Goal: Communication & Community: Answer question/provide support

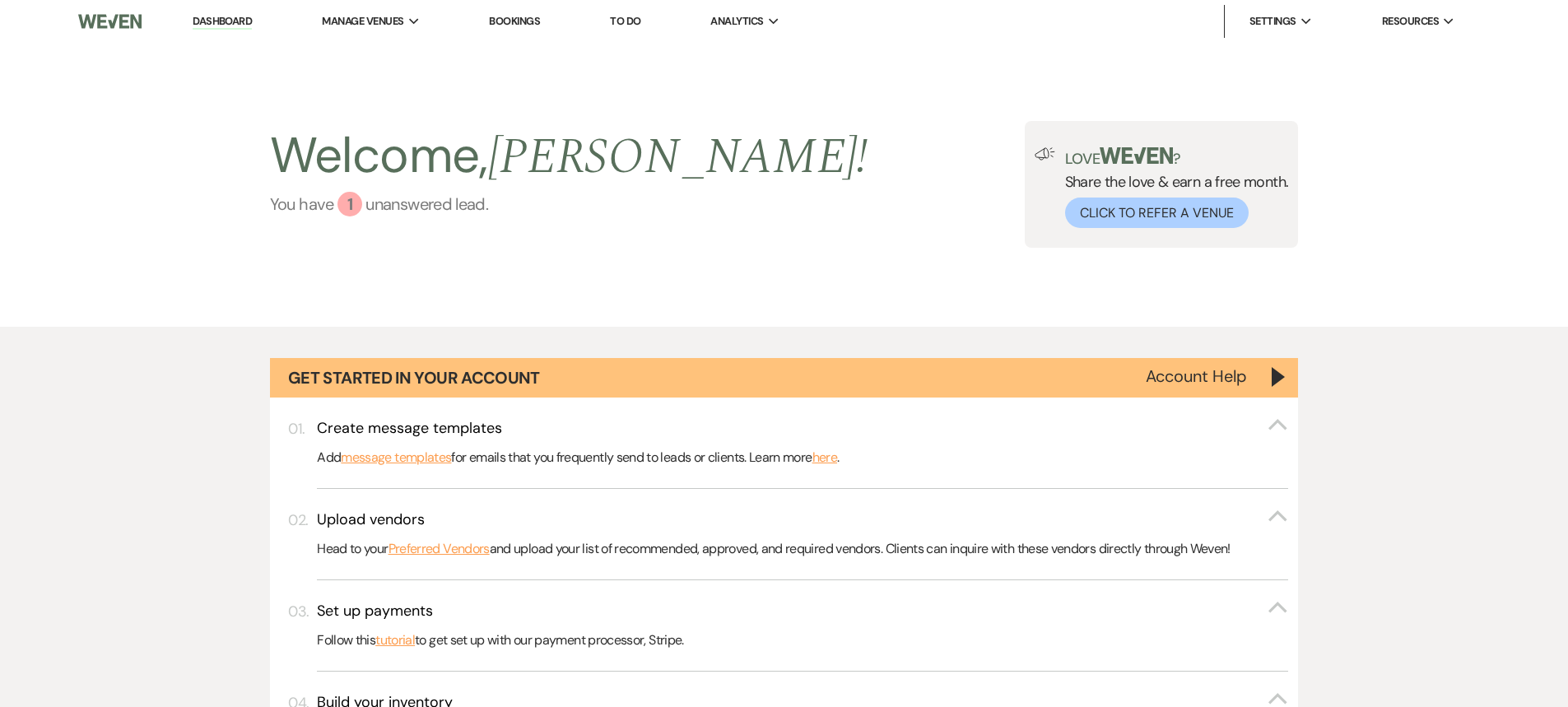
click at [354, 196] on div "1" at bounding box center [350, 204] width 25 height 25
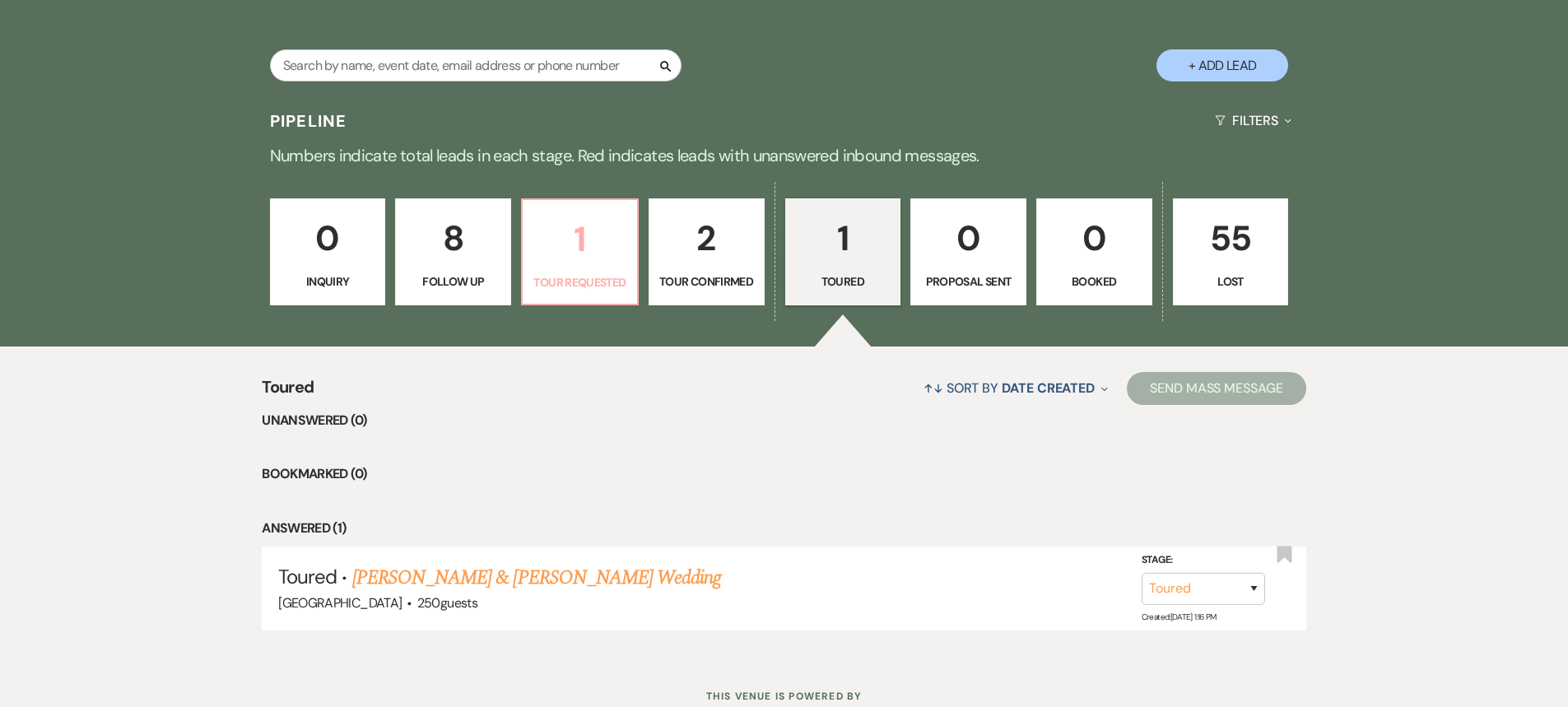
click at [571, 247] on p "1" at bounding box center [579, 239] width 95 height 56
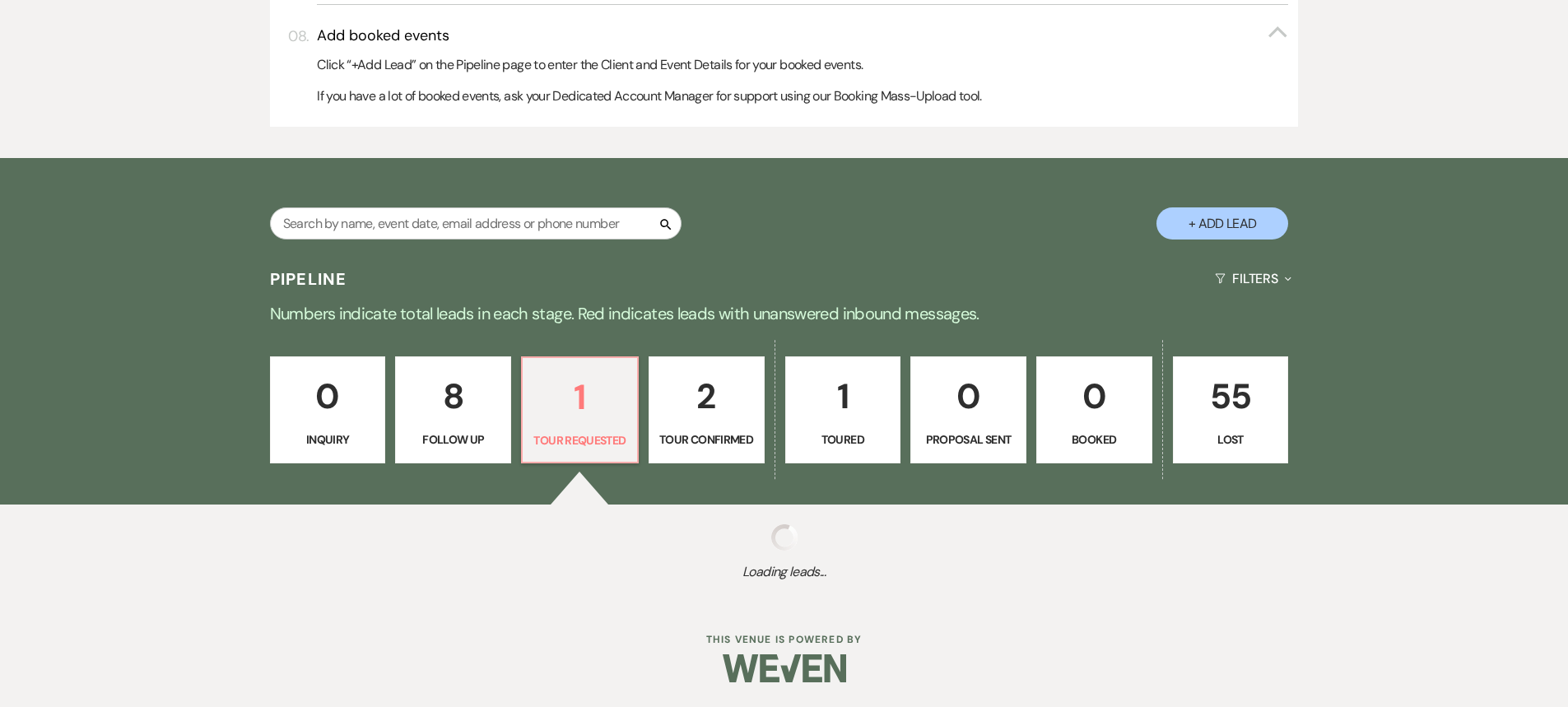
select select "2"
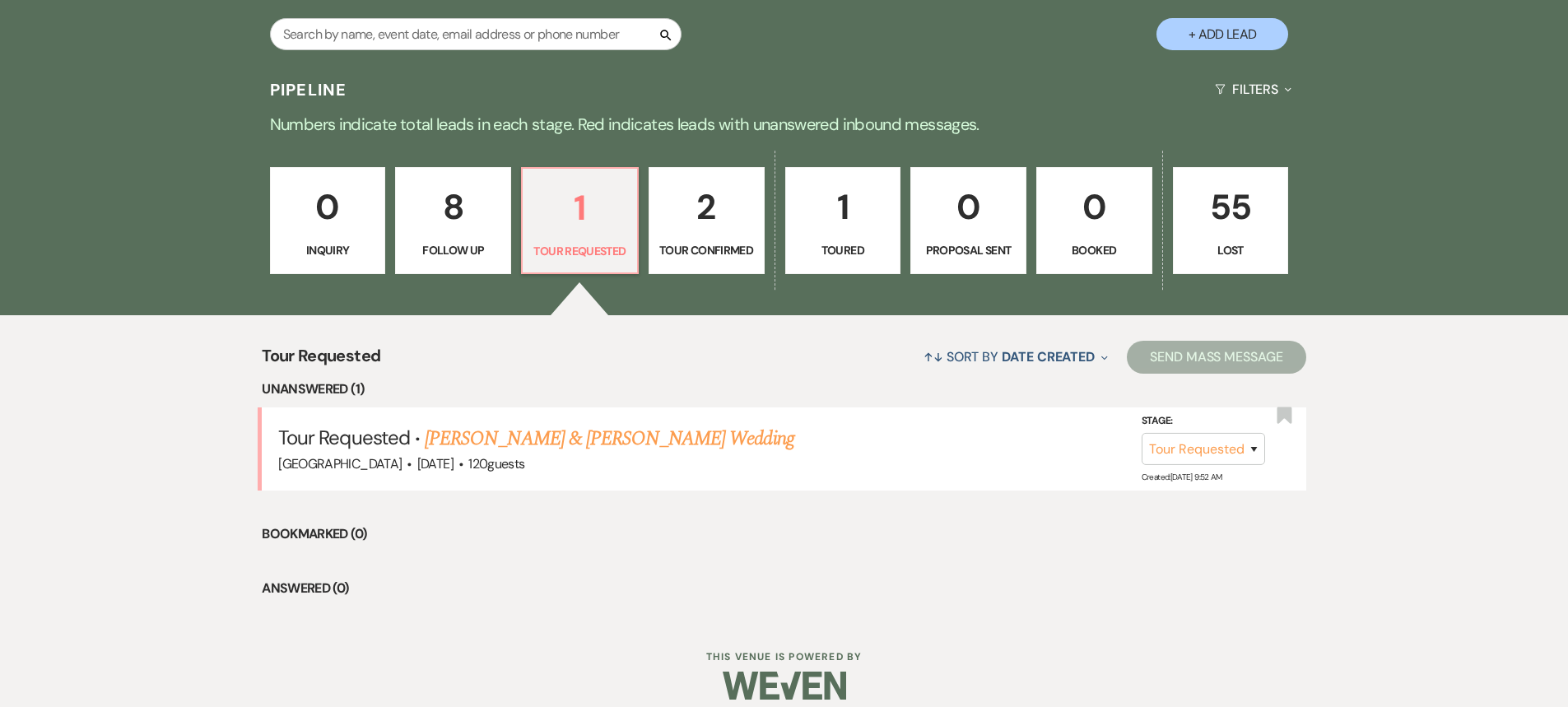
scroll to position [1323, 0]
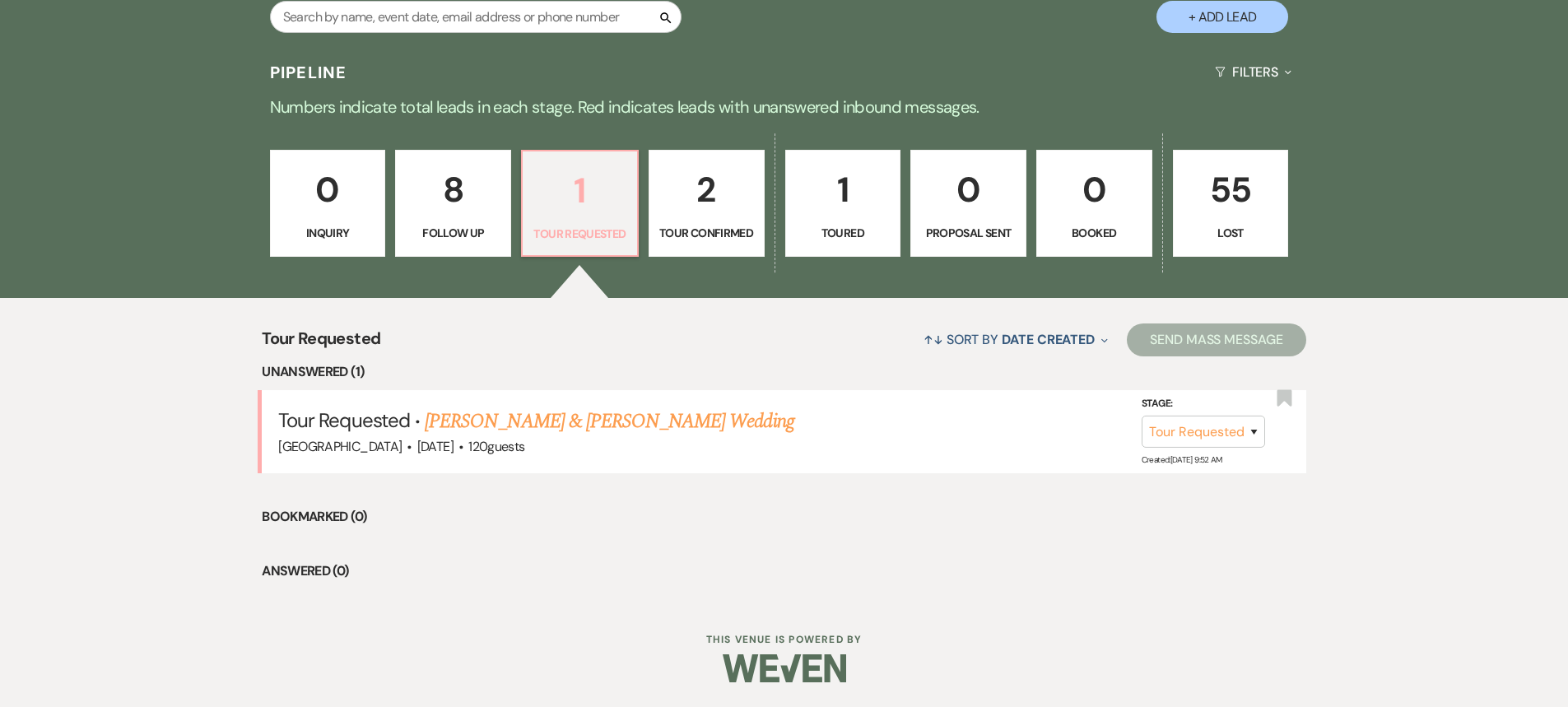
click at [579, 189] on p "1" at bounding box center [579, 191] width 95 height 56
click at [542, 422] on link "[PERSON_NAME] & [PERSON_NAME] Wedding" at bounding box center [609, 422] width 369 height 30
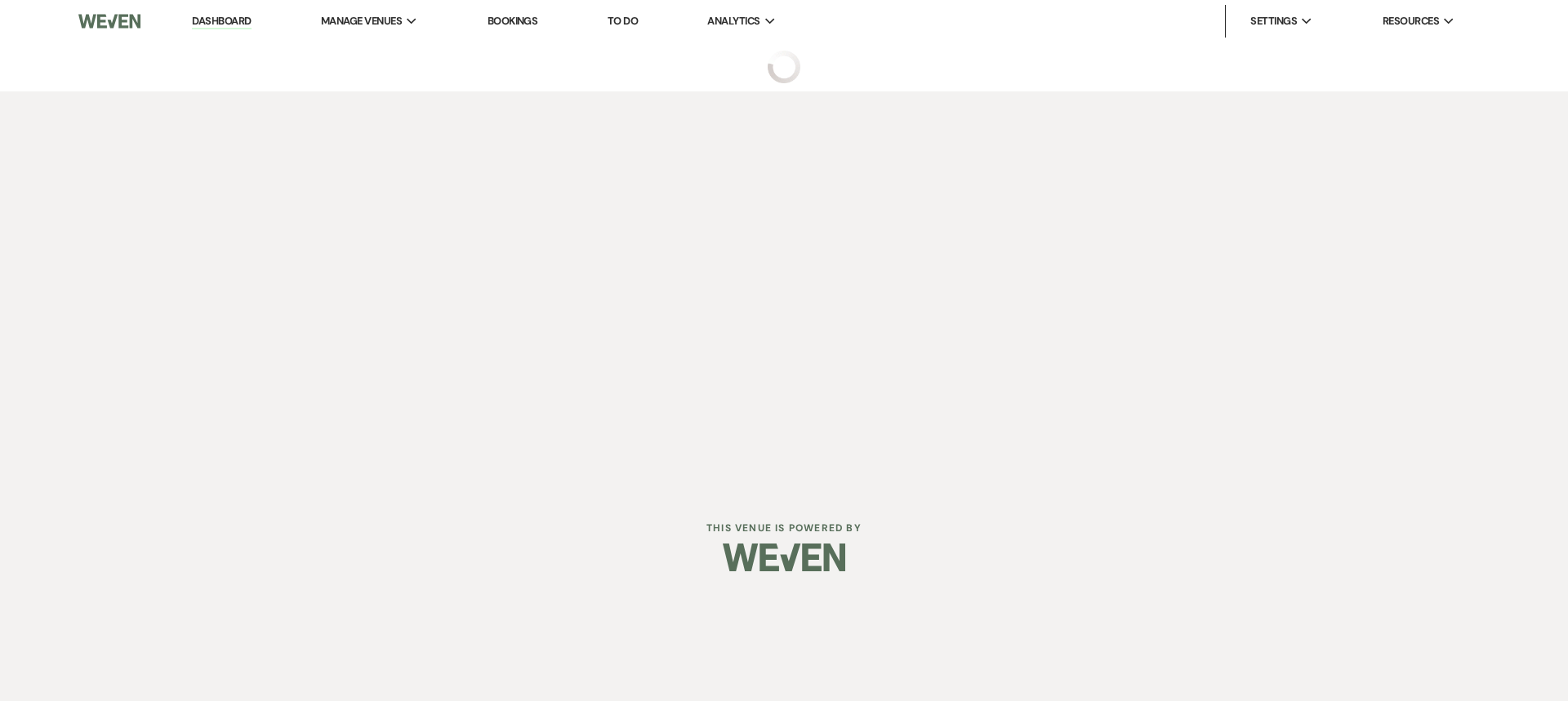
select select "2"
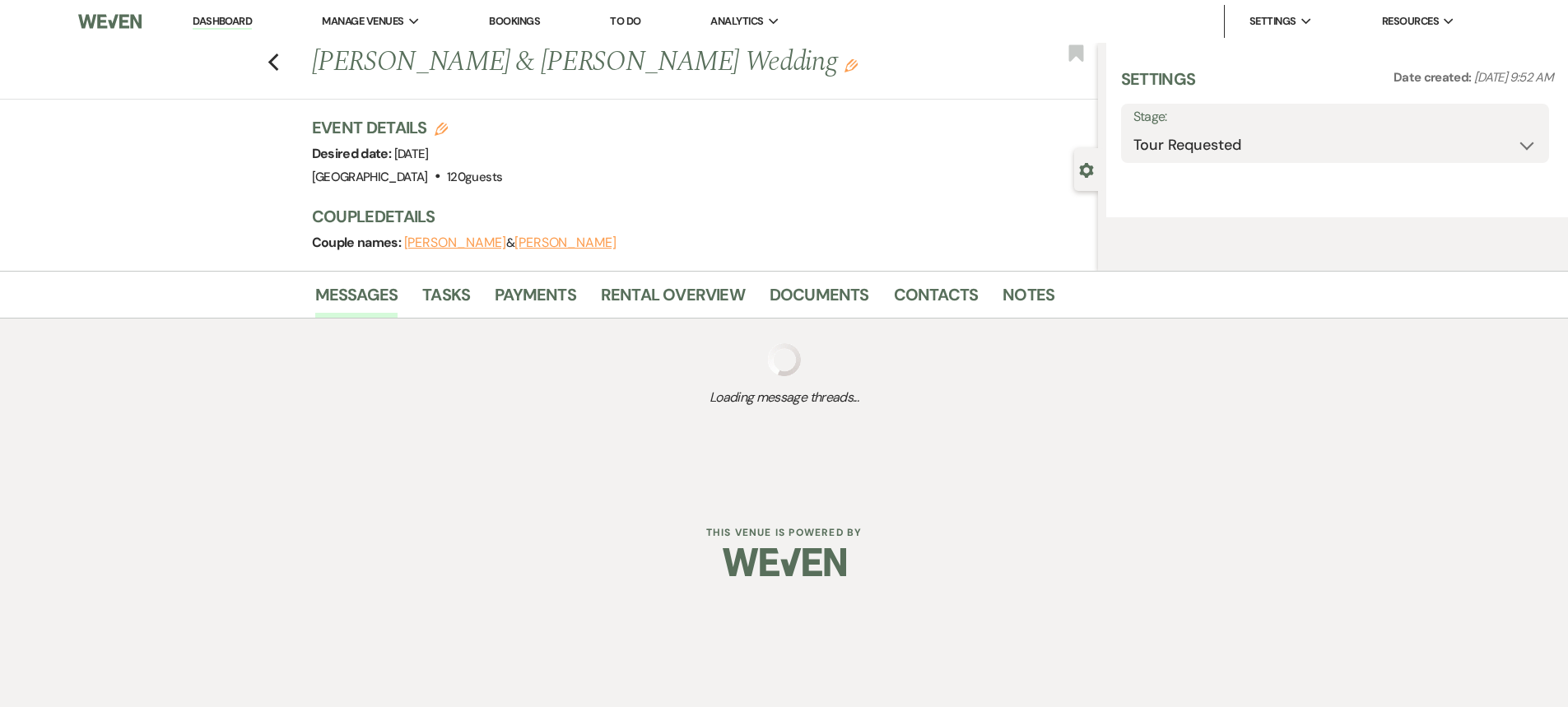
select select "5"
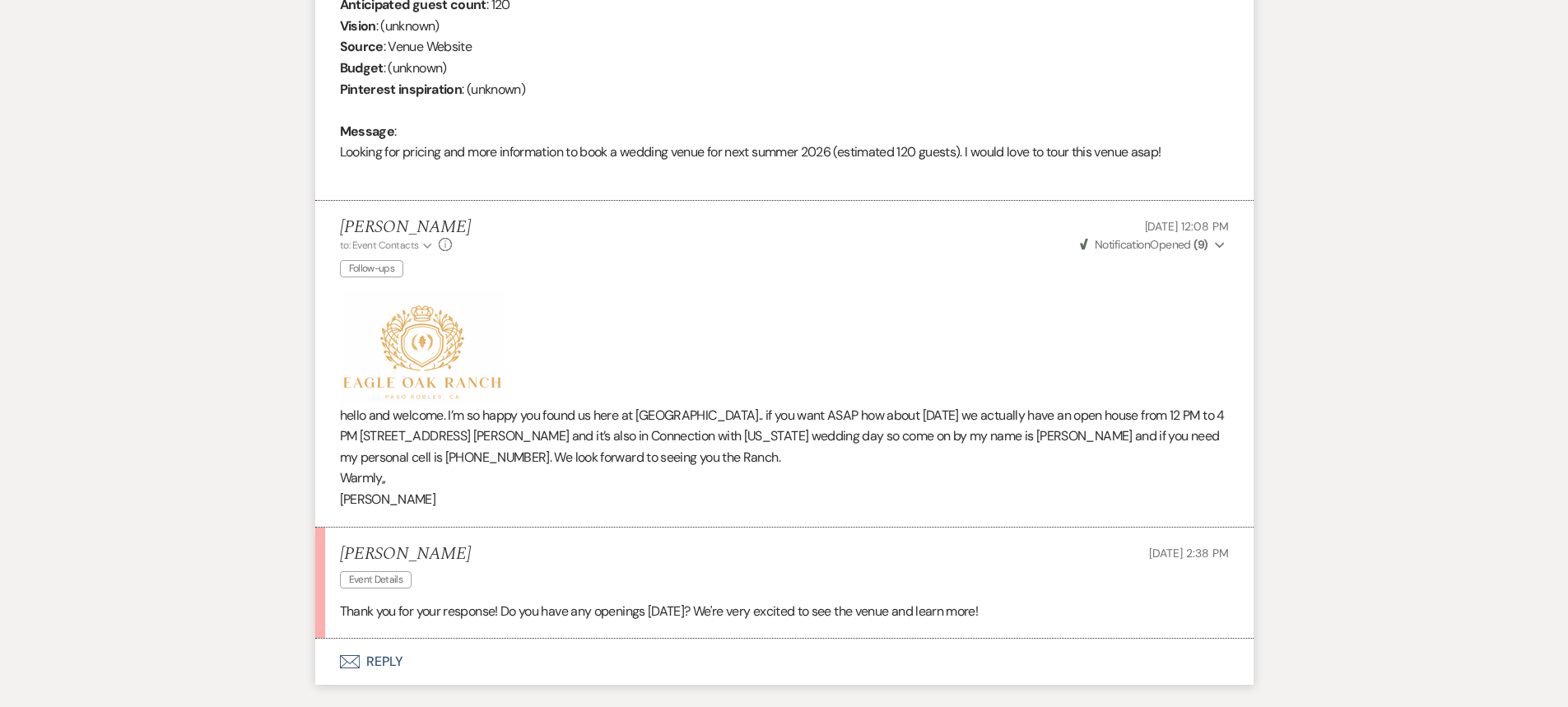
scroll to position [864, 0]
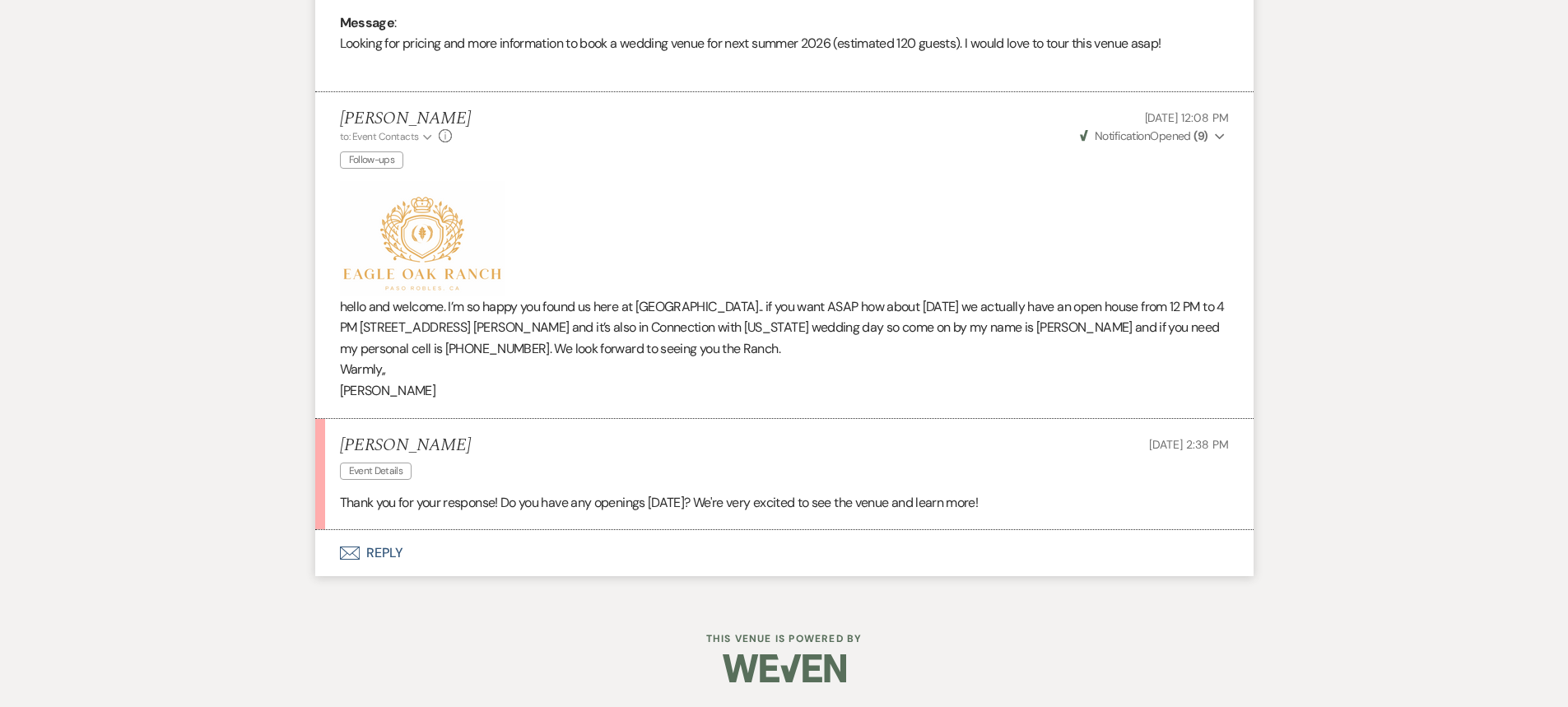
click at [378, 553] on button "Envelope Reply" at bounding box center [784, 554] width 939 height 46
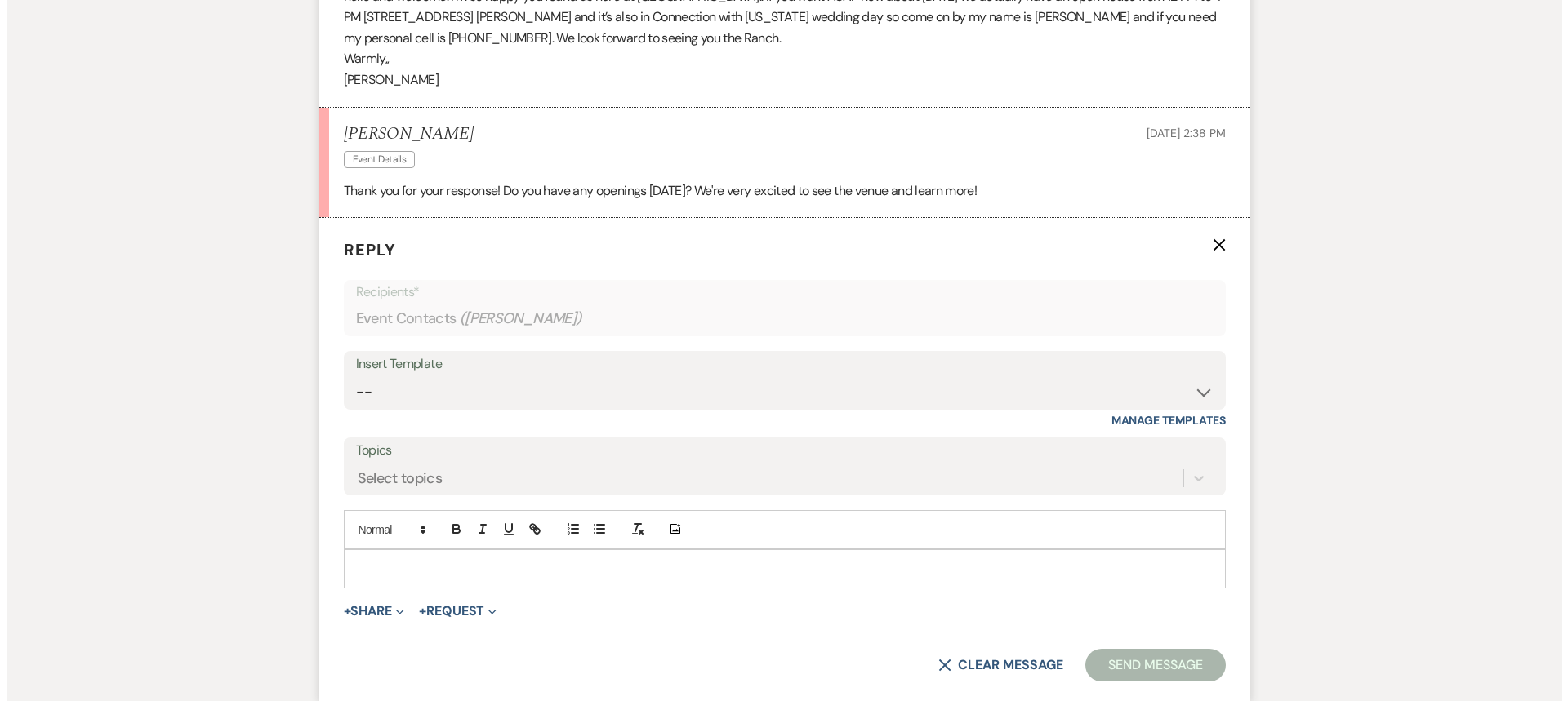
scroll to position [1169, 0]
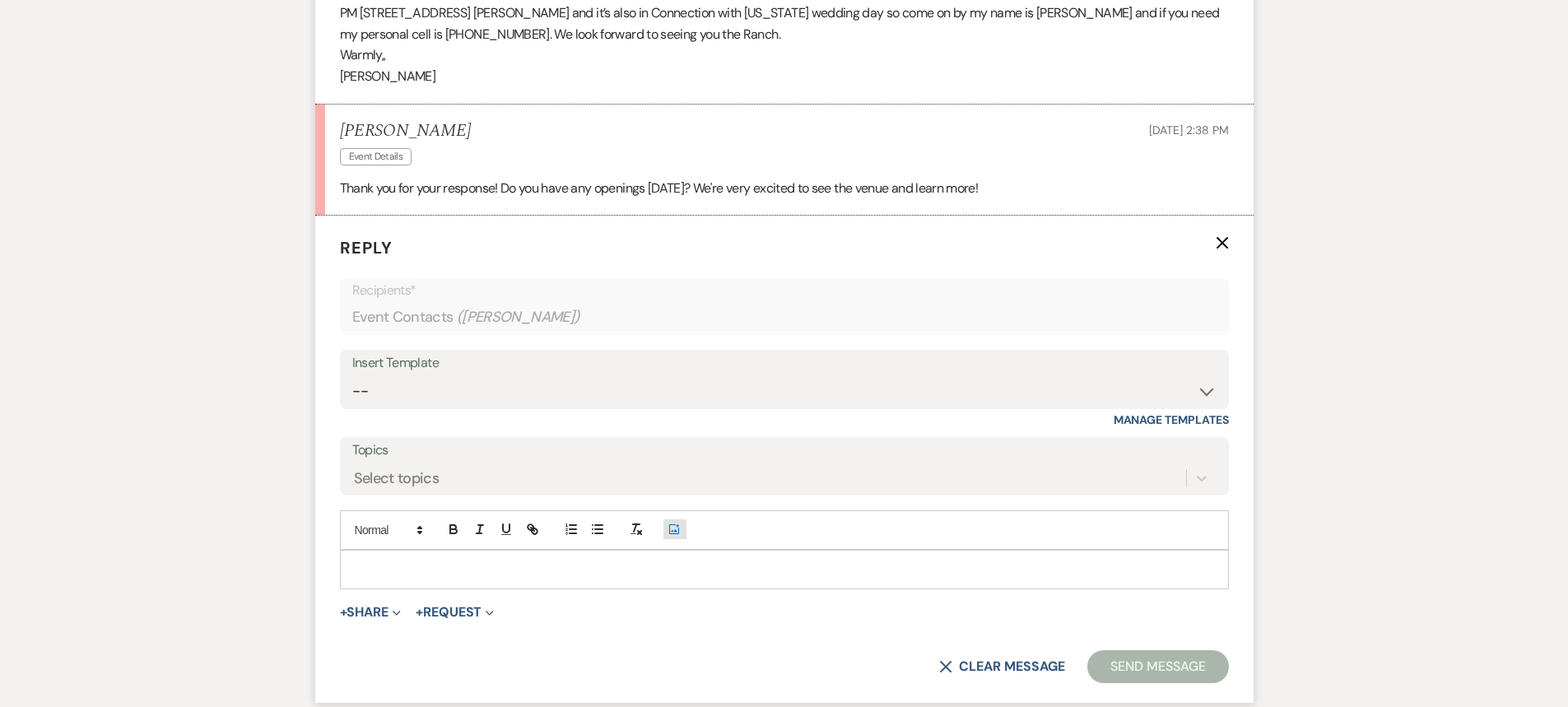
click at [675, 531] on use "button" at bounding box center [674, 530] width 10 height 10
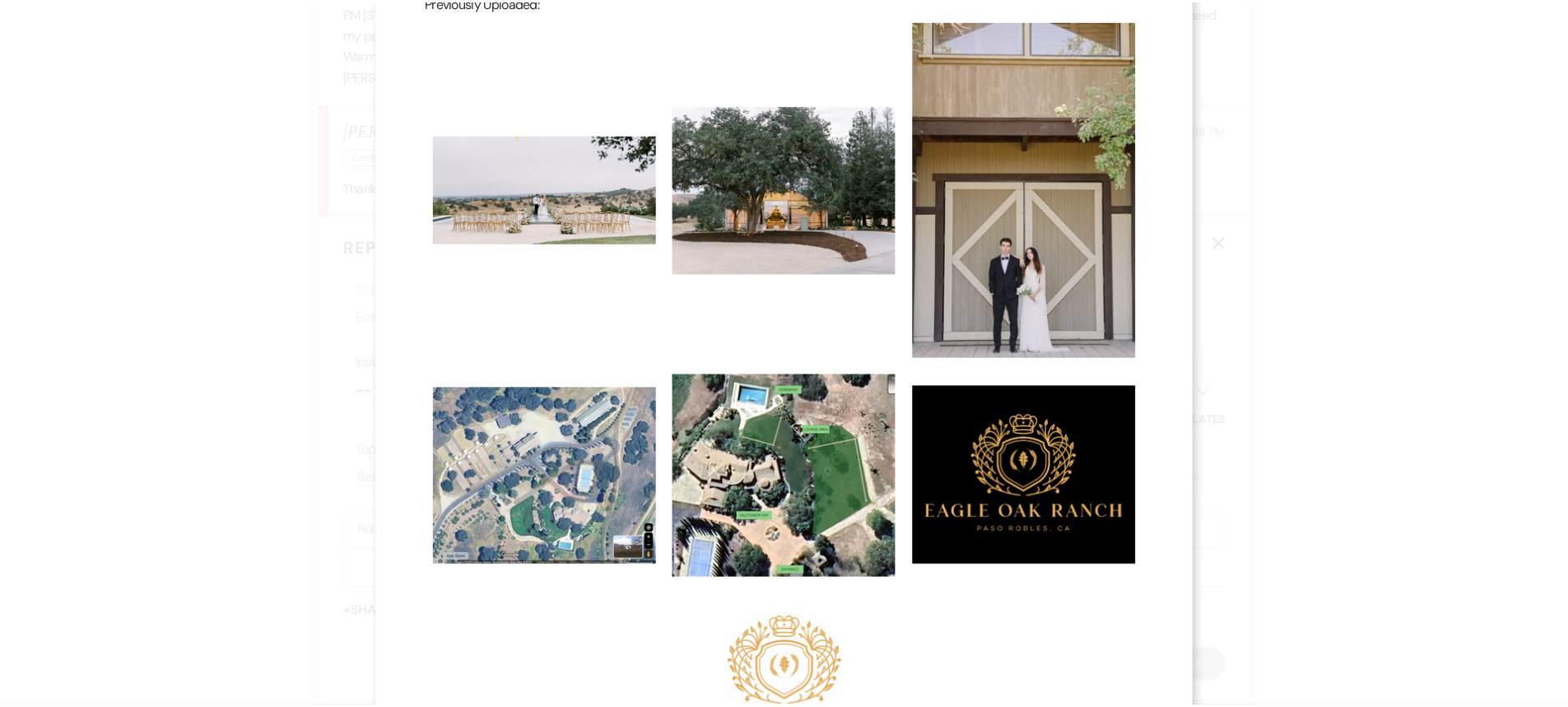
scroll to position [247, 0]
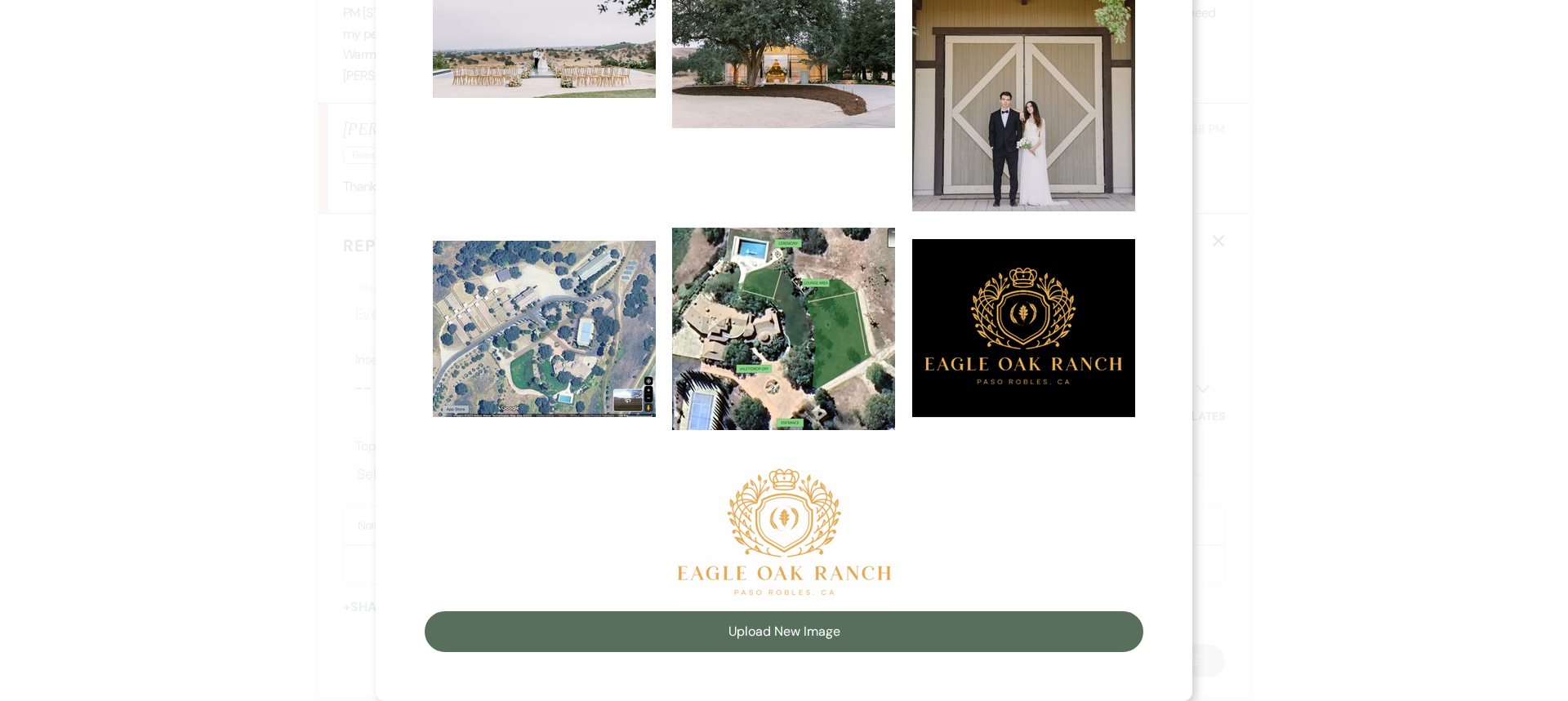
click at [788, 535] on img at bounding box center [784, 524] width 223 height 157
click at [0, 0] on input "checkbox" at bounding box center [0, 0] width 0 height 0
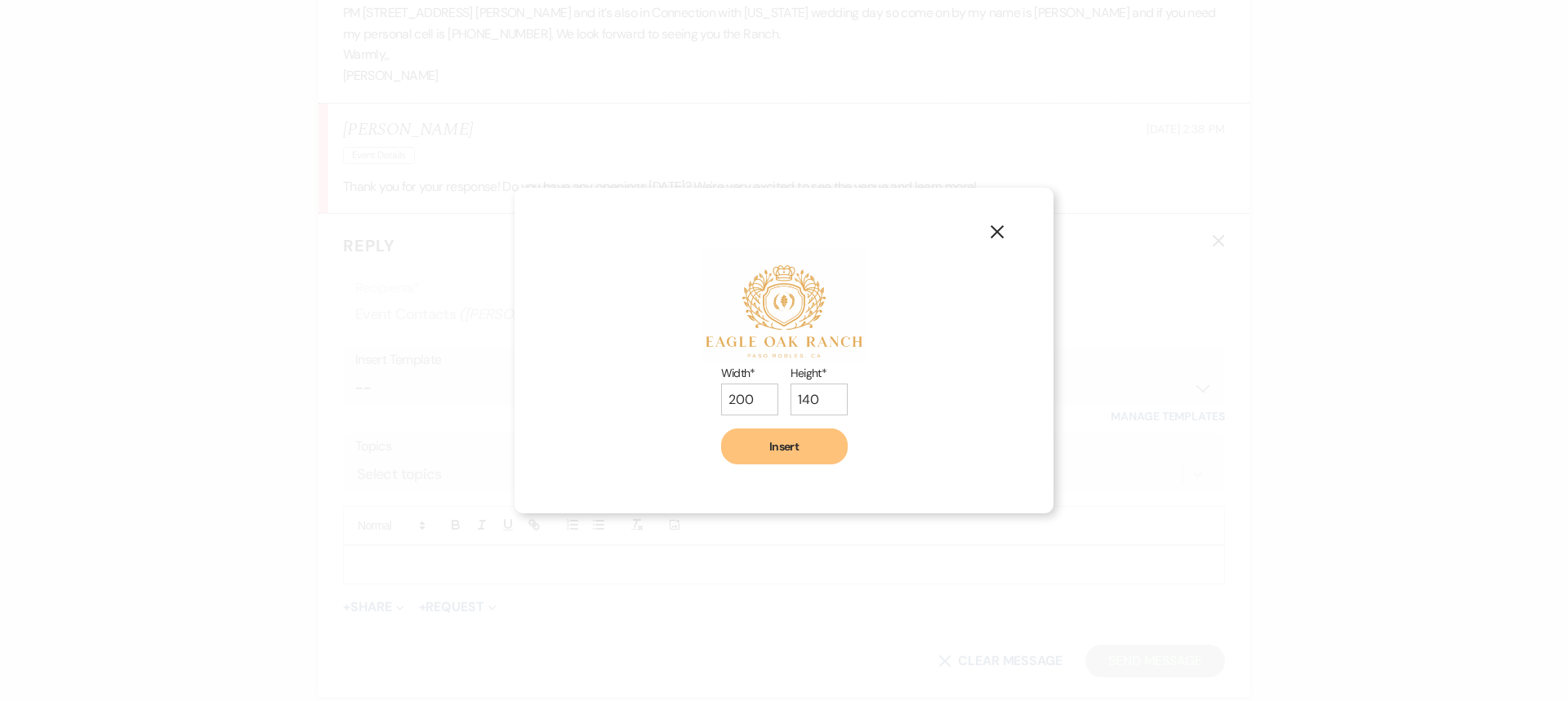
click at [788, 445] on button "Insert" at bounding box center [784, 446] width 126 height 36
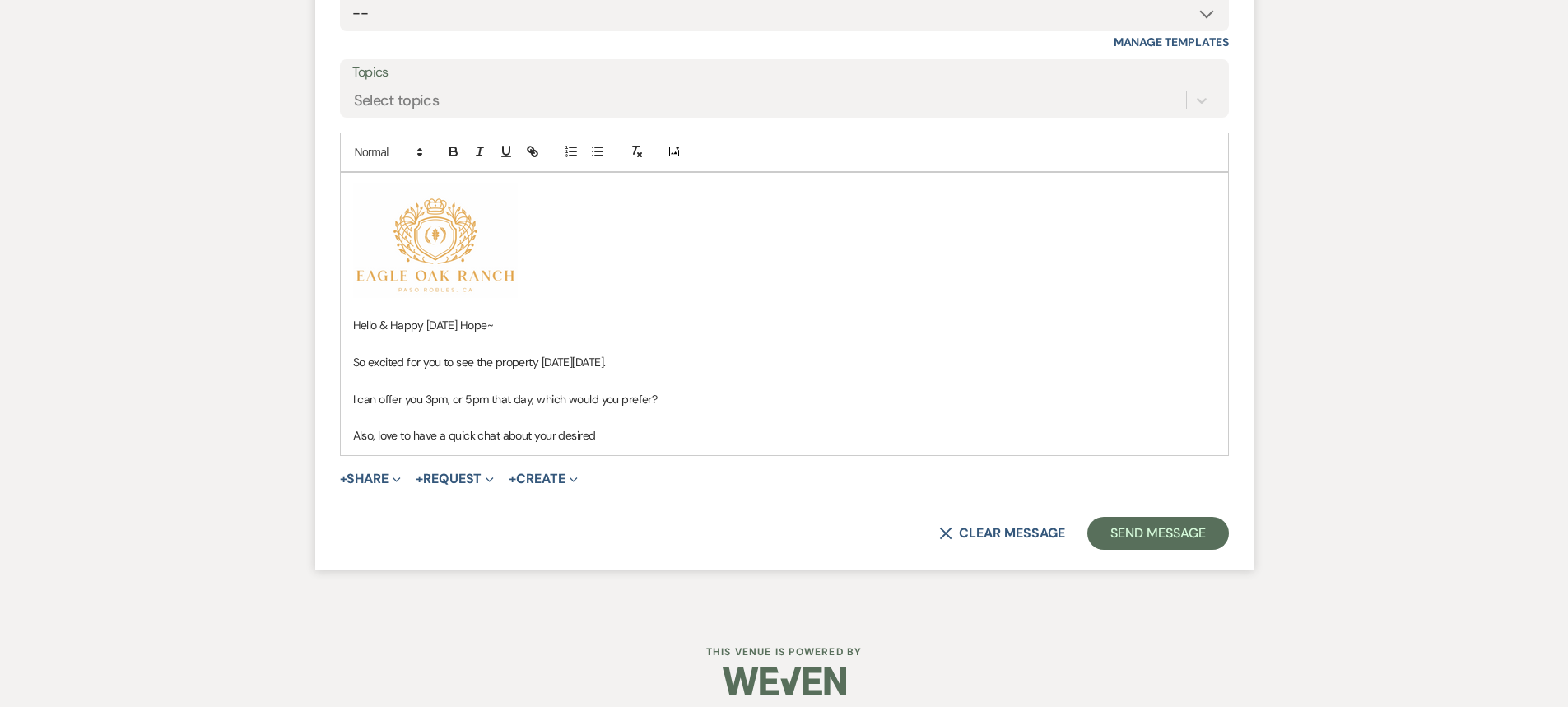
scroll to position [1570, 0]
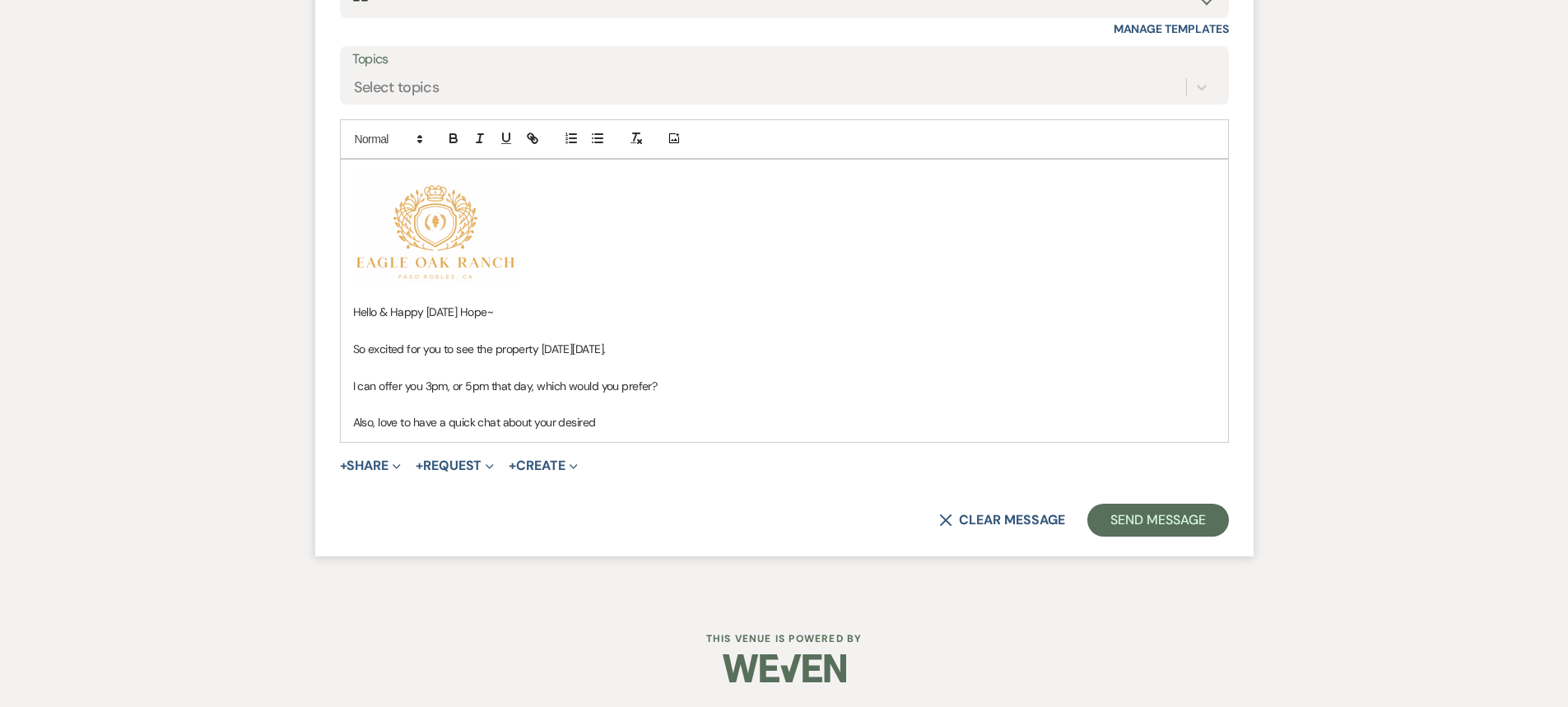
click at [657, 425] on p "Also, love to have a quick chat about your desired" at bounding box center [784, 422] width 863 height 18
drag, startPoint x: 486, startPoint y: 386, endPoint x: 423, endPoint y: 389, distance: 63.1
click at [423, 389] on p "I can offer you 3pm, or 5pm that day, which would you prefer?" at bounding box center [784, 386] width 863 height 18
click at [452, 134] on icon "button" at bounding box center [453, 136] width 6 height 4
click at [697, 376] on p at bounding box center [784, 367] width 863 height 18
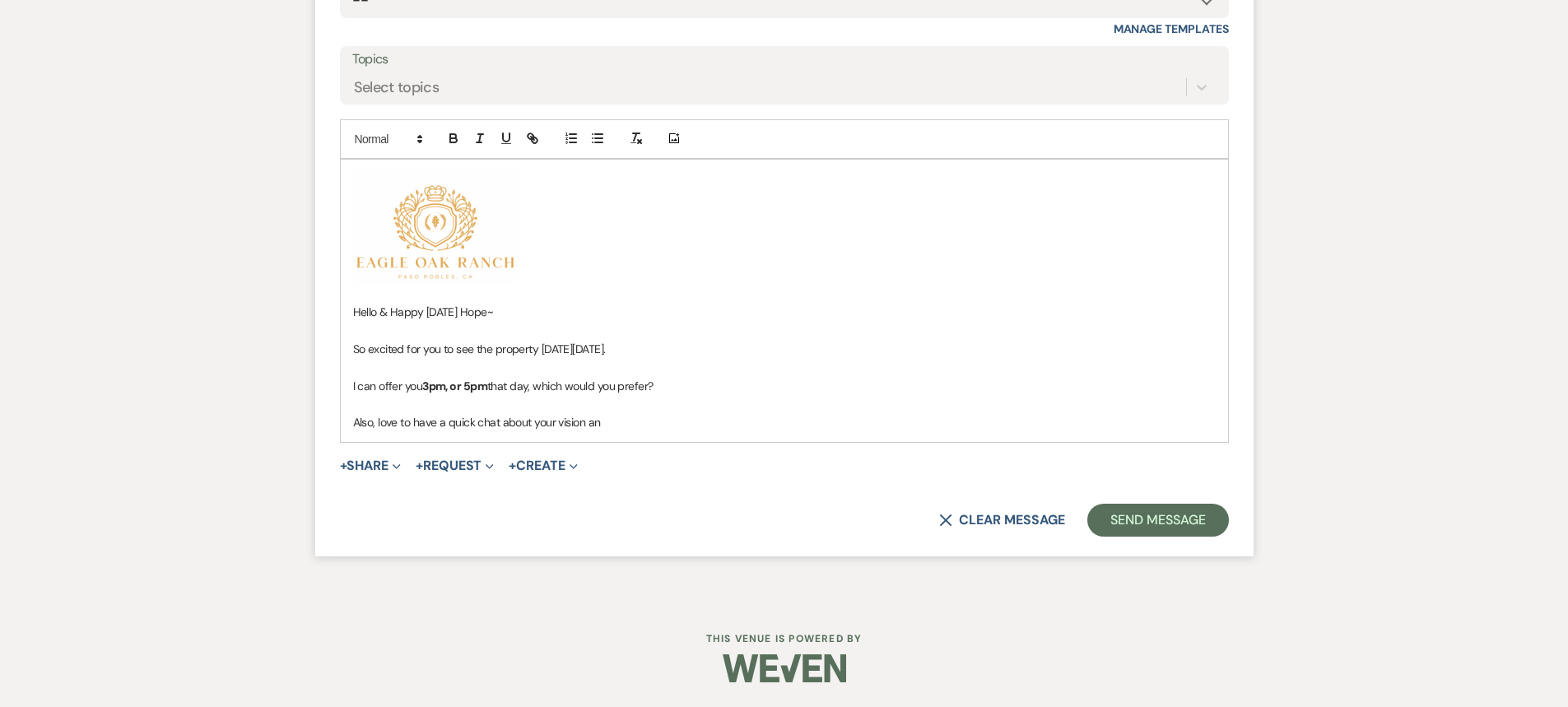
click at [645, 425] on p "Also, love to have a quick chat about your vision an" at bounding box center [784, 422] width 863 height 18
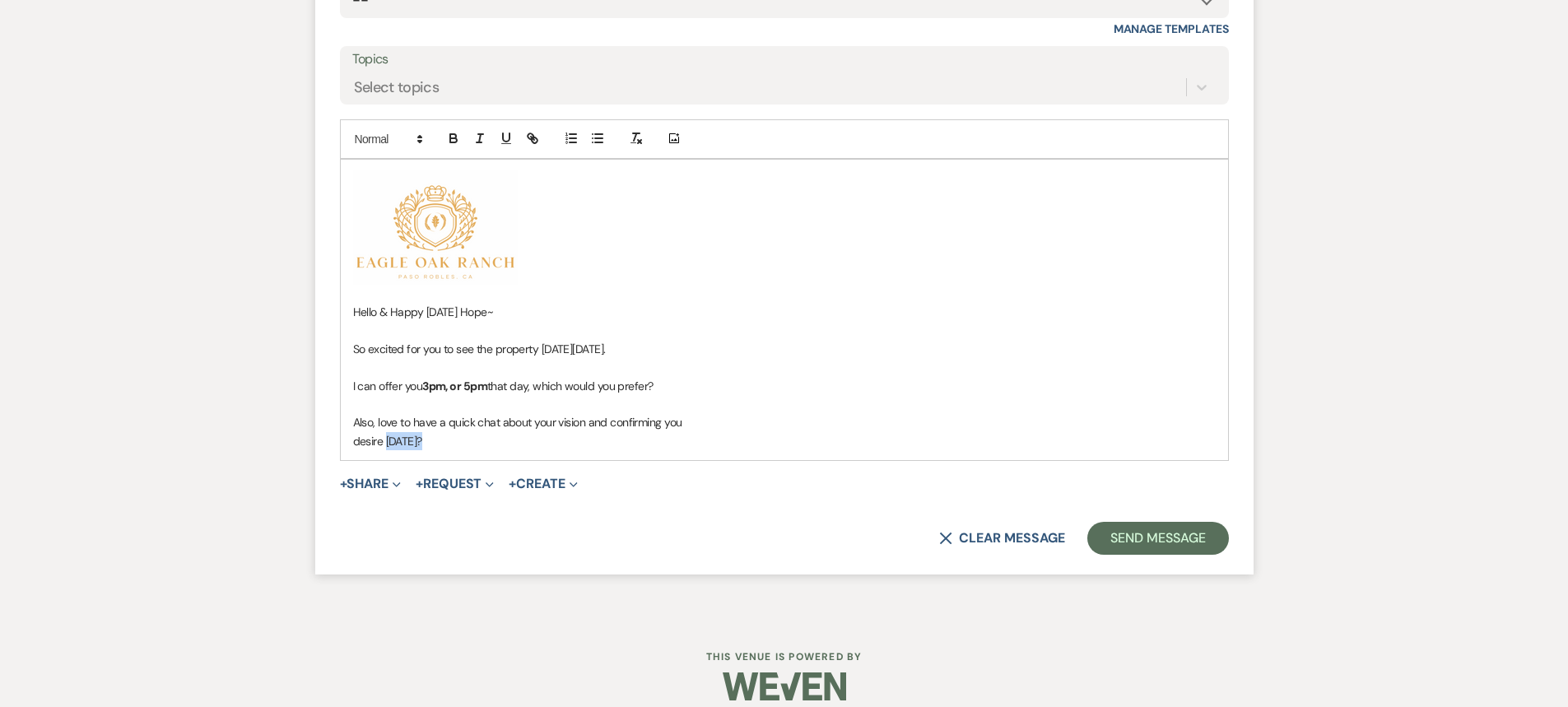
drag, startPoint x: 420, startPoint y: 443, endPoint x: 387, endPoint y: 443, distance: 33.0
click at [387, 443] on p "desire [DATE]?" at bounding box center [784, 441] width 863 height 18
click at [448, 137] on icon "button" at bounding box center [453, 138] width 14 height 14
click at [443, 444] on p "desire [DATE]?" at bounding box center [784, 441] width 863 height 18
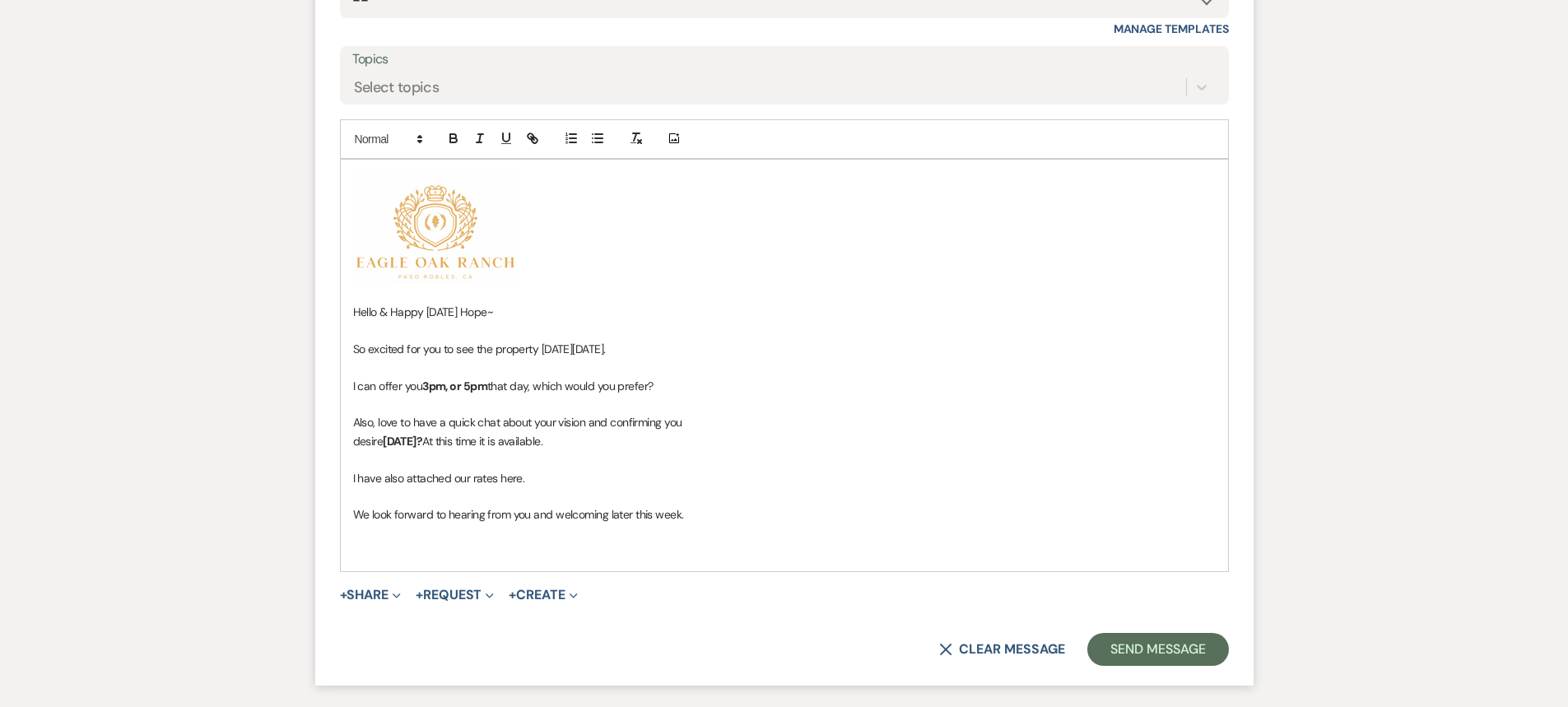
click at [418, 550] on p at bounding box center [784, 551] width 863 height 18
click at [536, 135] on icon "button" at bounding box center [532, 138] width 14 height 14
click at [533, 138] on icon "button" at bounding box center [534, 141] width 6 height 6
click at [354, 600] on button "+ Share Expand" at bounding box center [371, 596] width 61 height 13
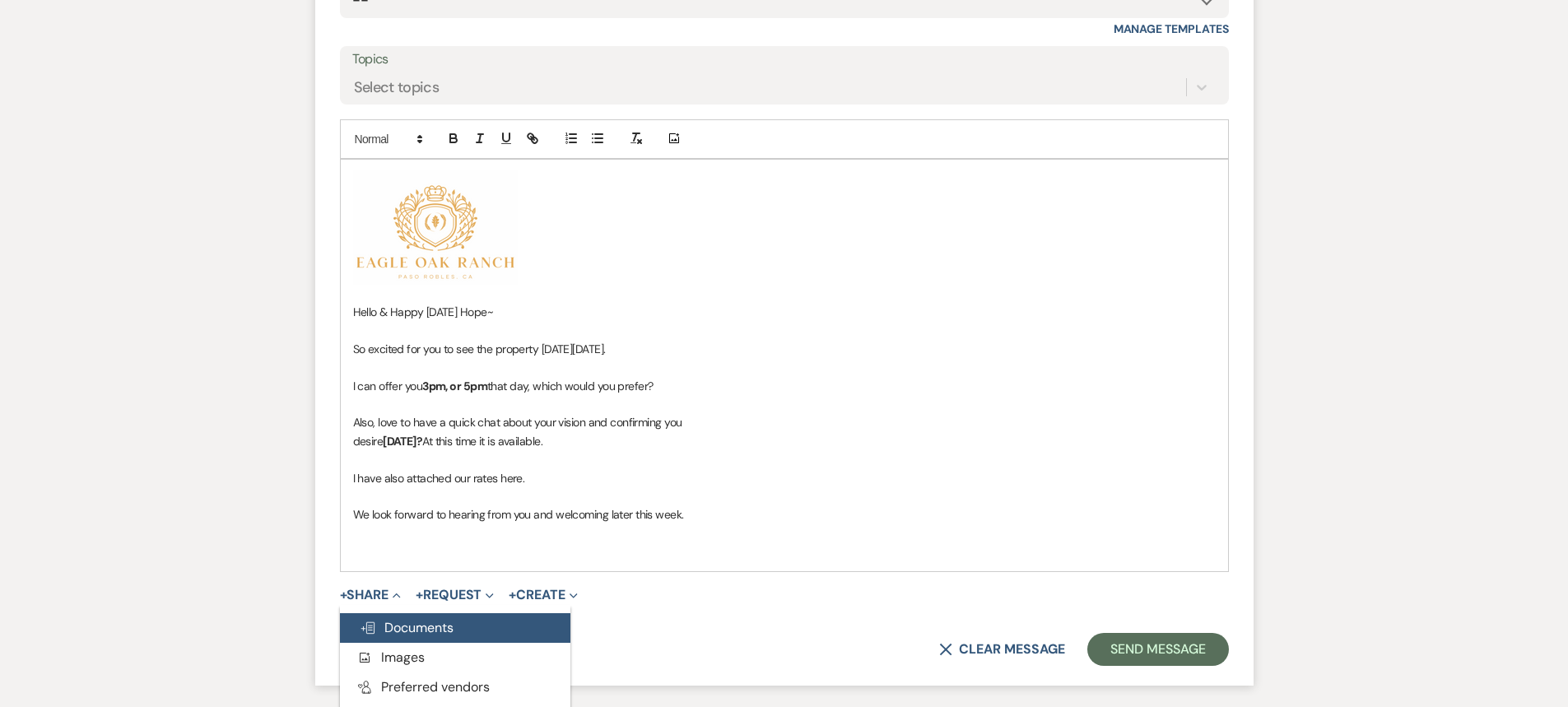
click at [386, 629] on span "Doc Upload Documents" at bounding box center [407, 627] width 94 height 17
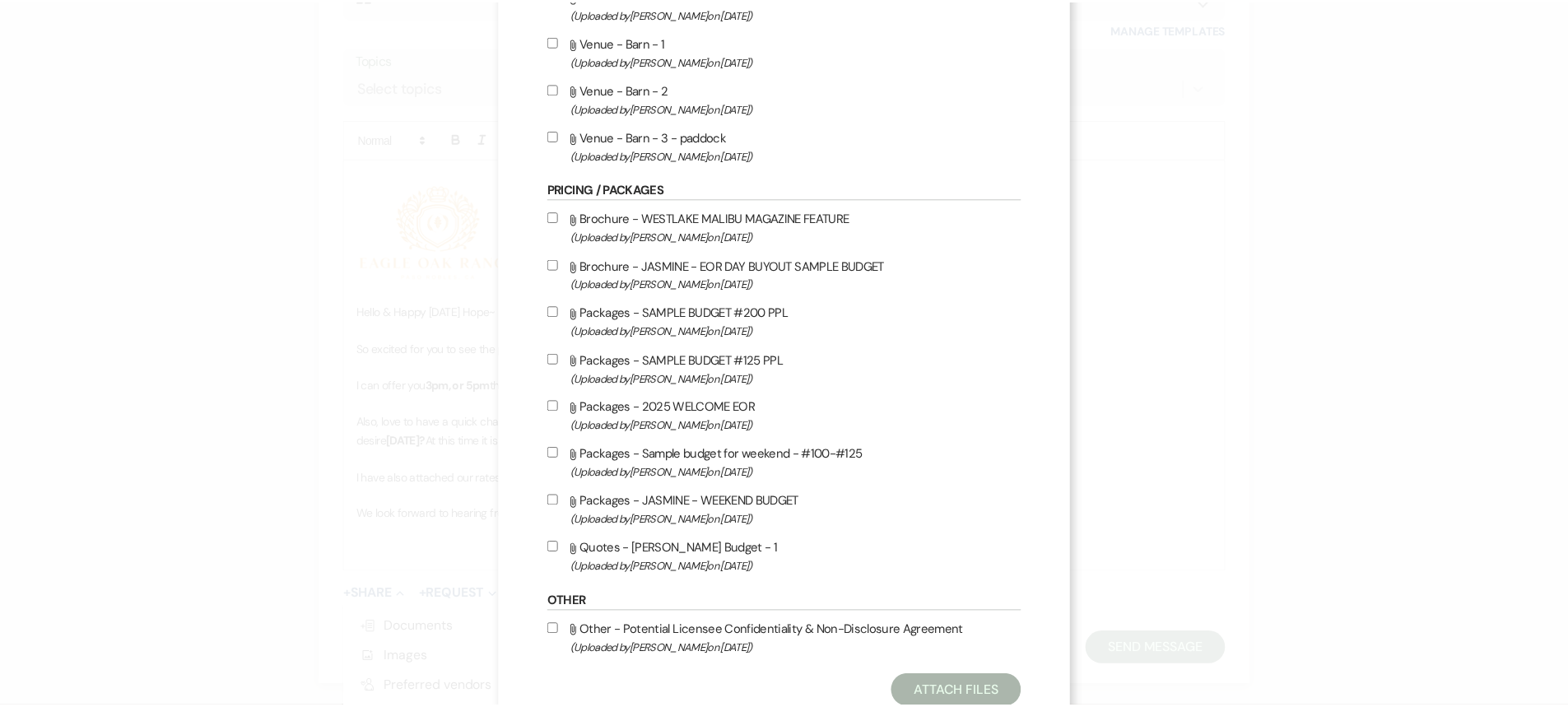
scroll to position [875, 0]
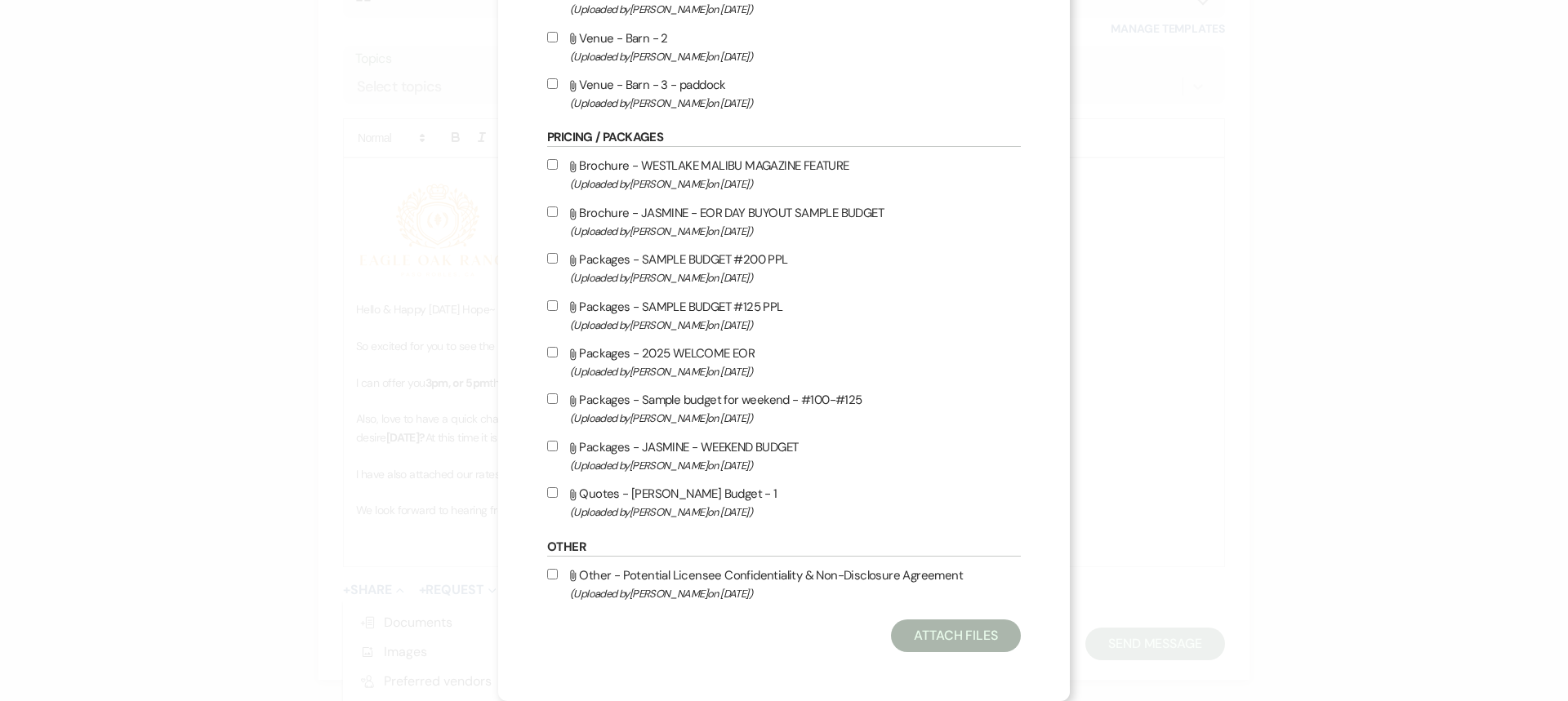
click at [547, 351] on input "Attach File Packages - 2025 WELCOME EOR (Uploaded by [PERSON_NAME] on [DATE] )" at bounding box center [552, 351] width 10 height 10
checkbox input "true"
click at [966, 635] on button "Attach Files" at bounding box center [956, 635] width 130 height 32
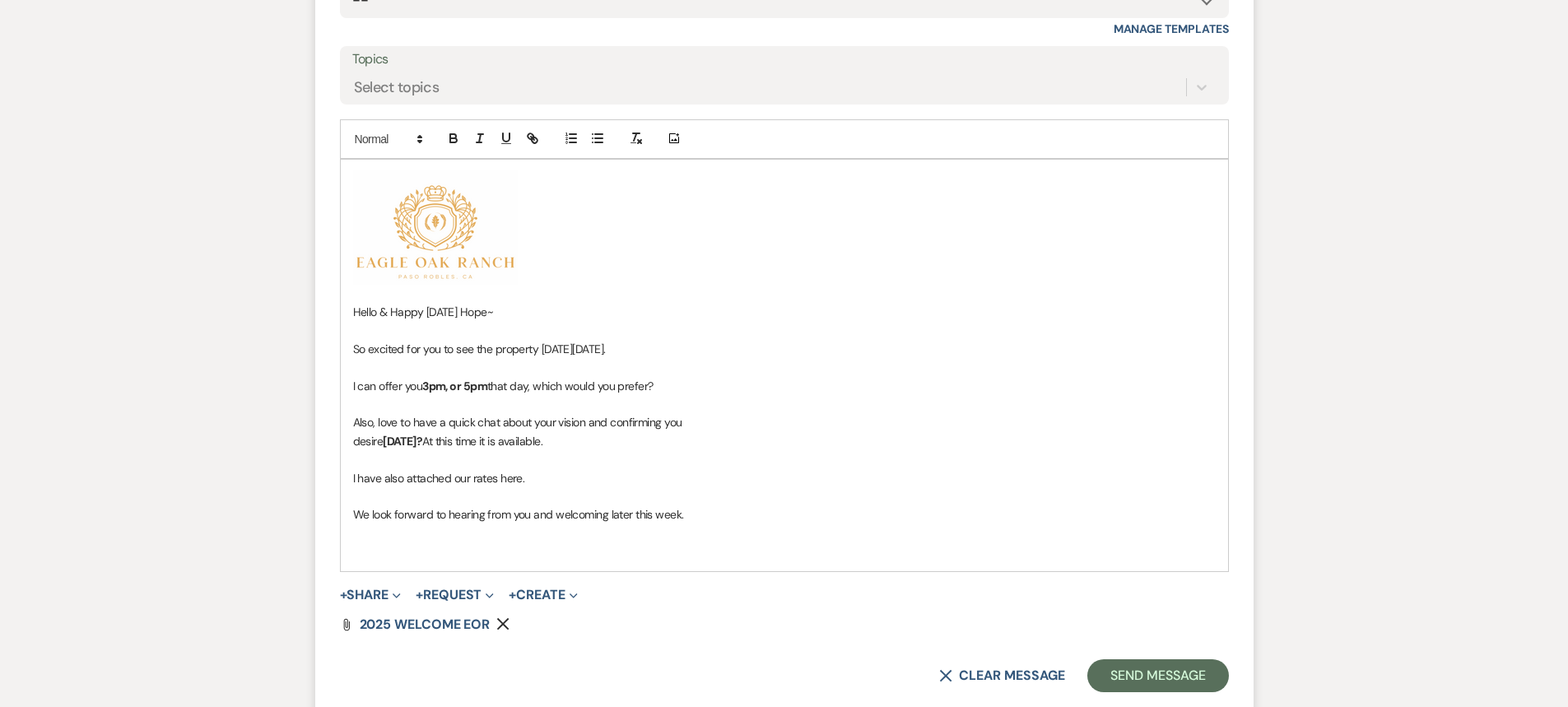
click at [723, 513] on p "We look forward to hearing from you and welcoming later this week." at bounding box center [784, 514] width 863 height 18
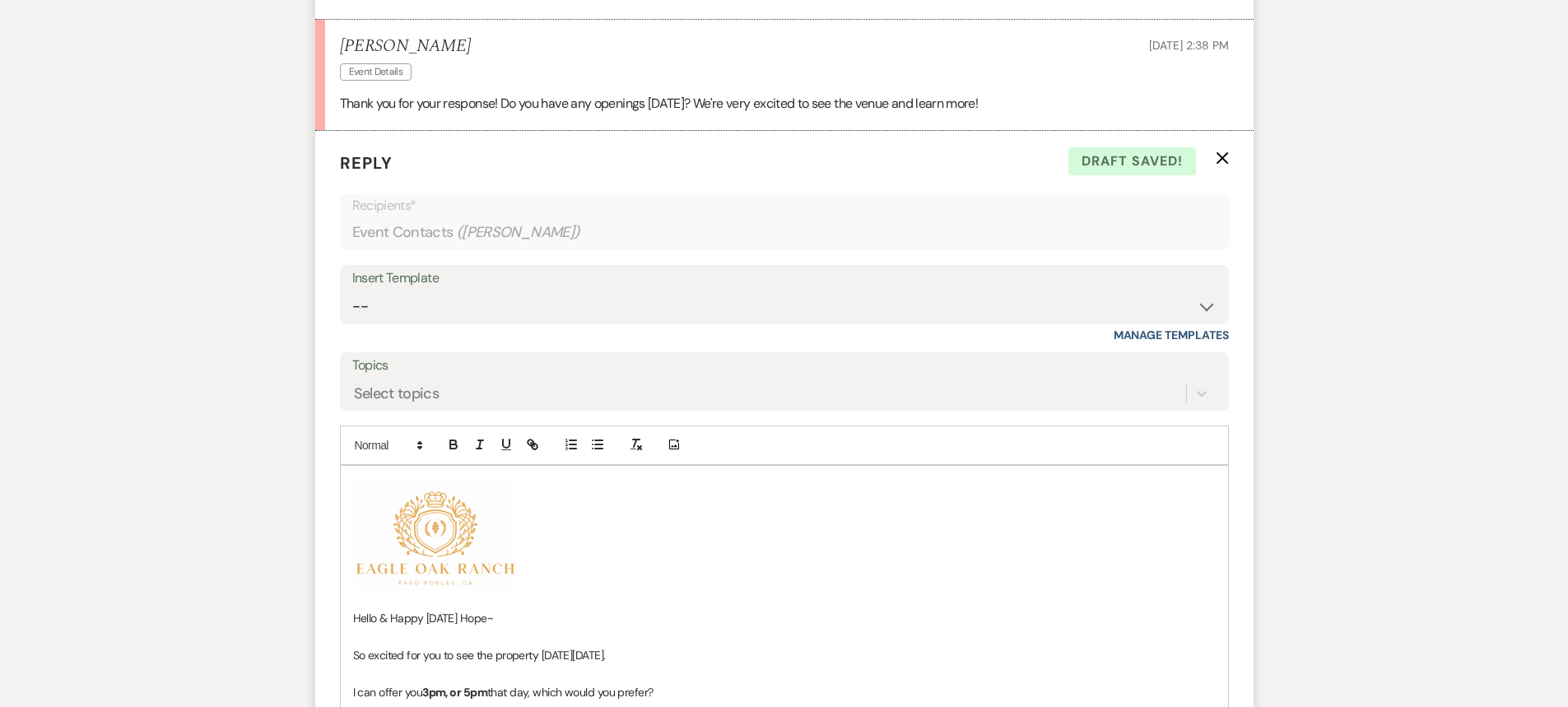
scroll to position [1488, 0]
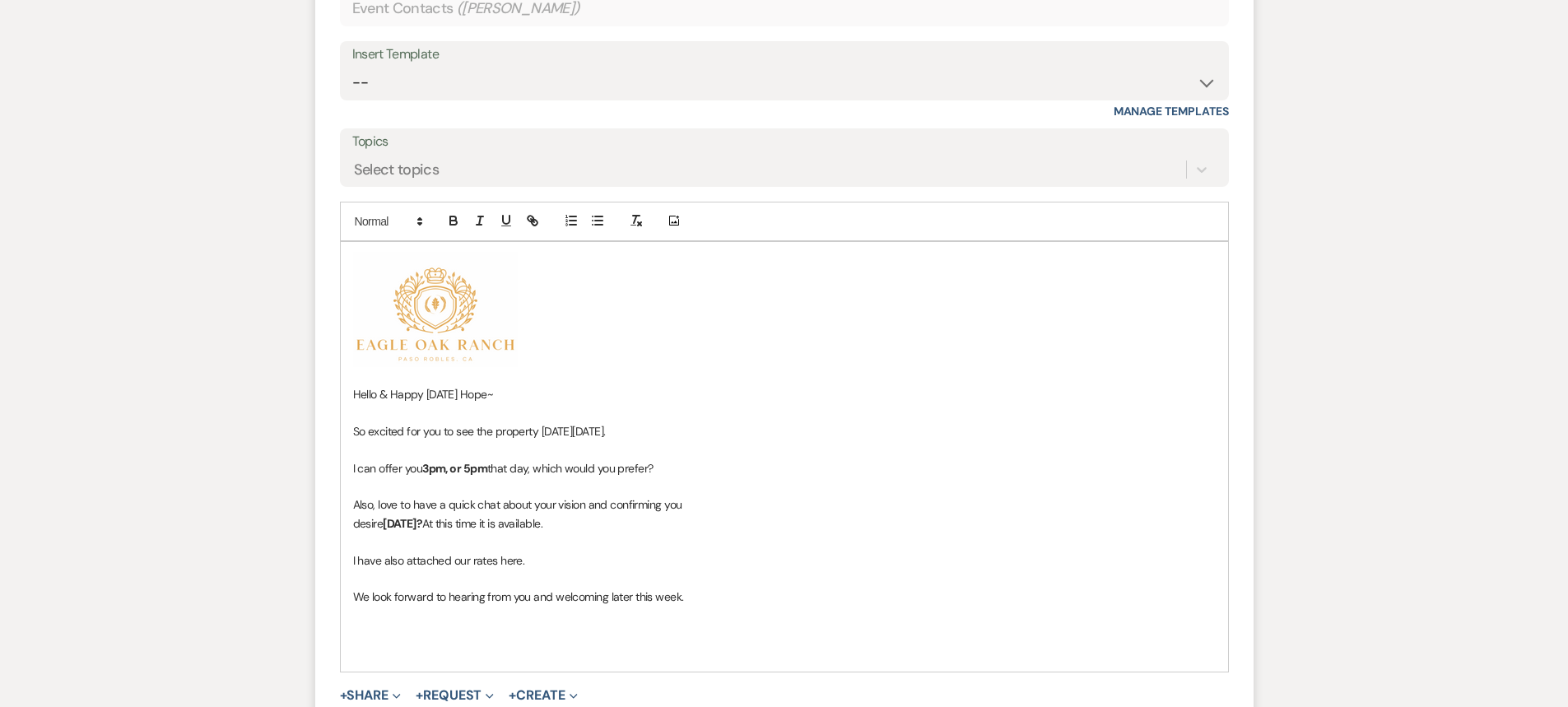
click at [431, 526] on p "desire [DATE]? At this time it is available." at bounding box center [784, 523] width 863 height 18
click at [565, 523] on p "desire [DATE]? At this time it is available." at bounding box center [784, 523] width 863 height 18
click at [393, 629] on p at bounding box center [784, 633] width 863 height 18
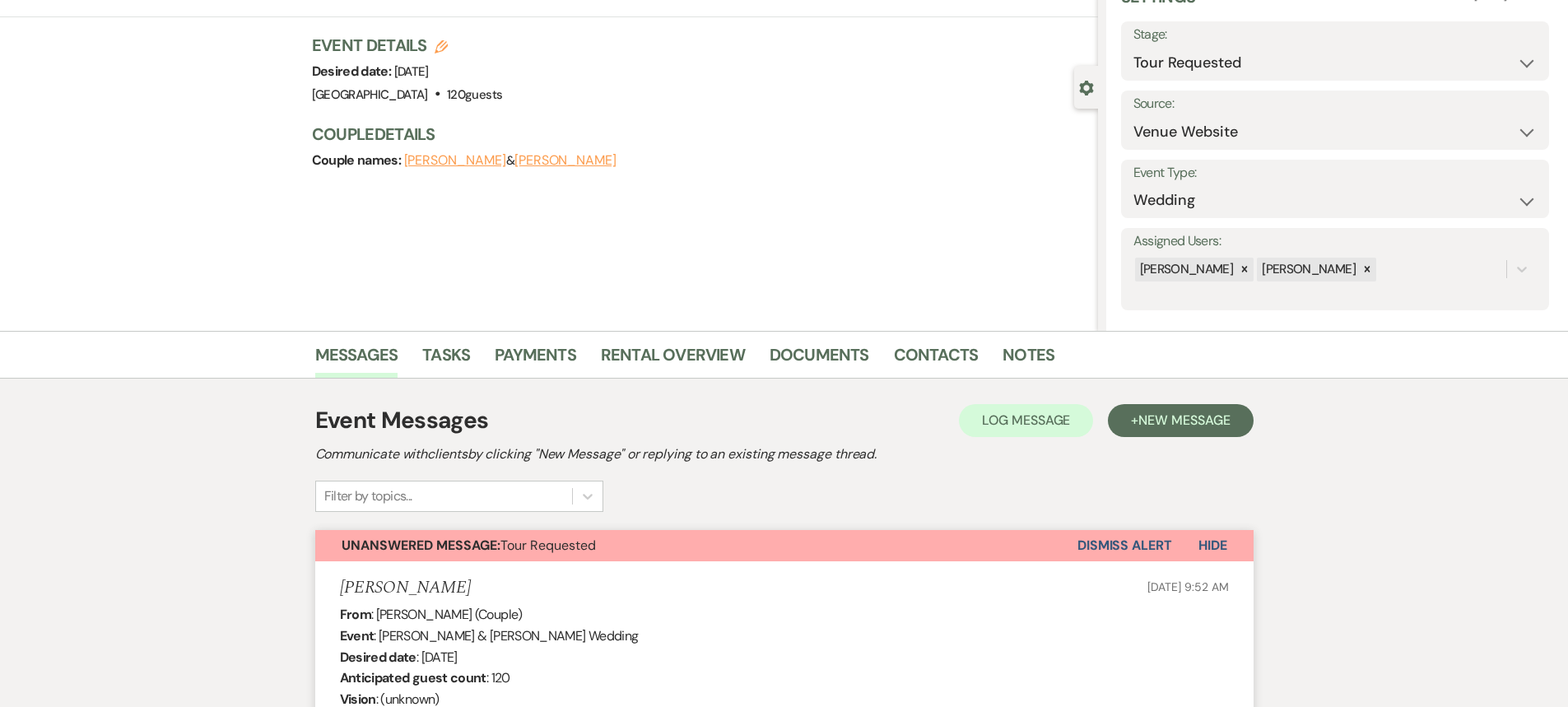
scroll to position [0, 0]
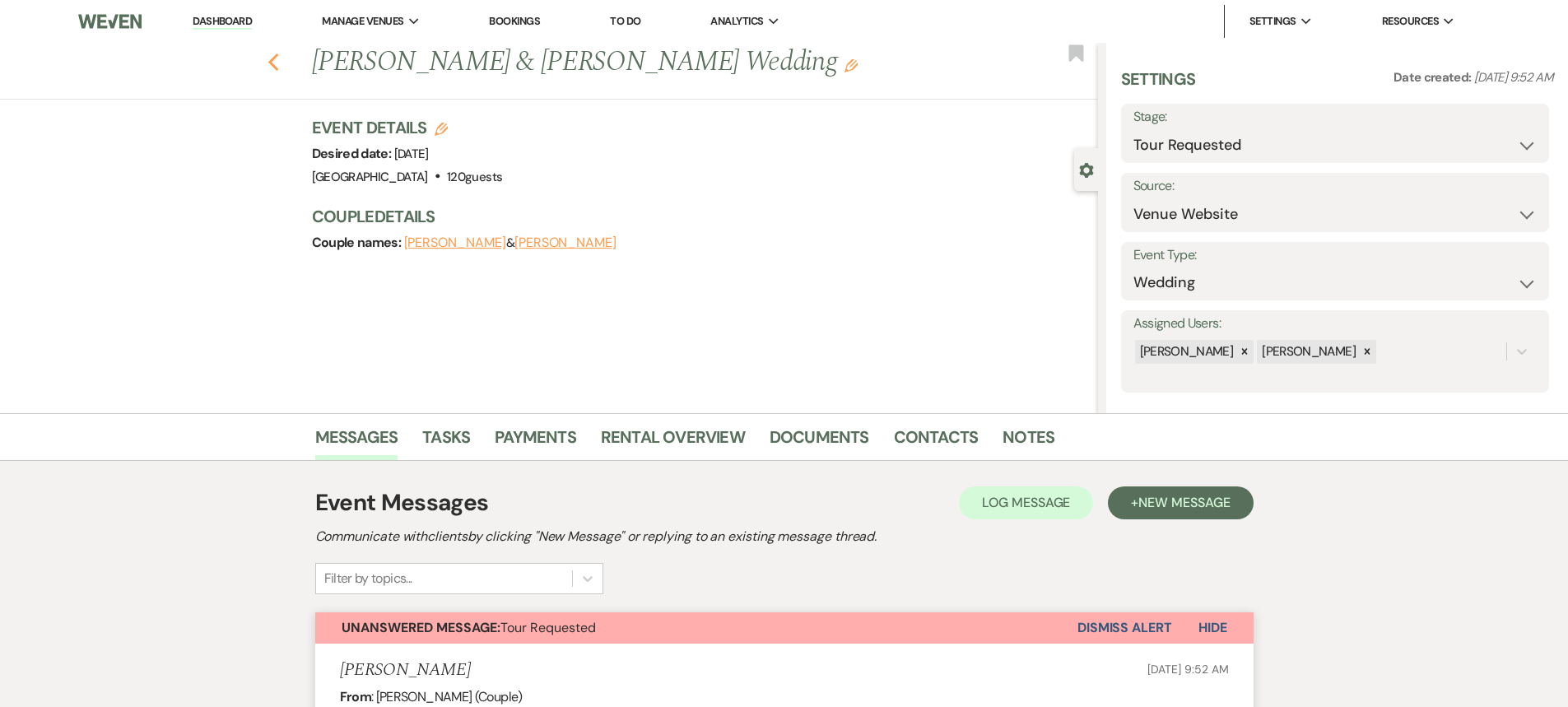
click at [277, 61] on use "button" at bounding box center [272, 62] width 11 height 18
select select "2"
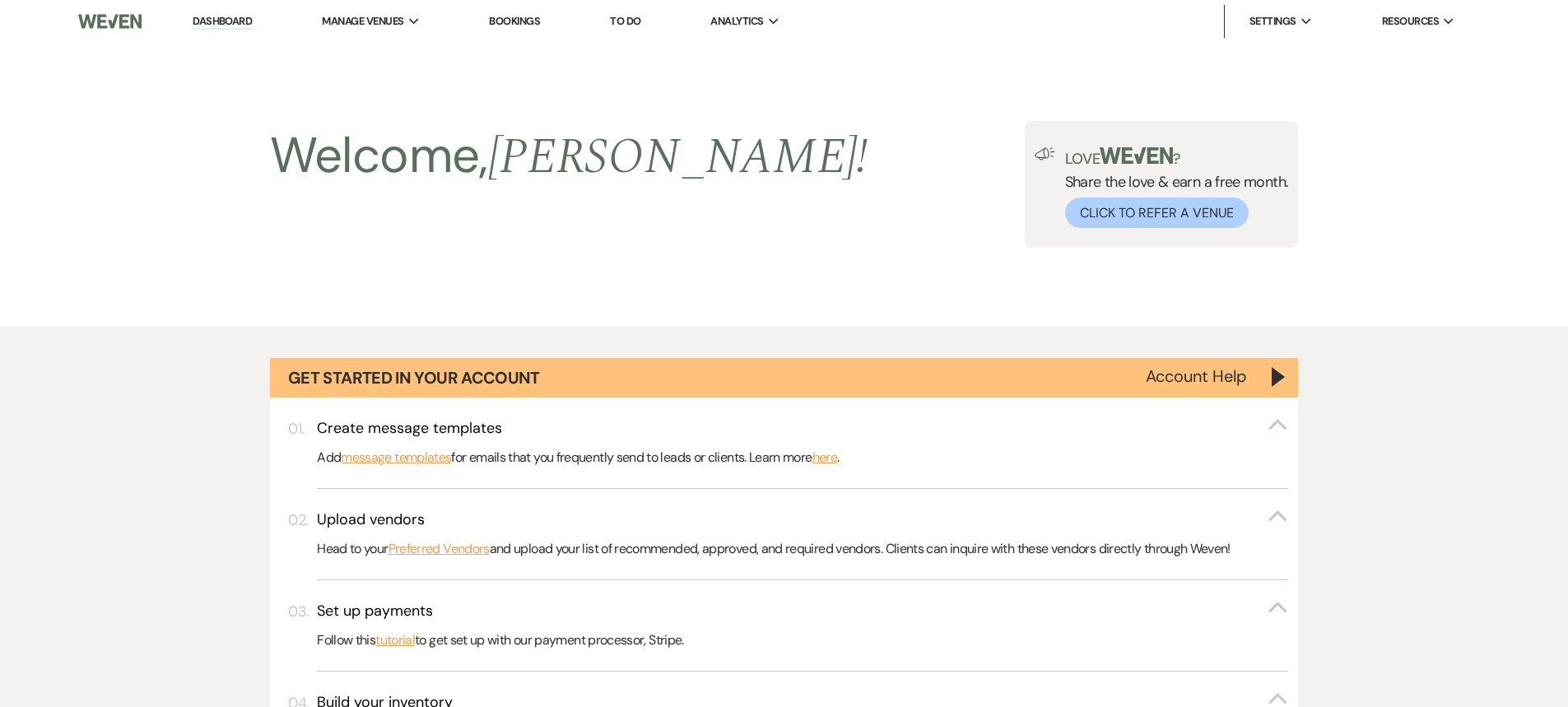
scroll to position [1275, 0]
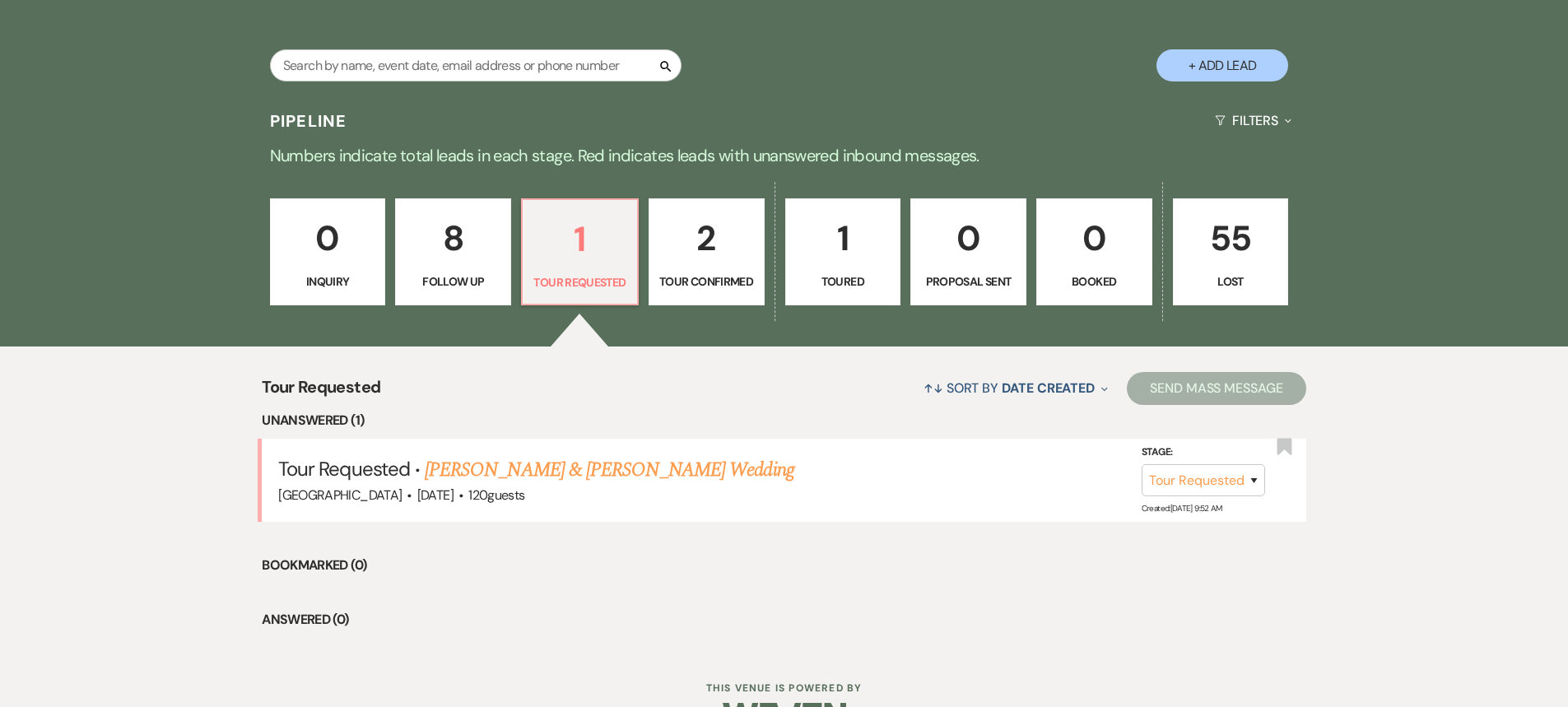
click at [464, 258] on p "8" at bounding box center [453, 239] width 95 height 56
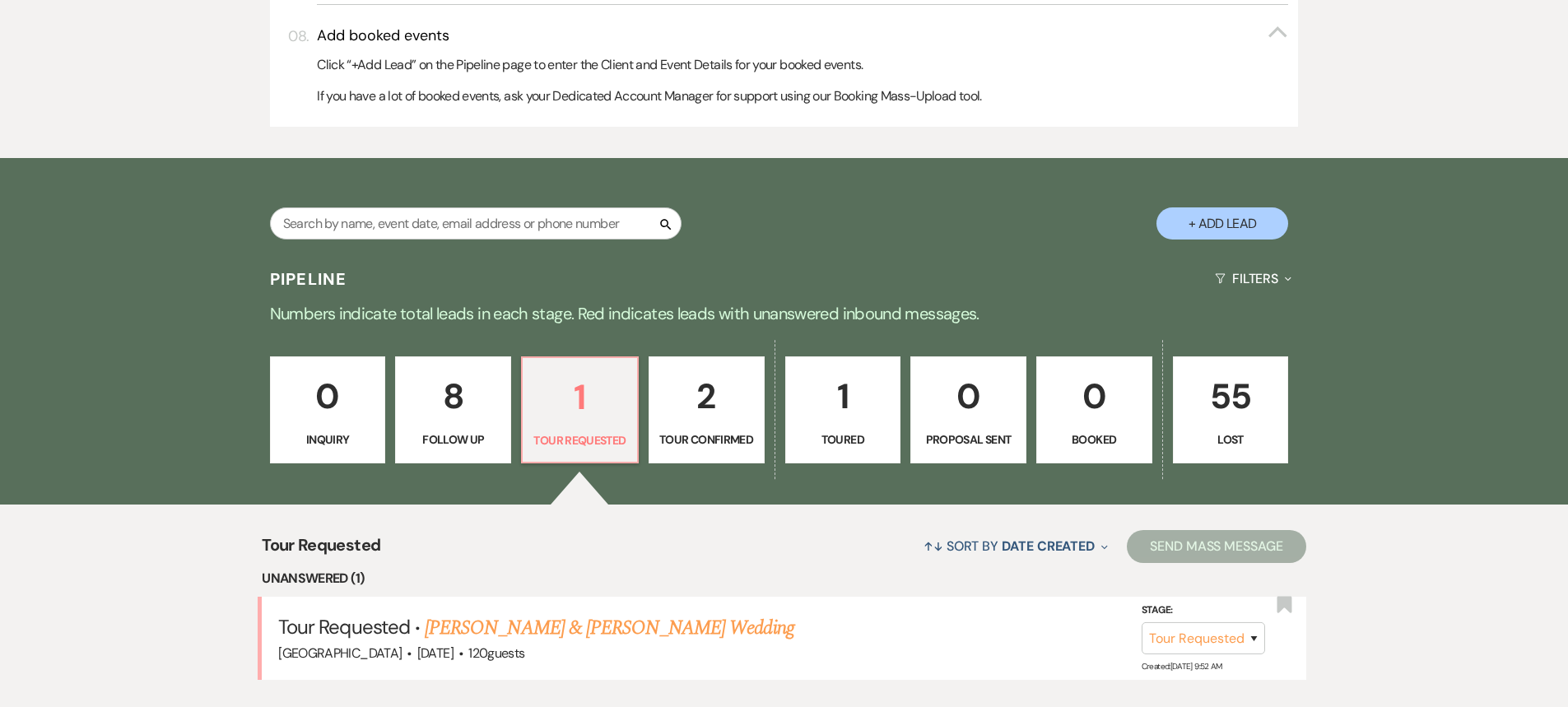
select select "9"
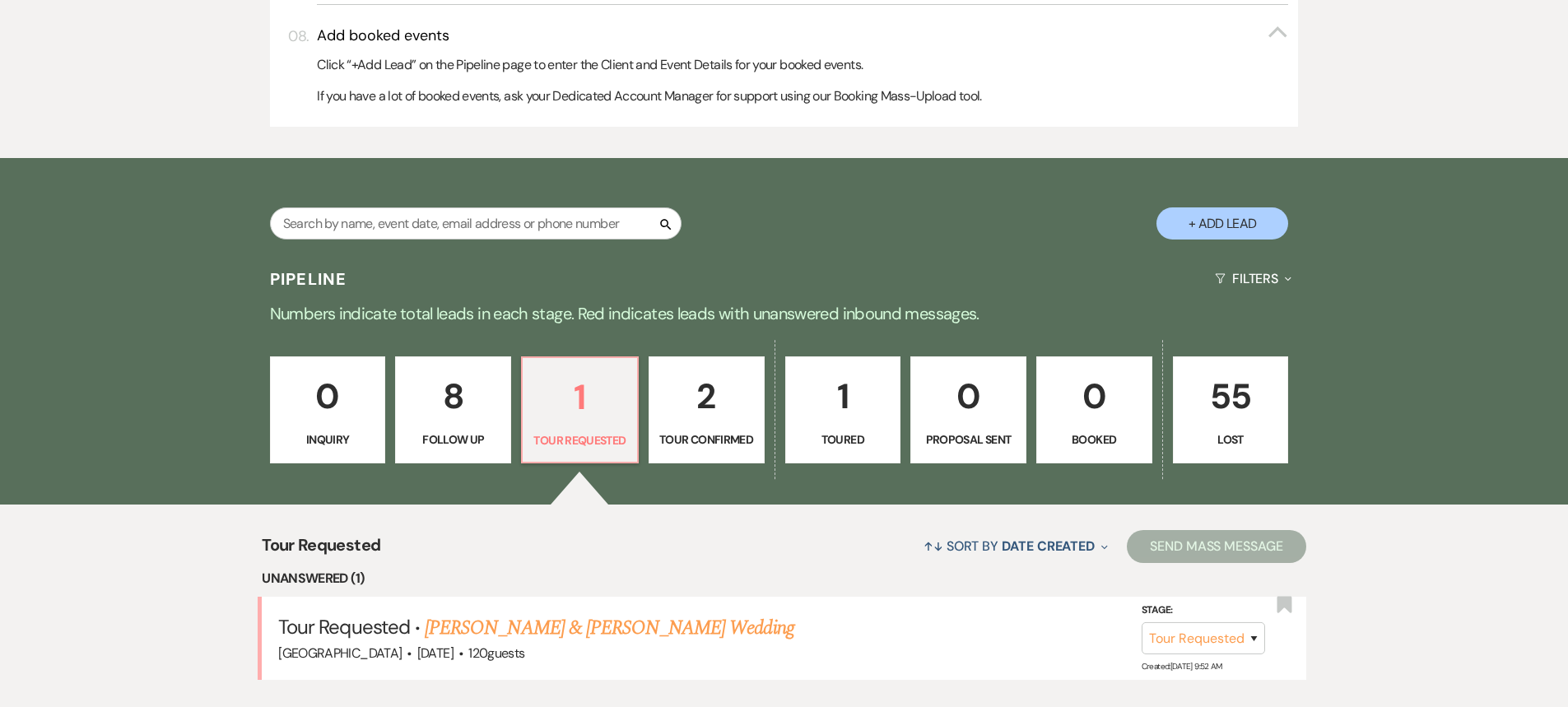
select select "9"
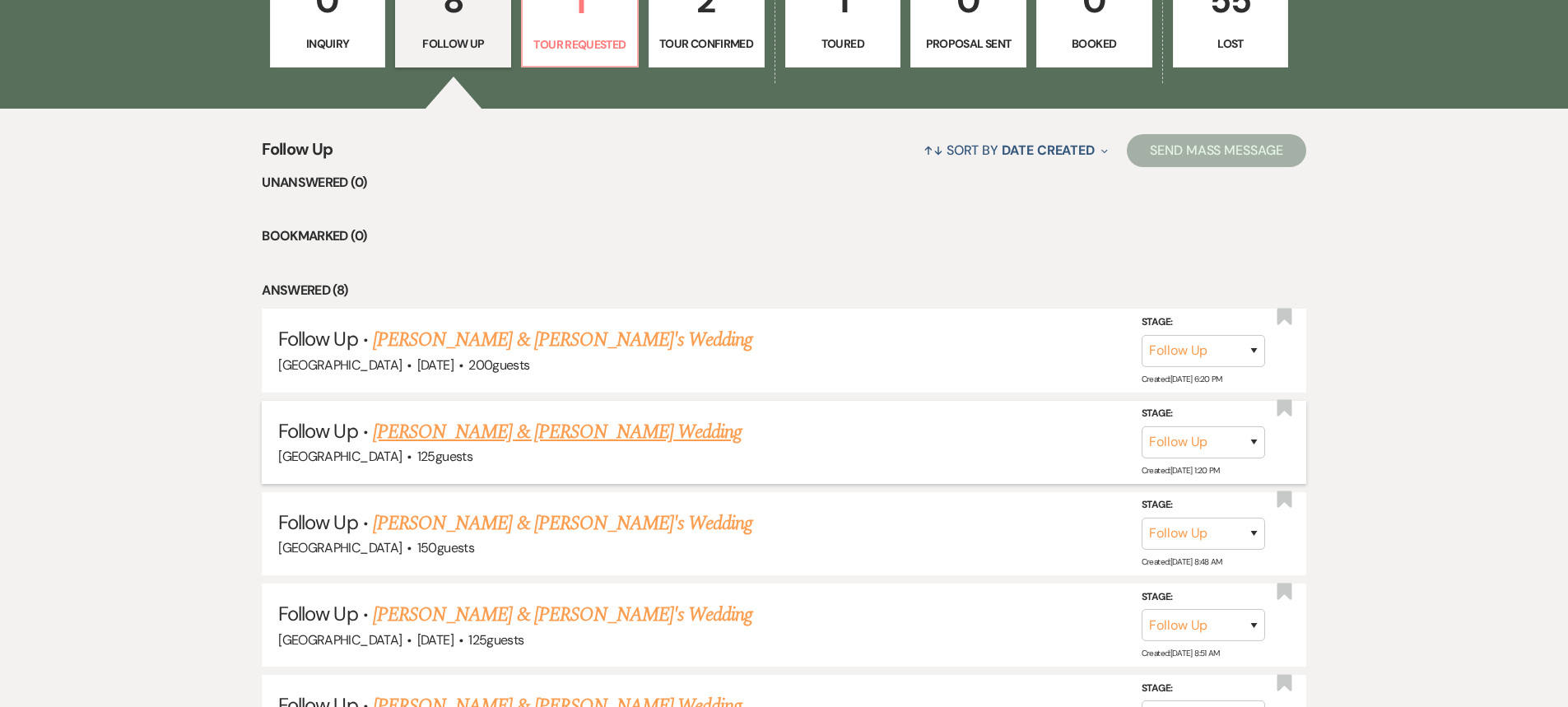
scroll to position [1521, 0]
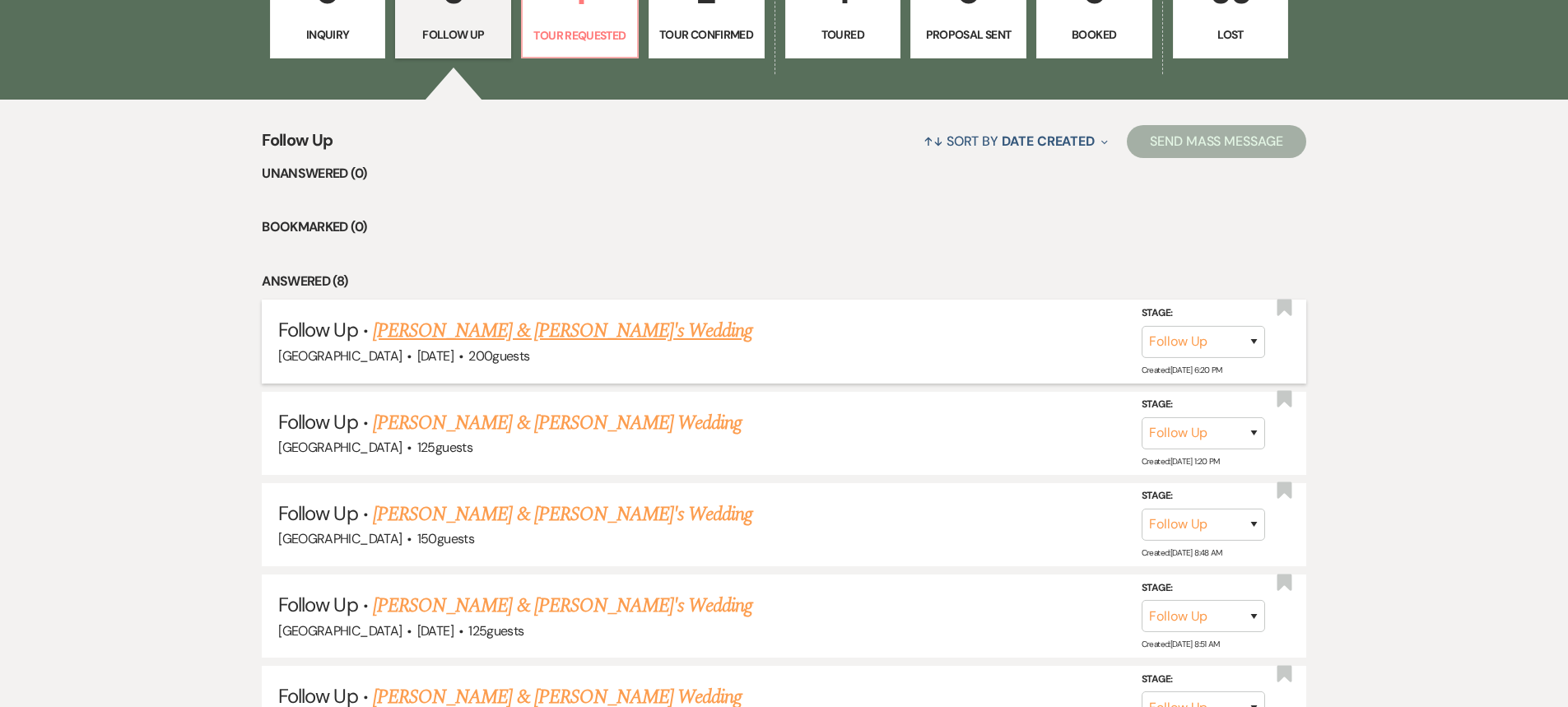
click at [468, 328] on link "[PERSON_NAME] & [PERSON_NAME]'s Wedding" at bounding box center [562, 331] width 380 height 30
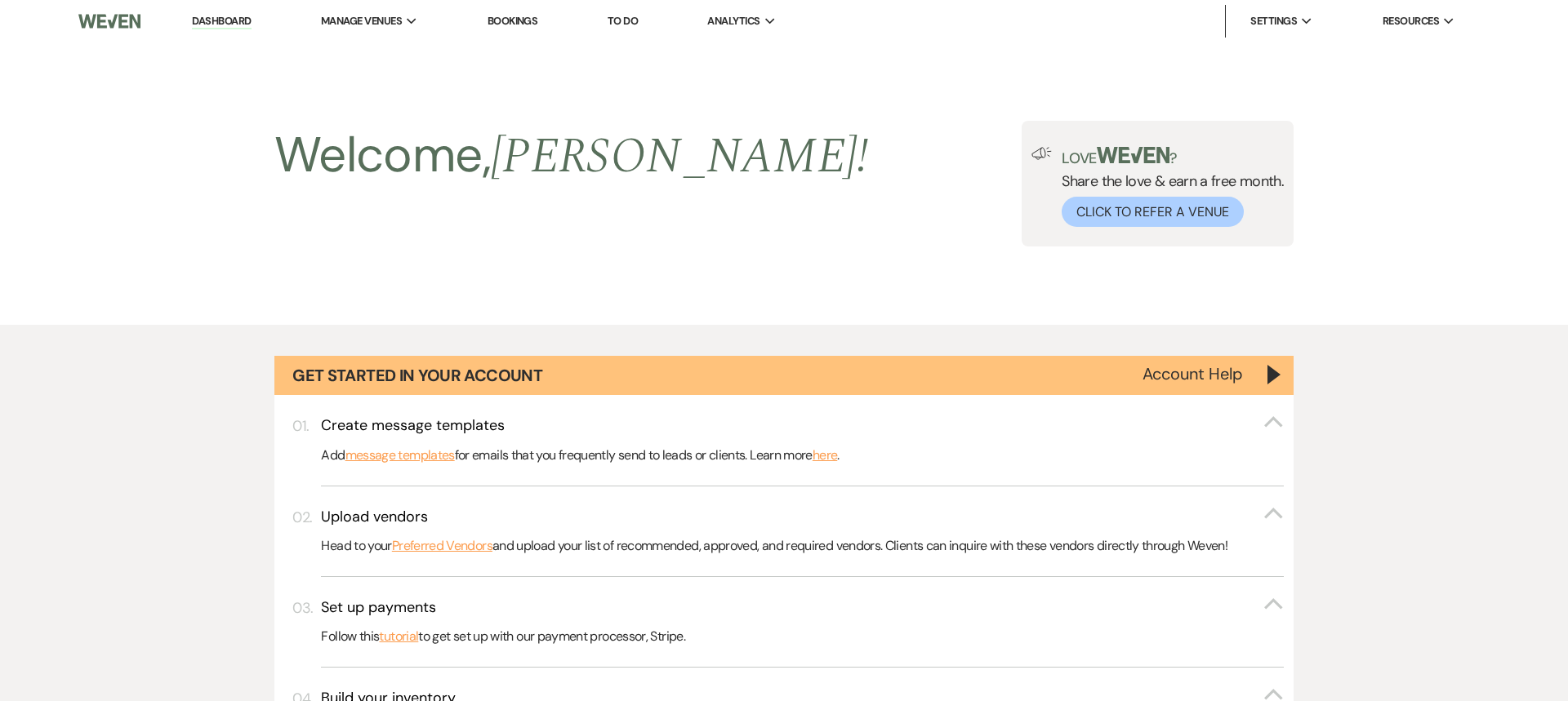
select select "9"
select select "17"
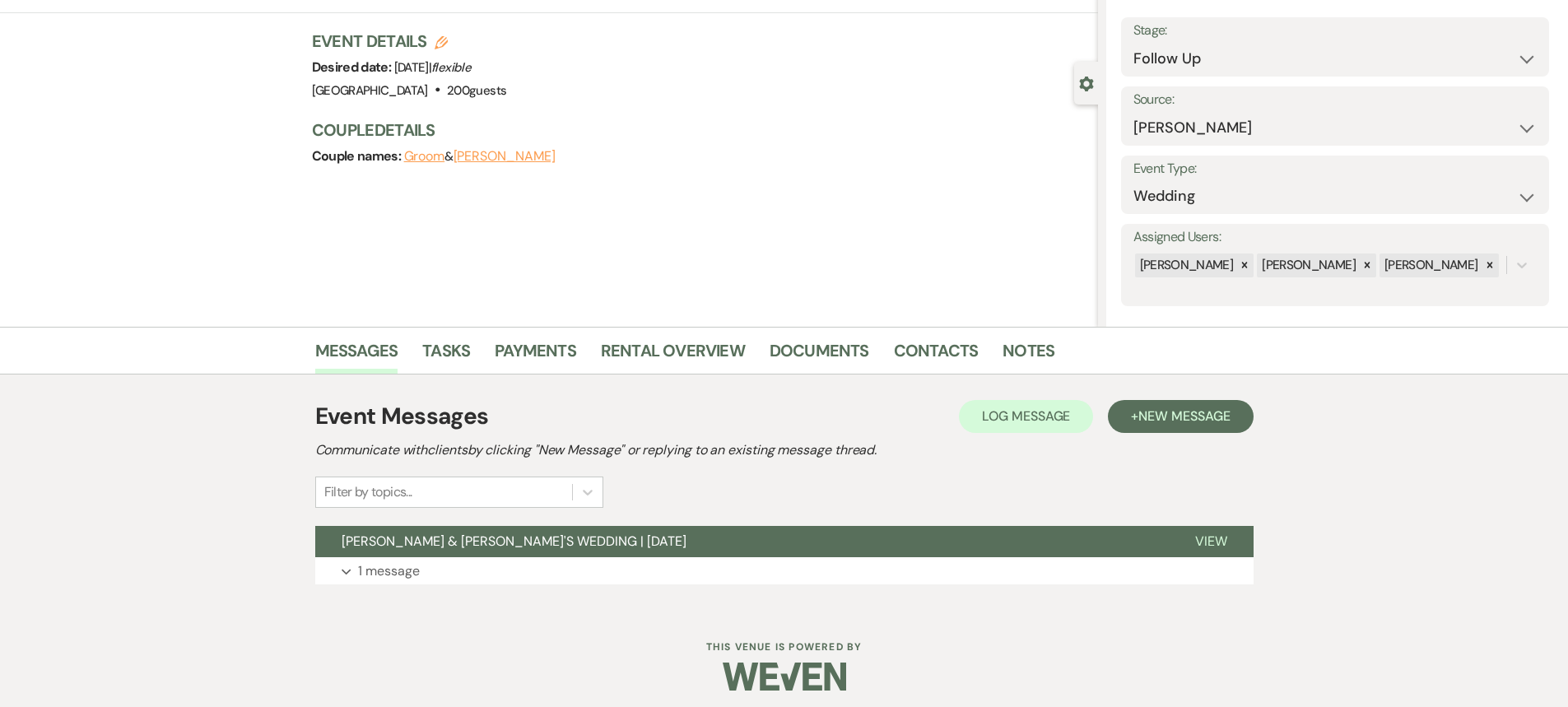
scroll to position [95, 0]
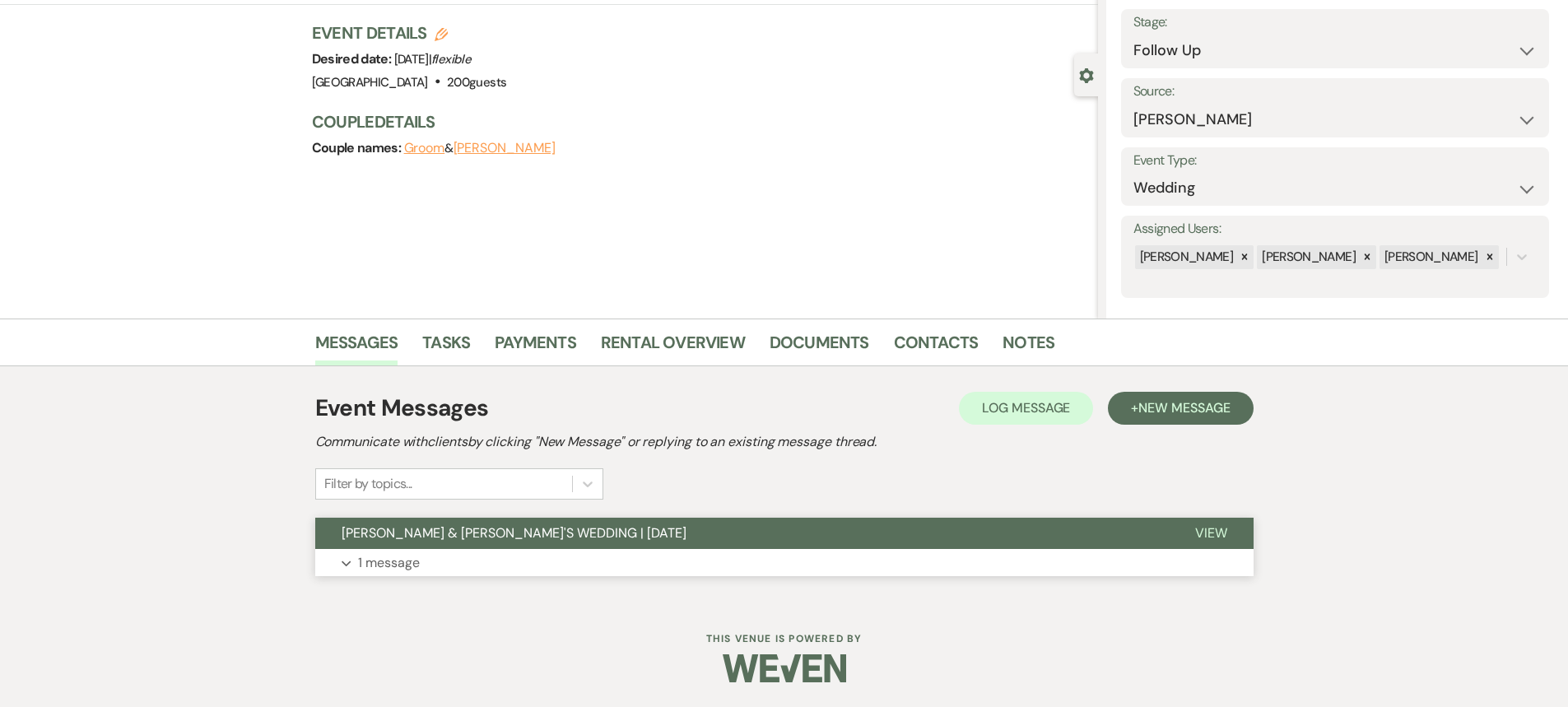
click at [624, 530] on button "[PERSON_NAME] & [PERSON_NAME]'S WEDDING | [DATE]" at bounding box center [741, 534] width 853 height 32
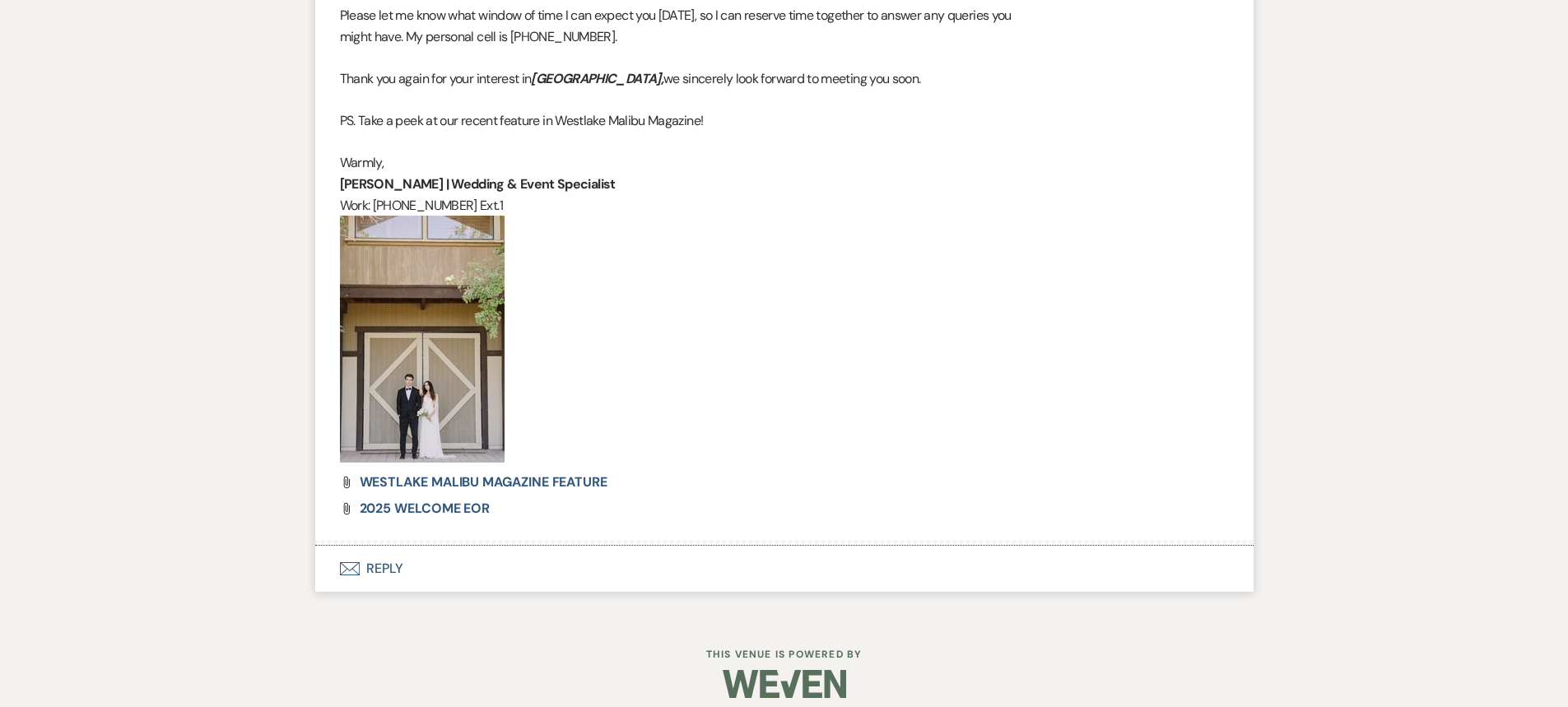
scroll to position [1405, 0]
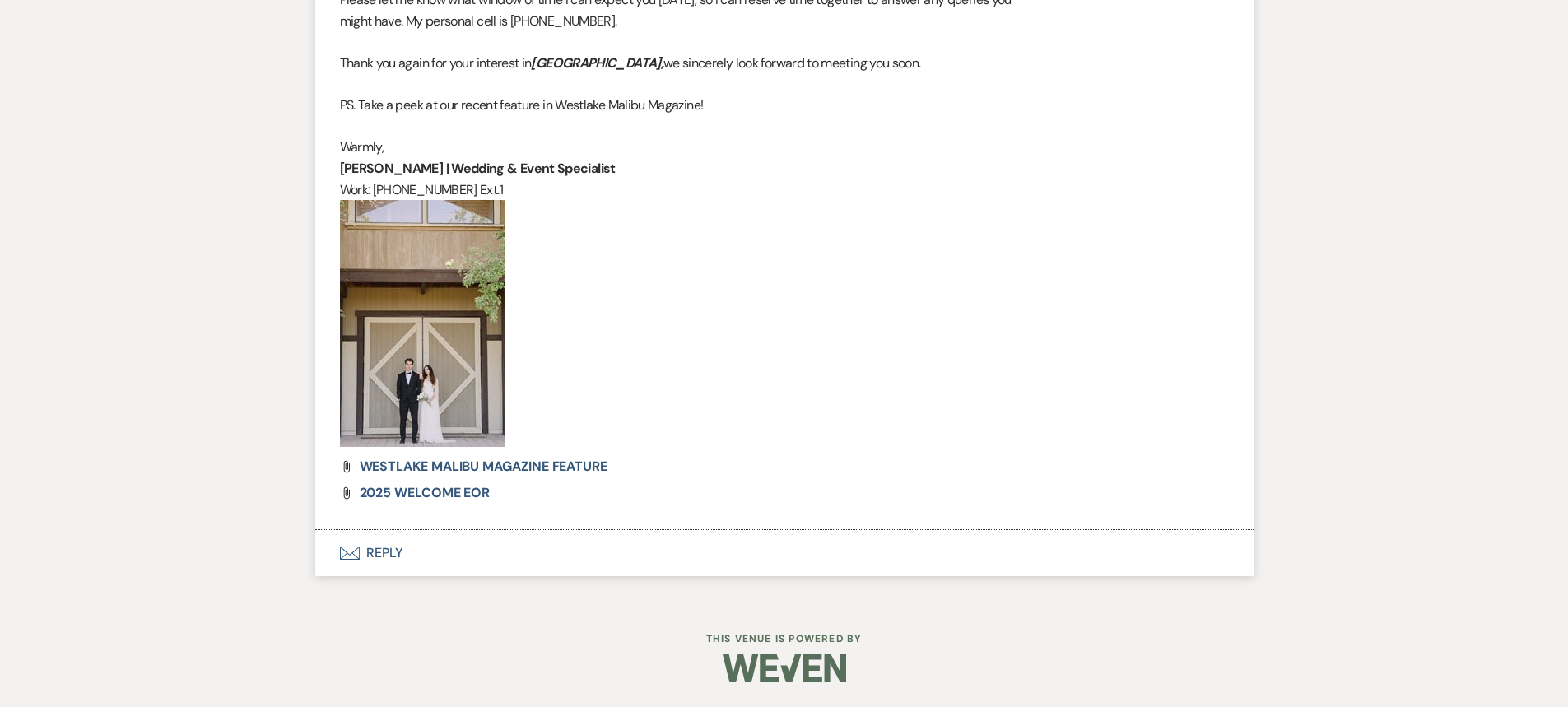
click at [688, 321] on p at bounding box center [784, 324] width 889 height 247
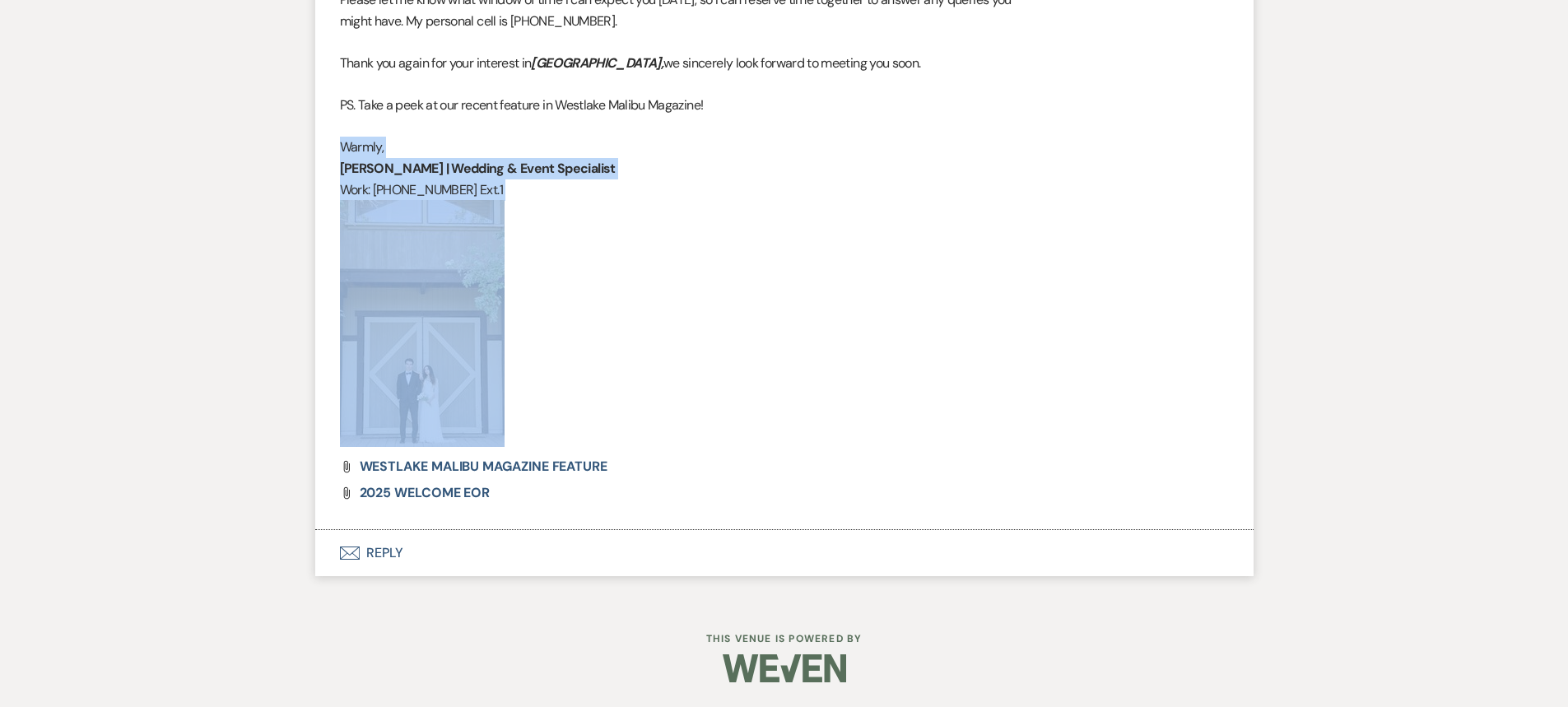
drag, startPoint x: 339, startPoint y: 144, endPoint x: 557, endPoint y: 407, distance: 341.6
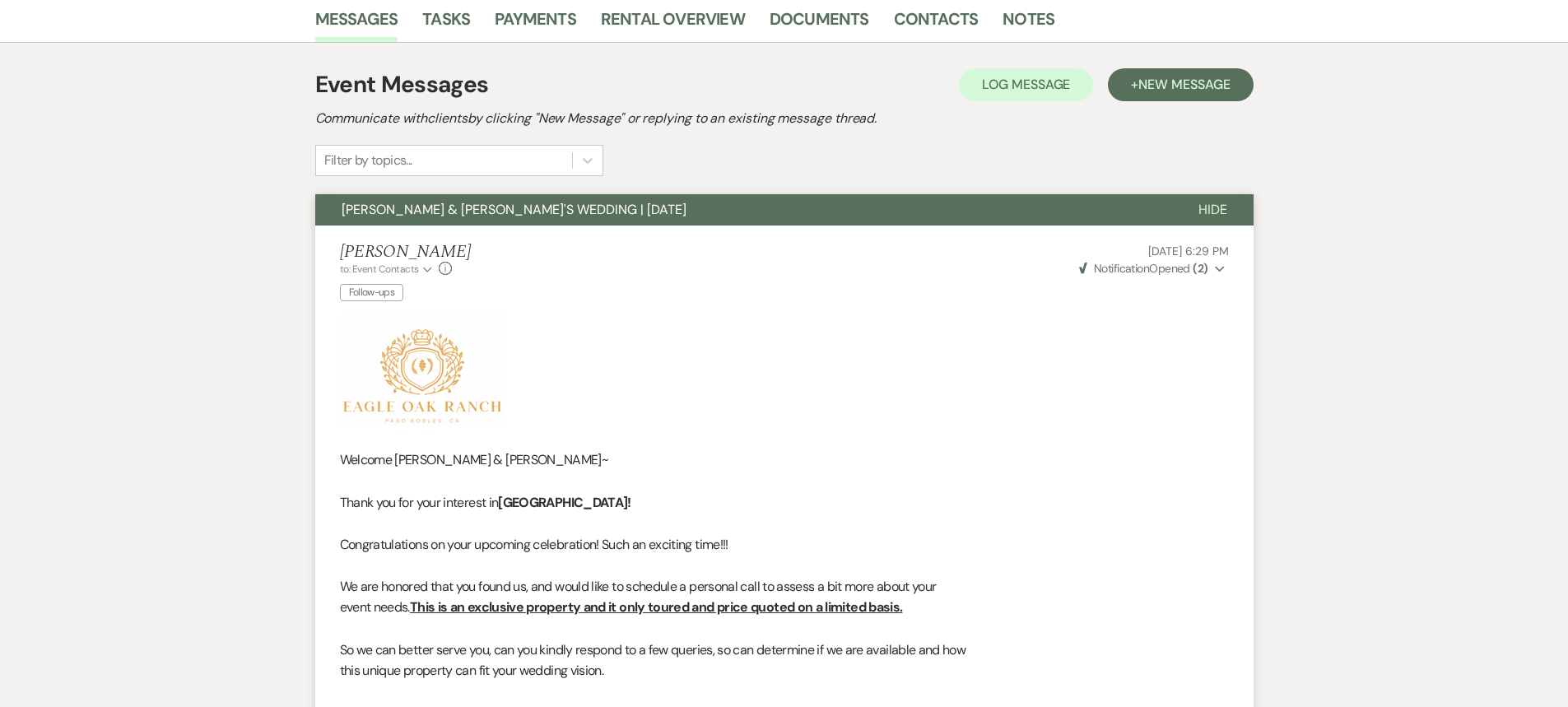
scroll to position [418, 0]
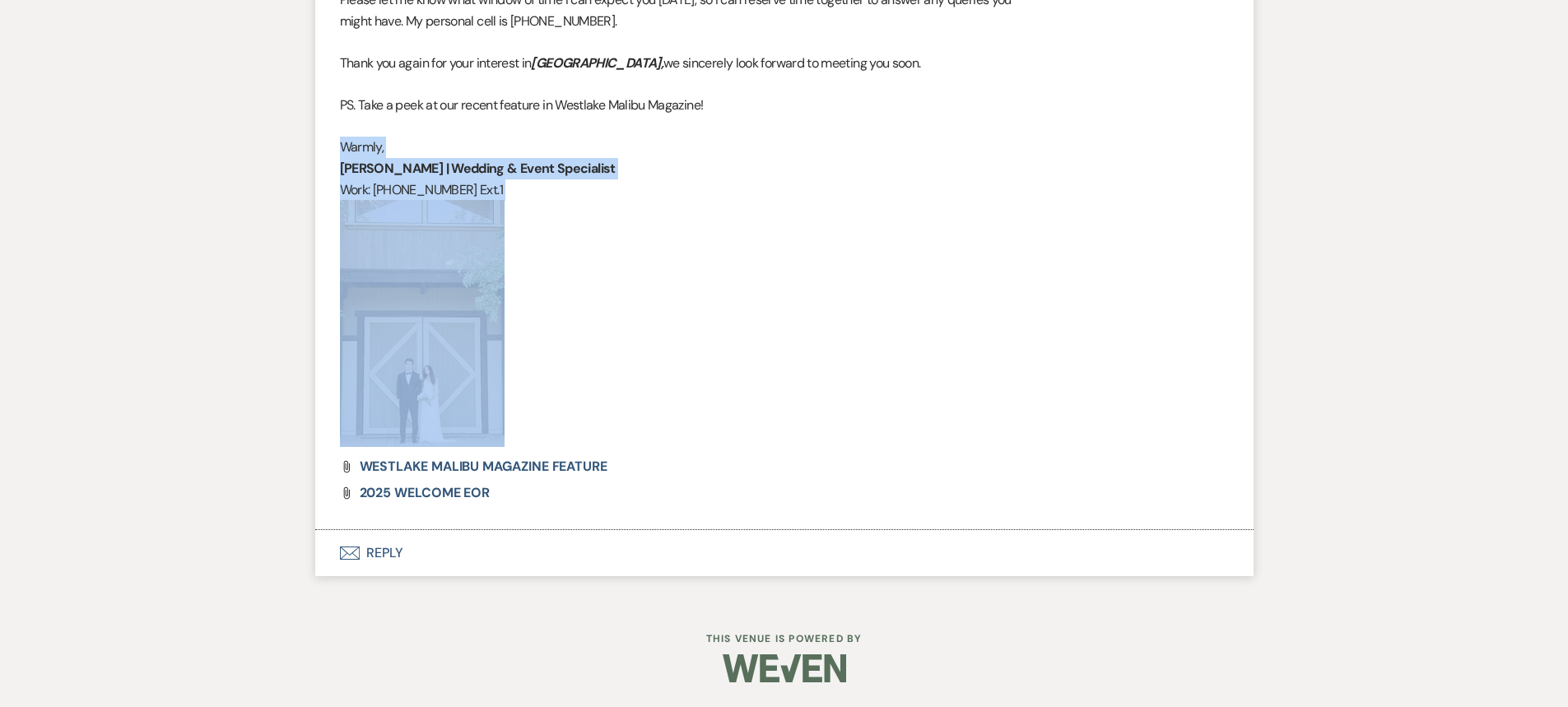
select select "9"
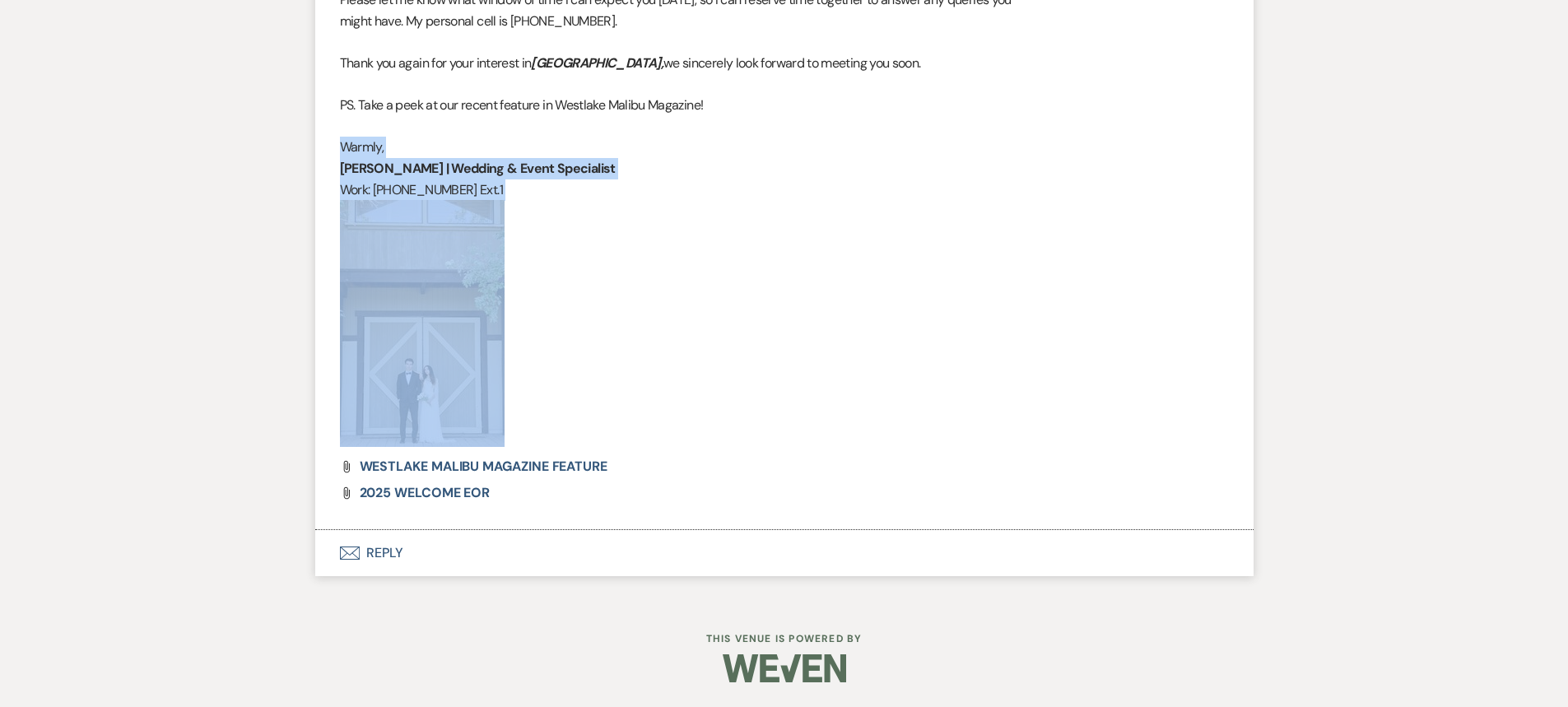
select select "9"
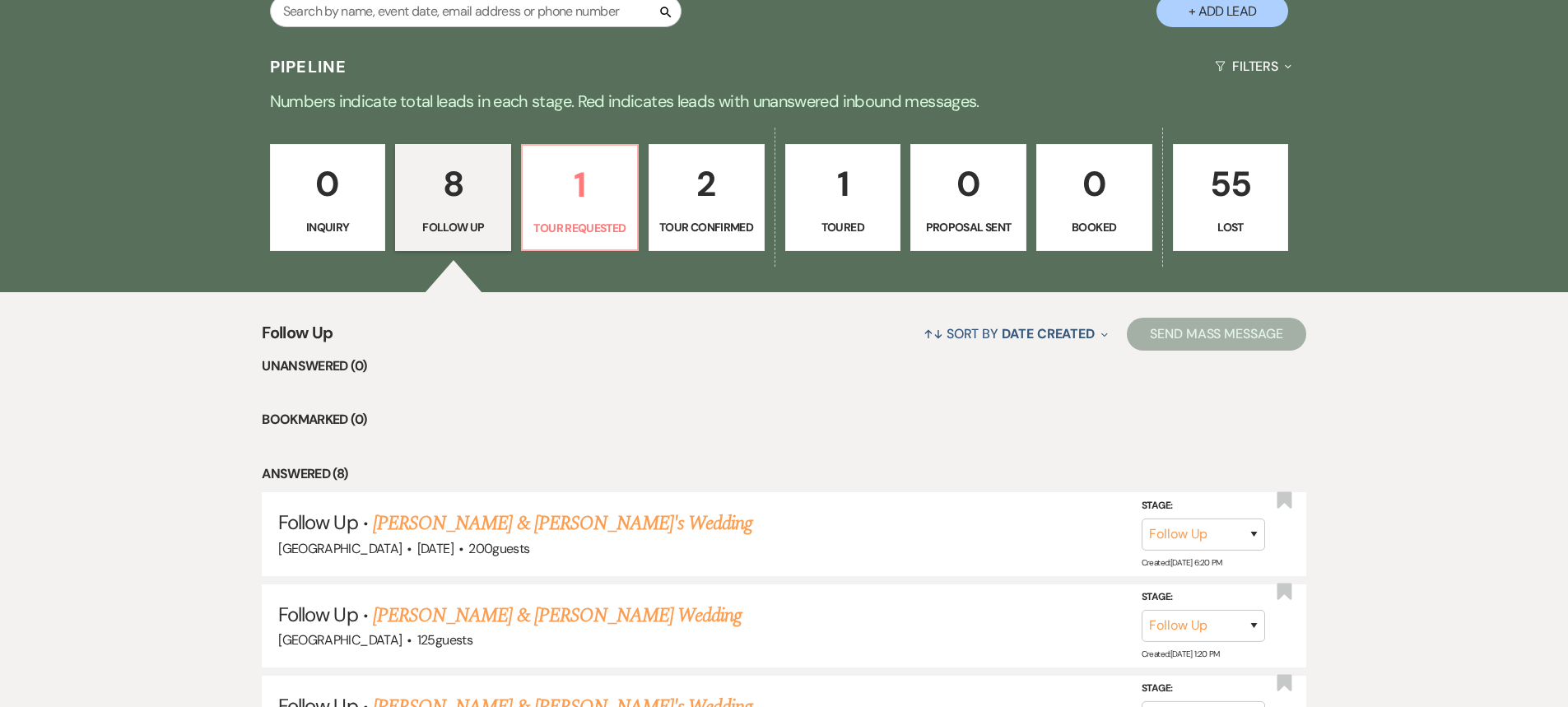
scroll to position [1193, 0]
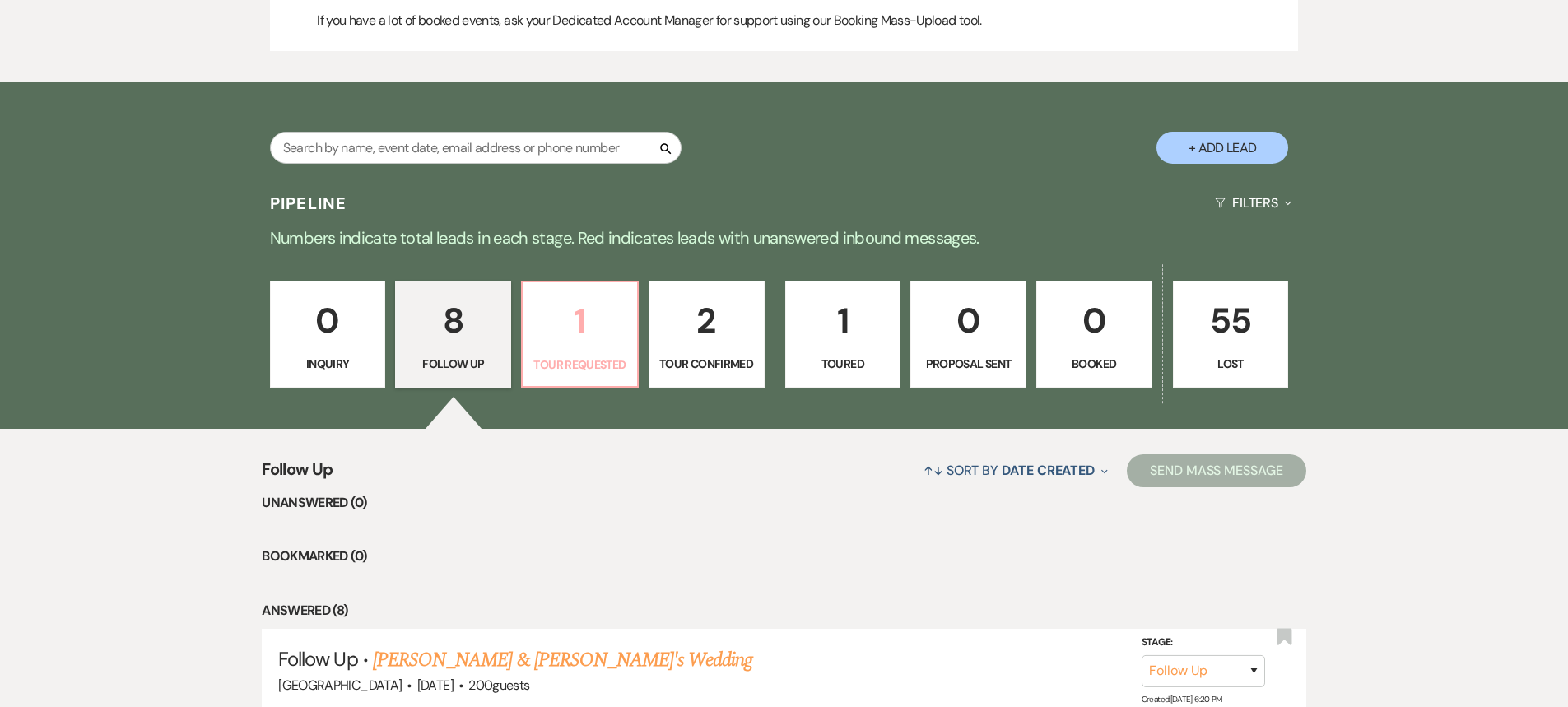
click at [589, 328] on p "1" at bounding box center [579, 322] width 95 height 56
select select "2"
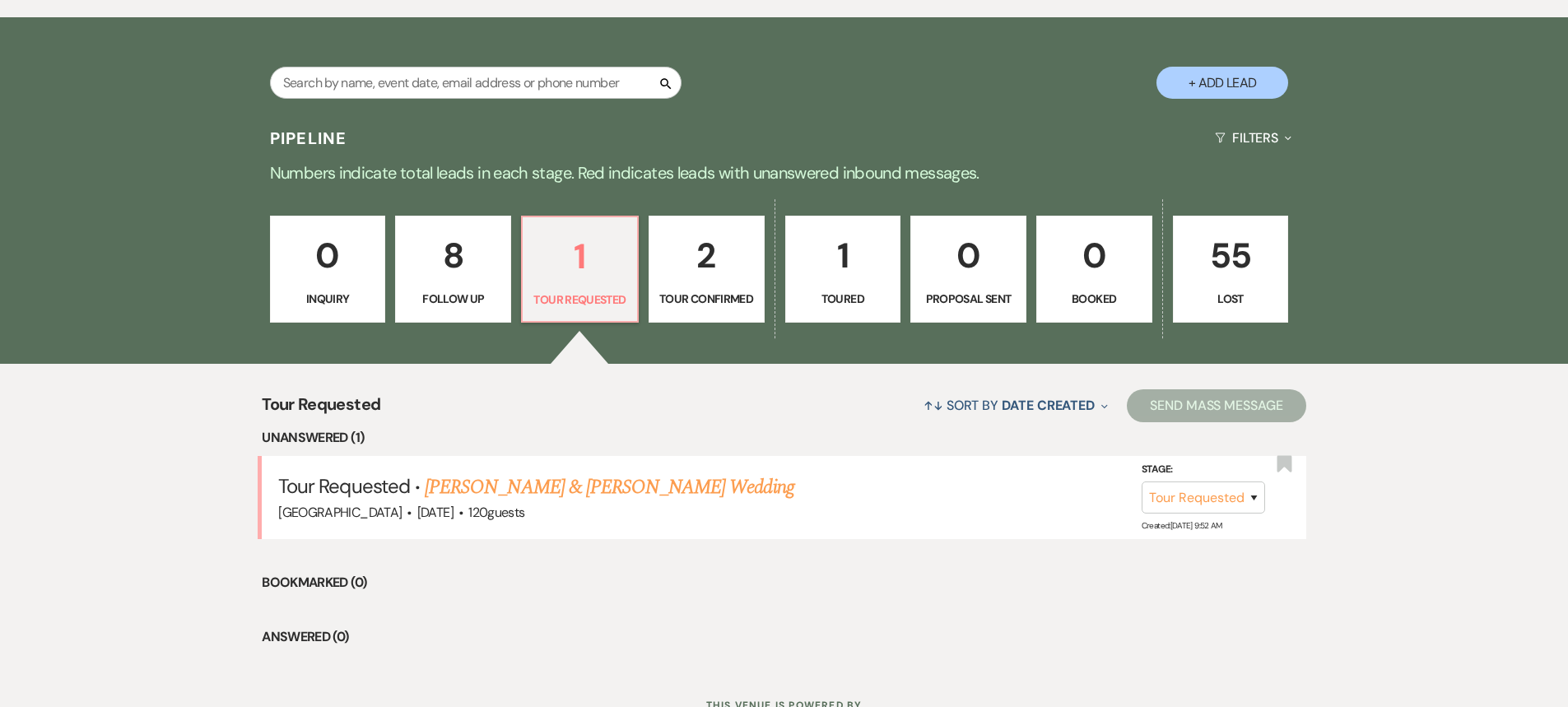
scroll to position [1323, 0]
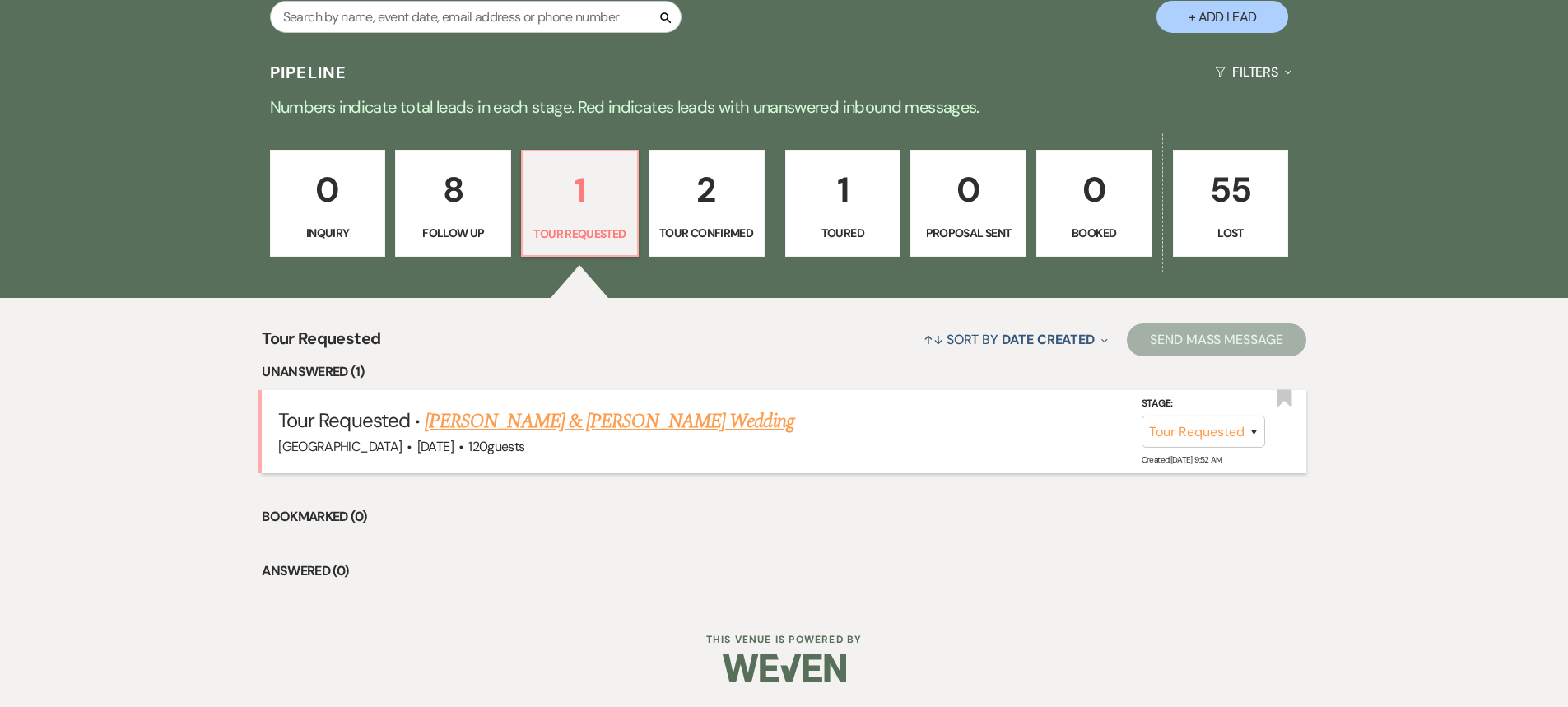
click at [597, 416] on link "[PERSON_NAME] & [PERSON_NAME] Wedding" at bounding box center [609, 422] width 369 height 30
select select "2"
select select "5"
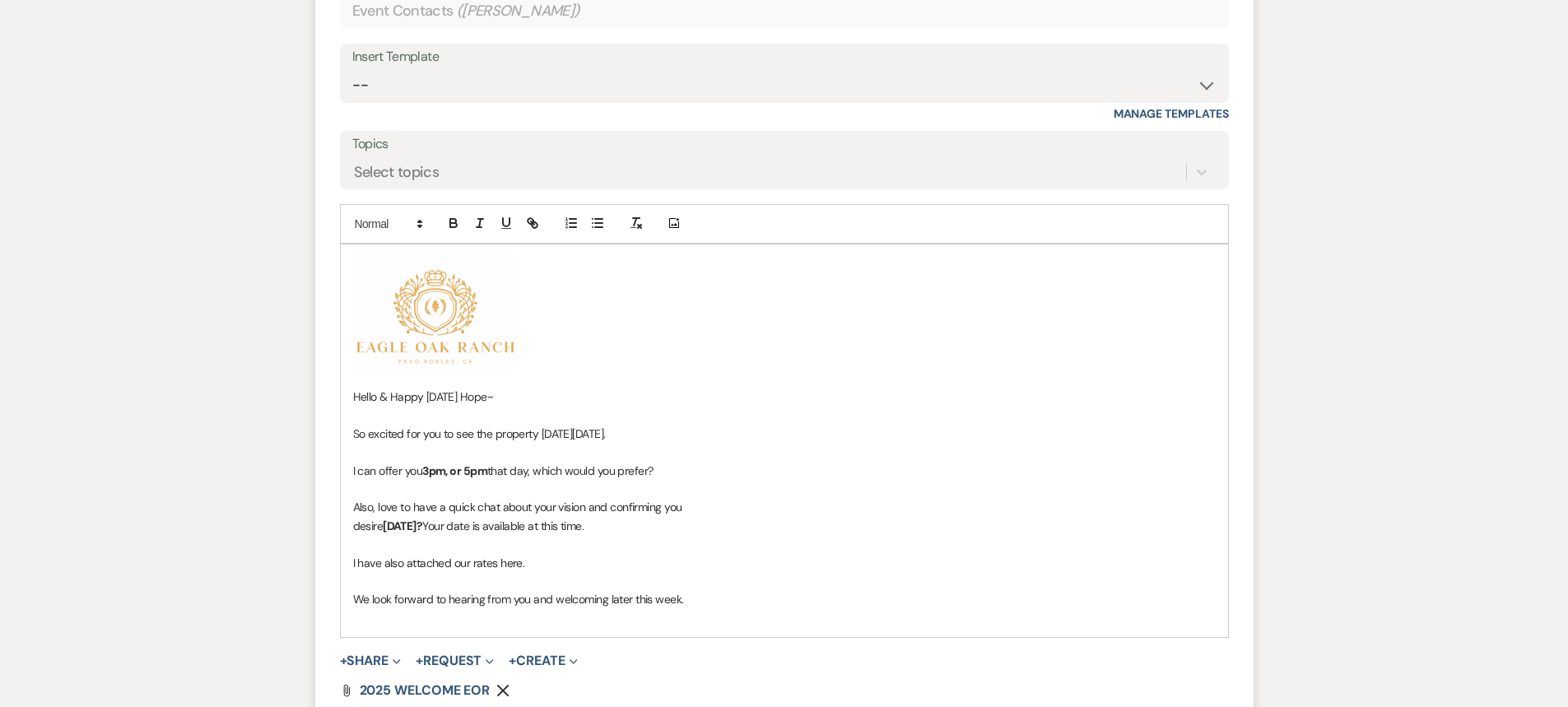
scroll to position [1707, 0]
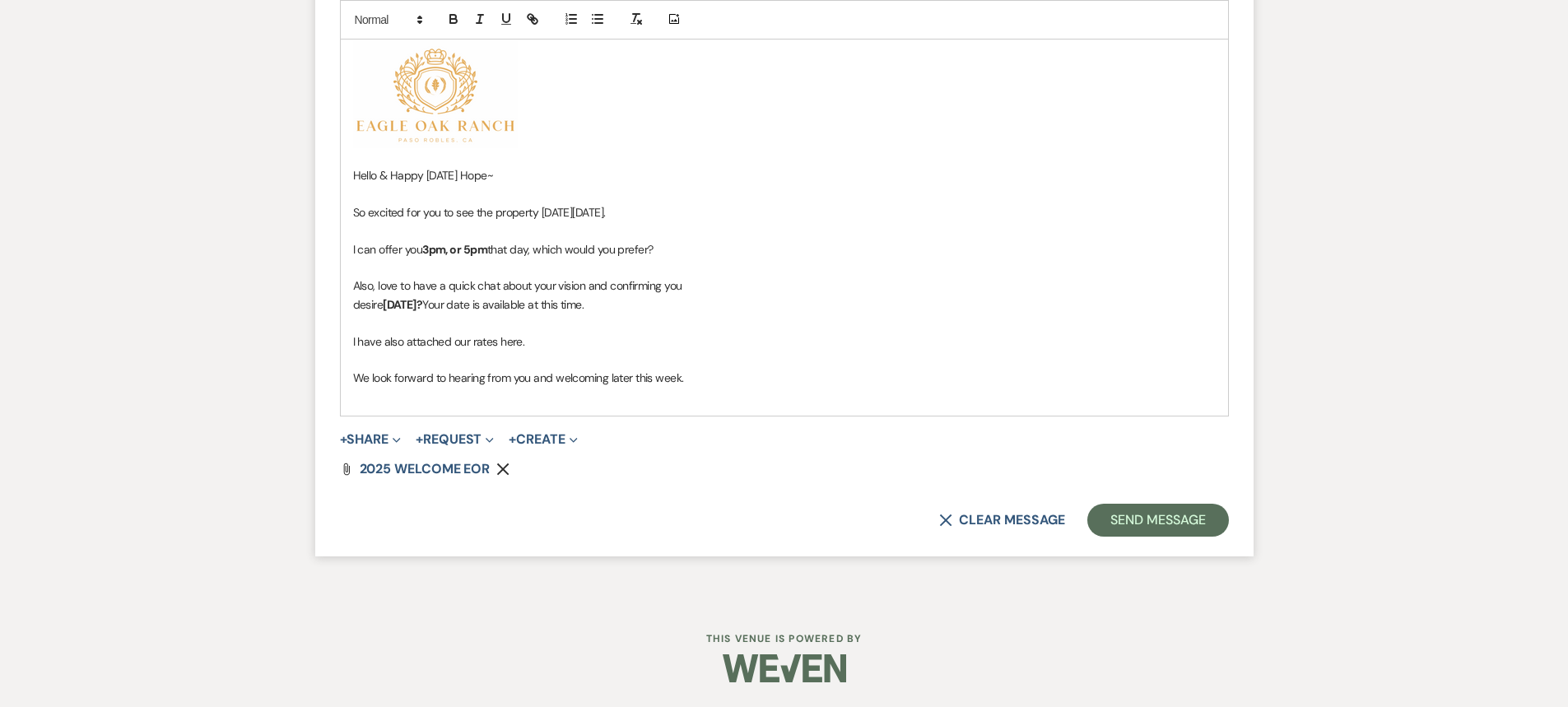
click at [716, 371] on p "We look forward to hearing from you and welcoming later this week." at bounding box center [784, 377] width 863 height 18
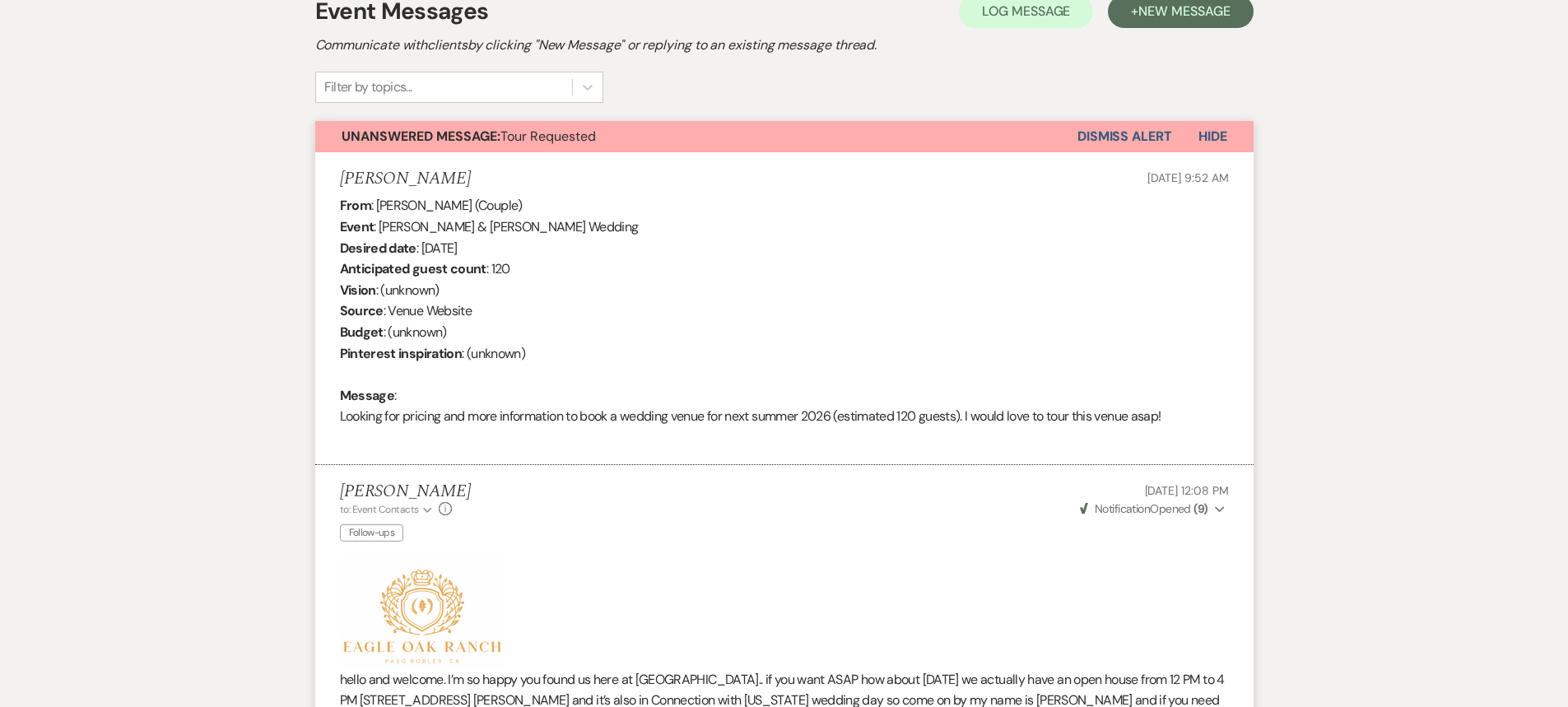
scroll to position [225, 0]
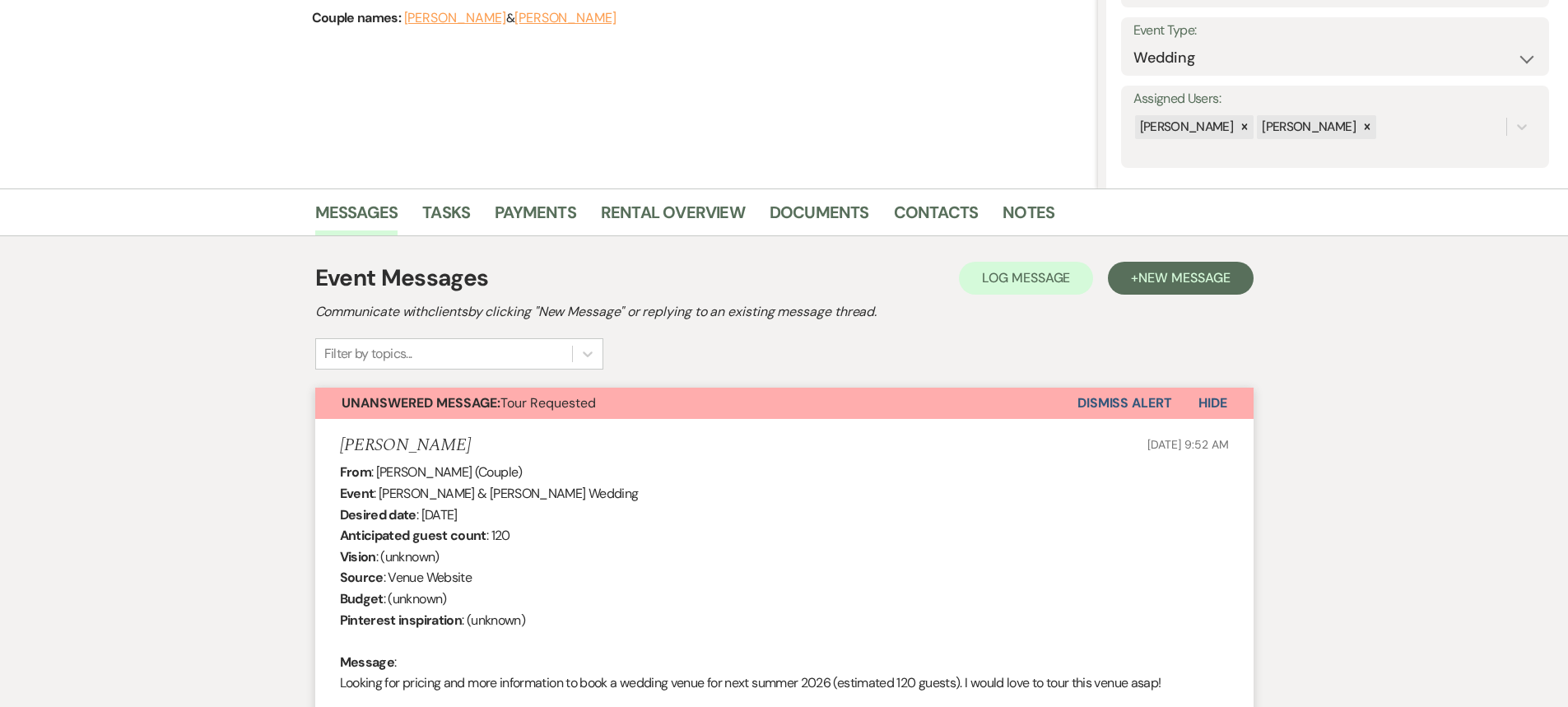
select select "2"
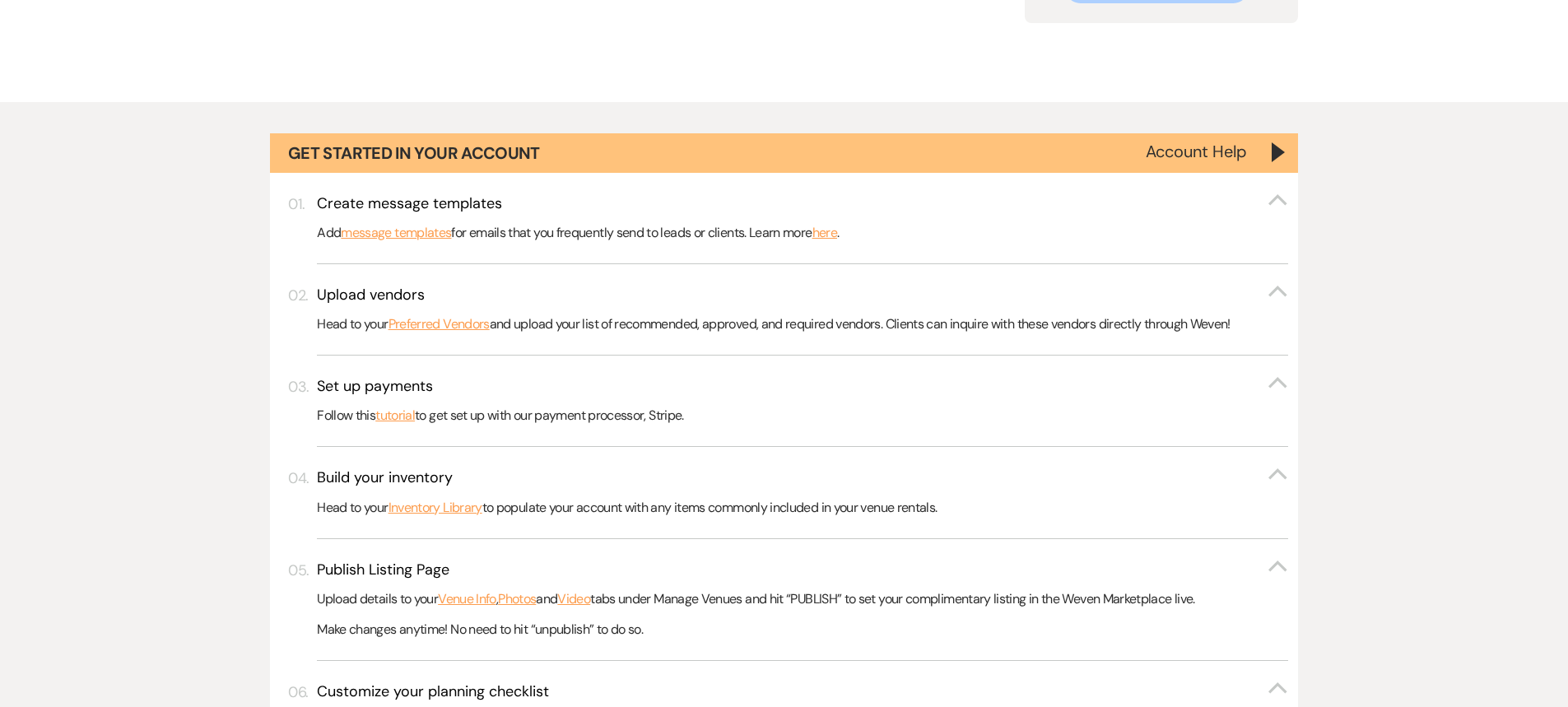
scroll to position [1323, 0]
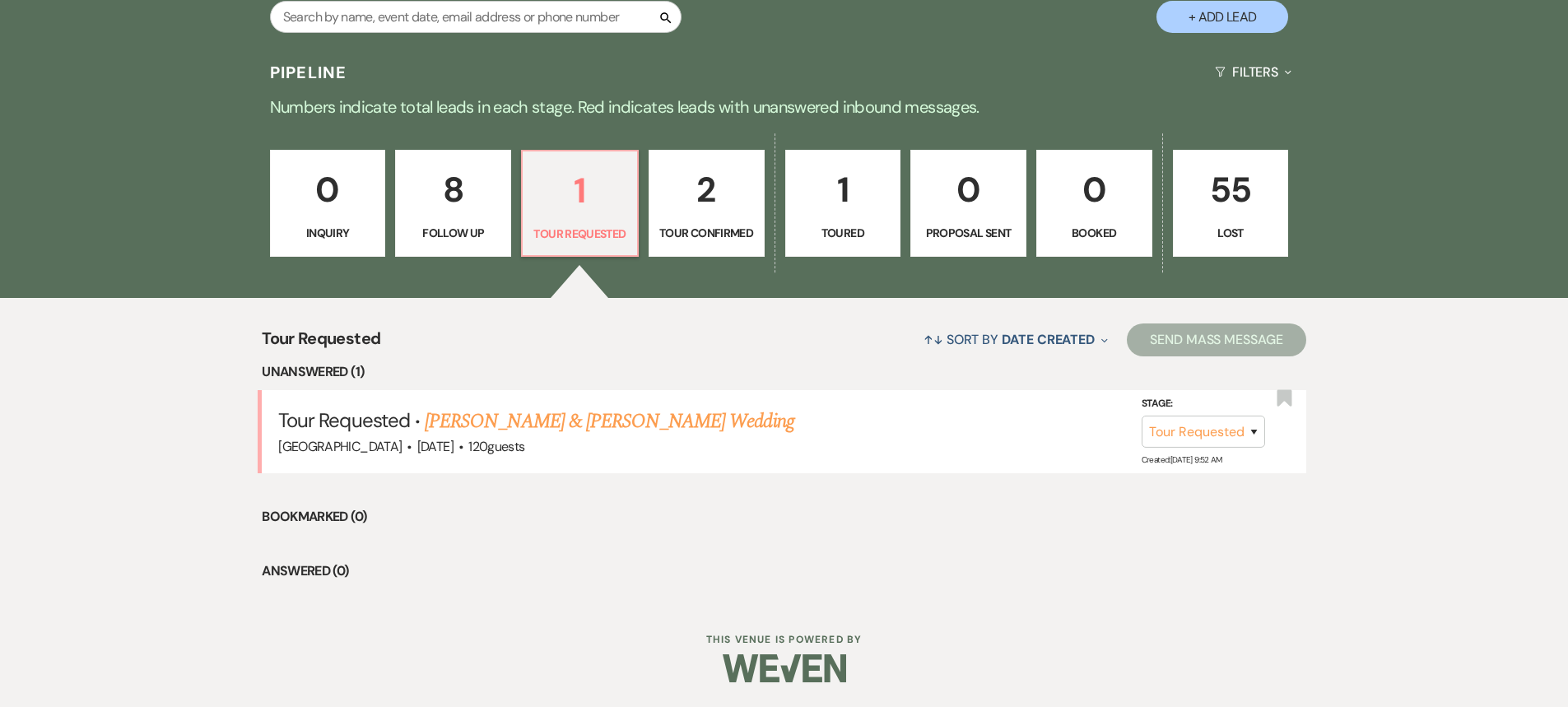
click at [447, 185] on p "8" at bounding box center [453, 190] width 95 height 56
select select "9"
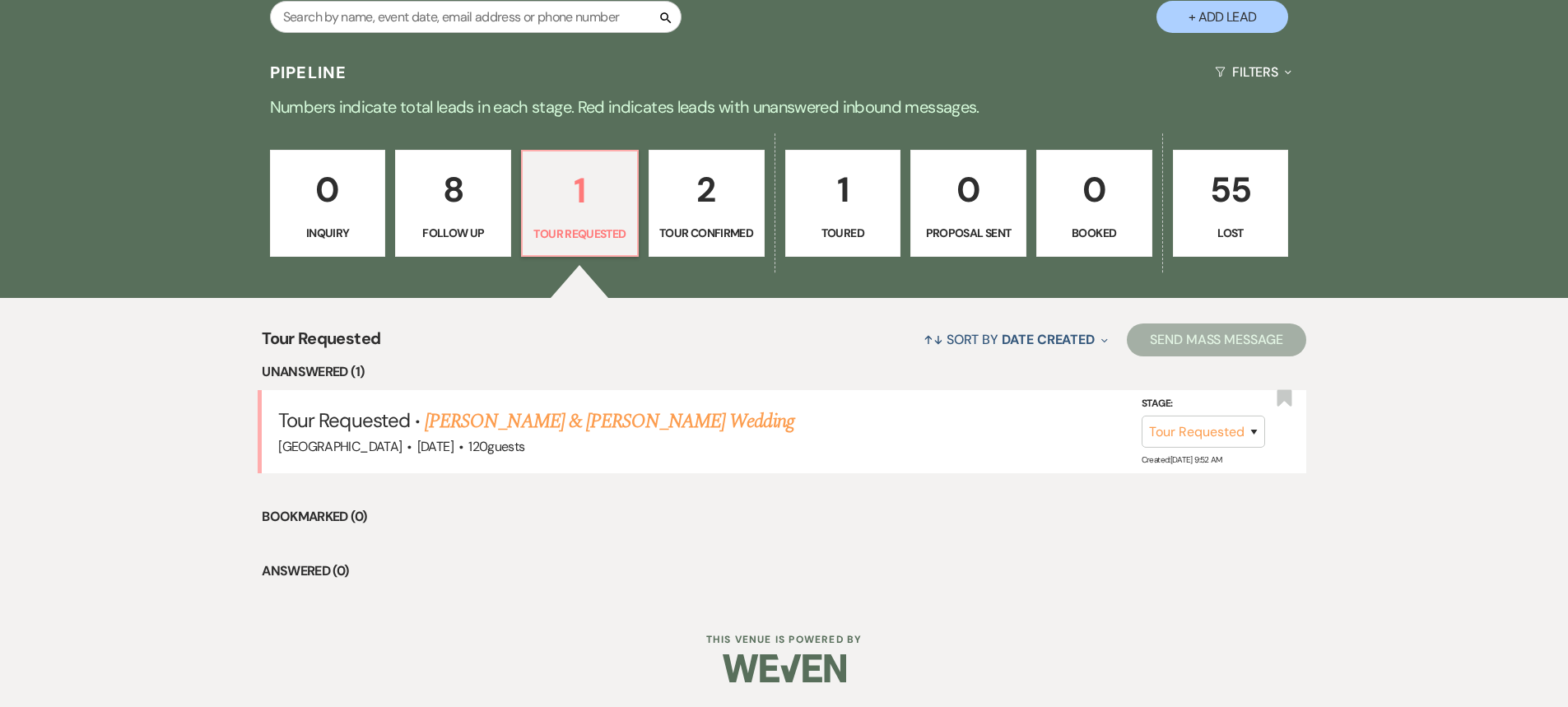
select select "9"
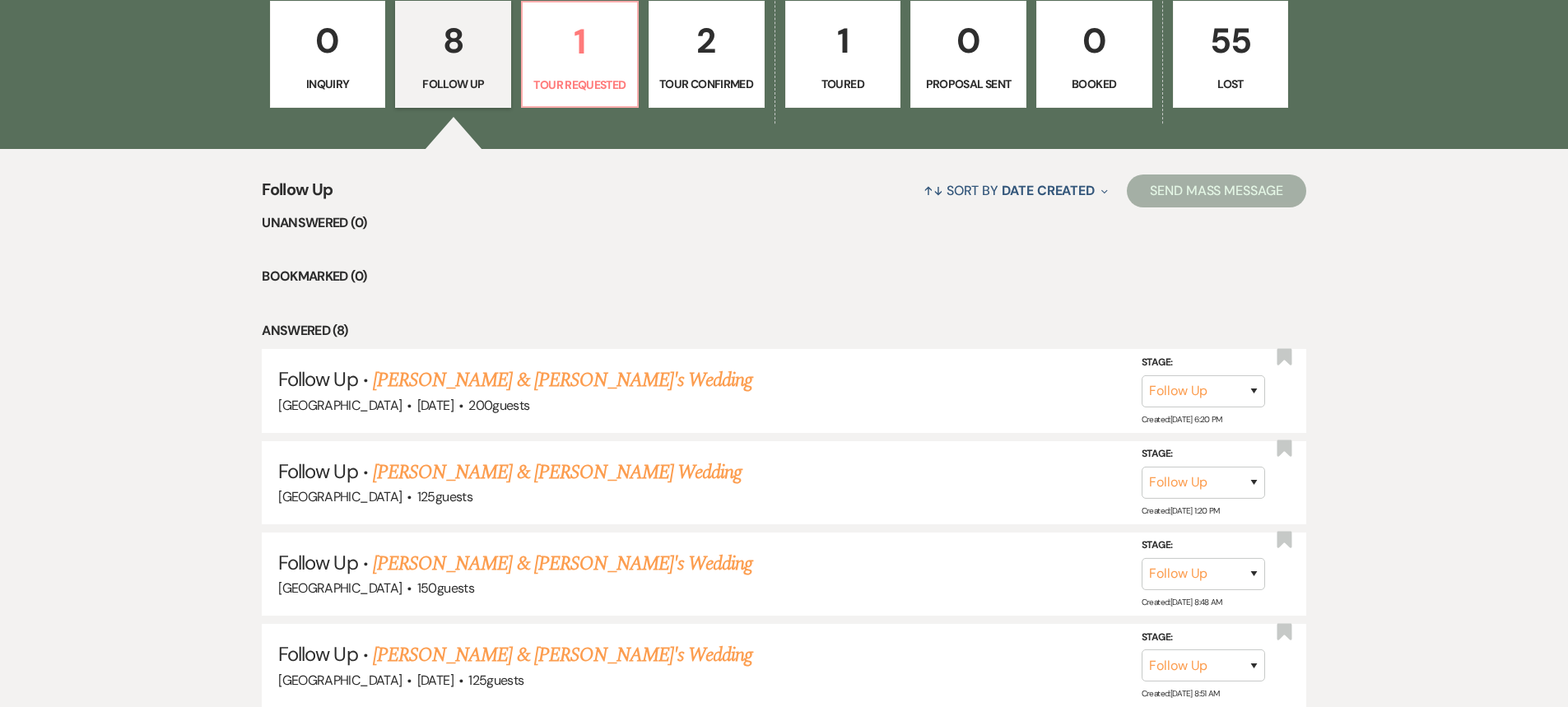
scroll to position [1488, 0]
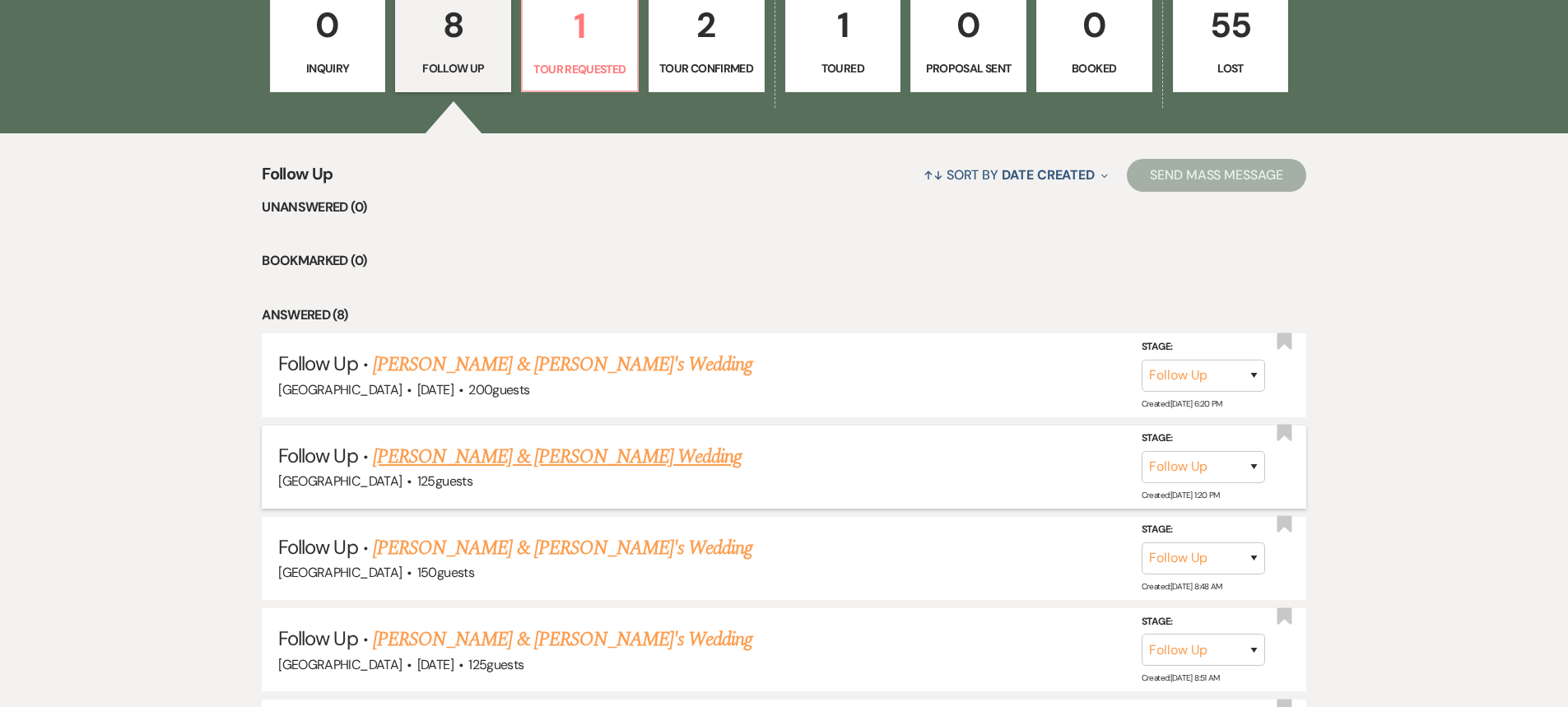
click at [524, 457] on link "[PERSON_NAME] & [PERSON_NAME] Wedding" at bounding box center [557, 457] width 369 height 30
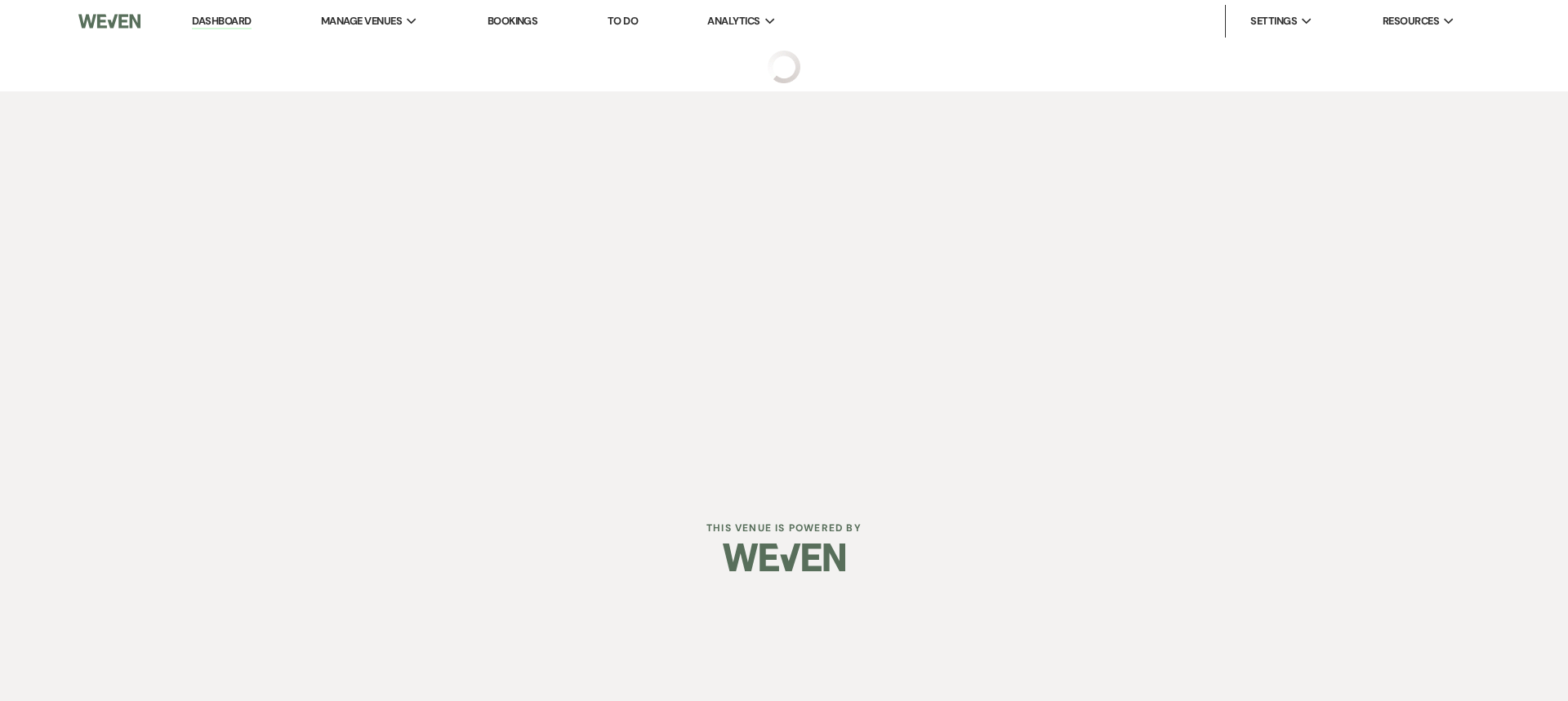
select select "9"
select select "5"
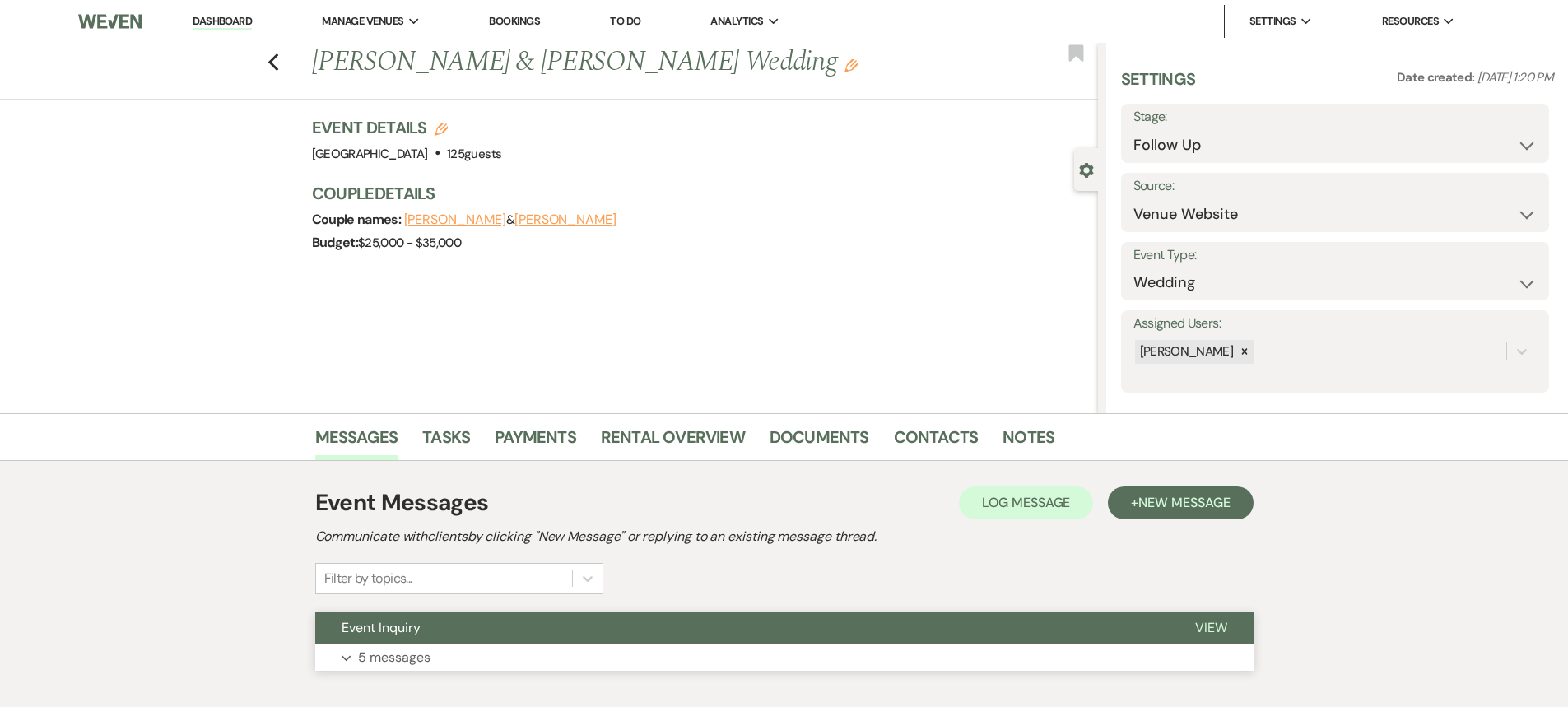
click at [559, 634] on button "Event Inquiry" at bounding box center [741, 627] width 853 height 32
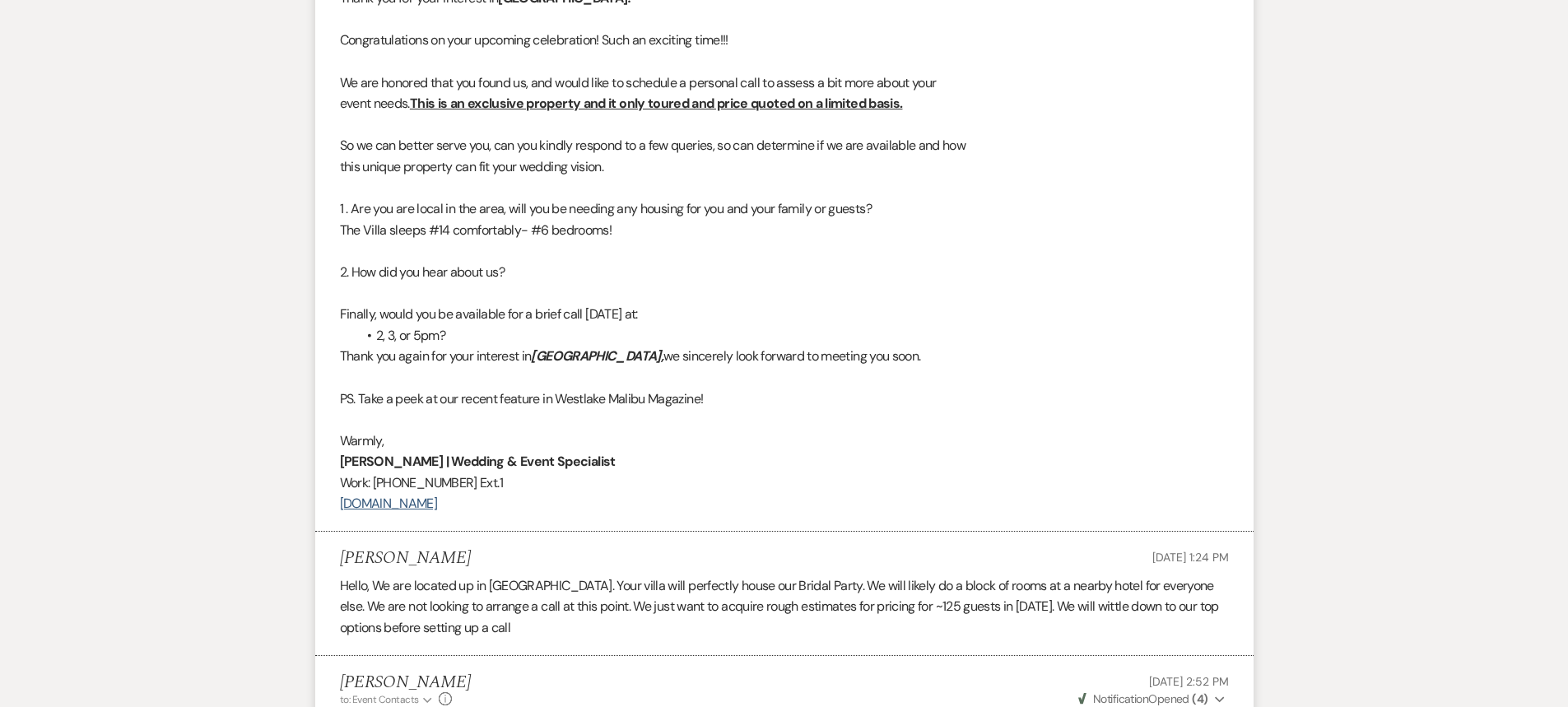
scroll to position [1235, 0]
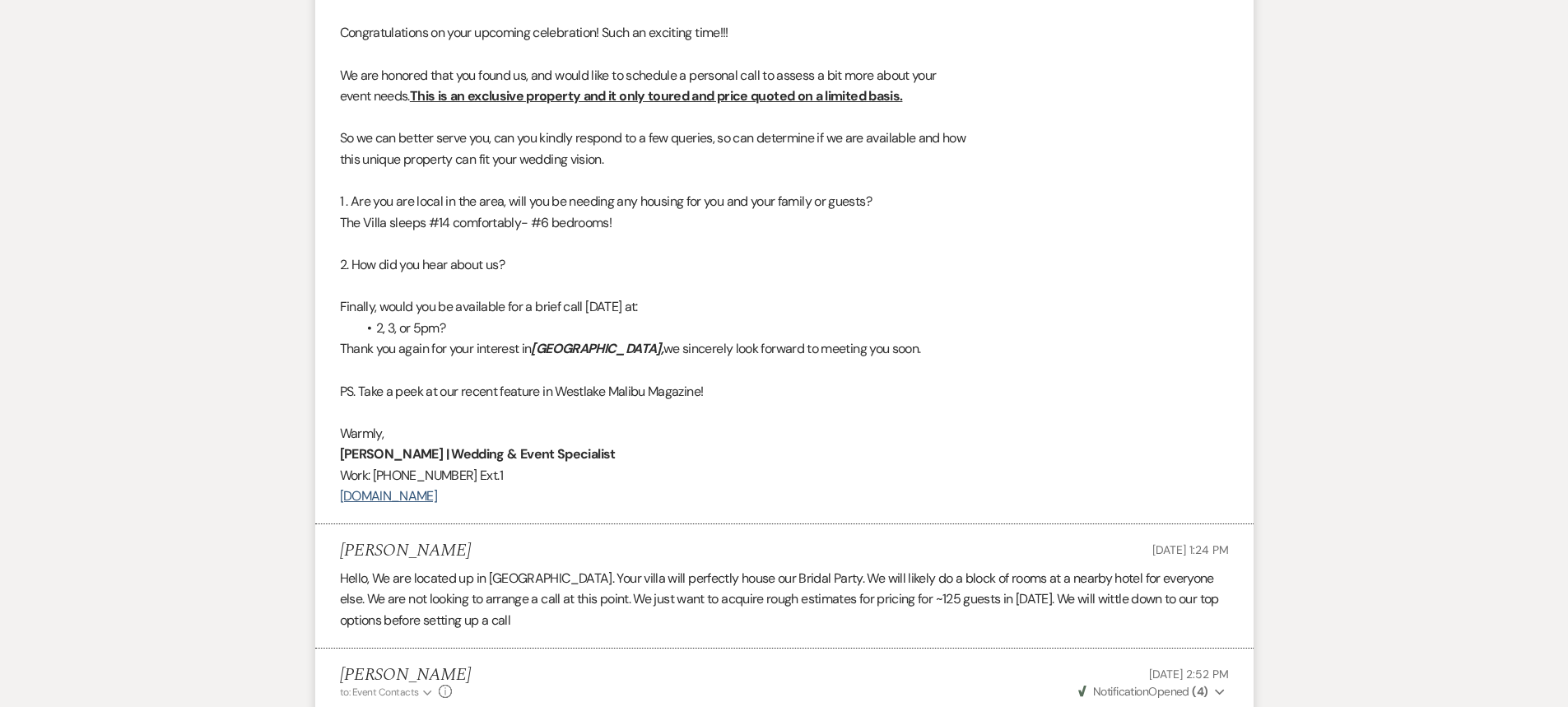
drag, startPoint x: 340, startPoint y: 431, endPoint x: 499, endPoint y: 496, distance: 171.8
click at [499, 496] on div "Welcome [PERSON_NAME], Thank you for your interest in [GEOGRAPHIC_DATA]! Congra…" at bounding box center [784, 154] width 889 height 706
copy div "[PERSON_NAME] | Wedding & Event Specialist Work: [PHONE_NUMBER] Ext.1 [DOMAIN_N…"
select select "9"
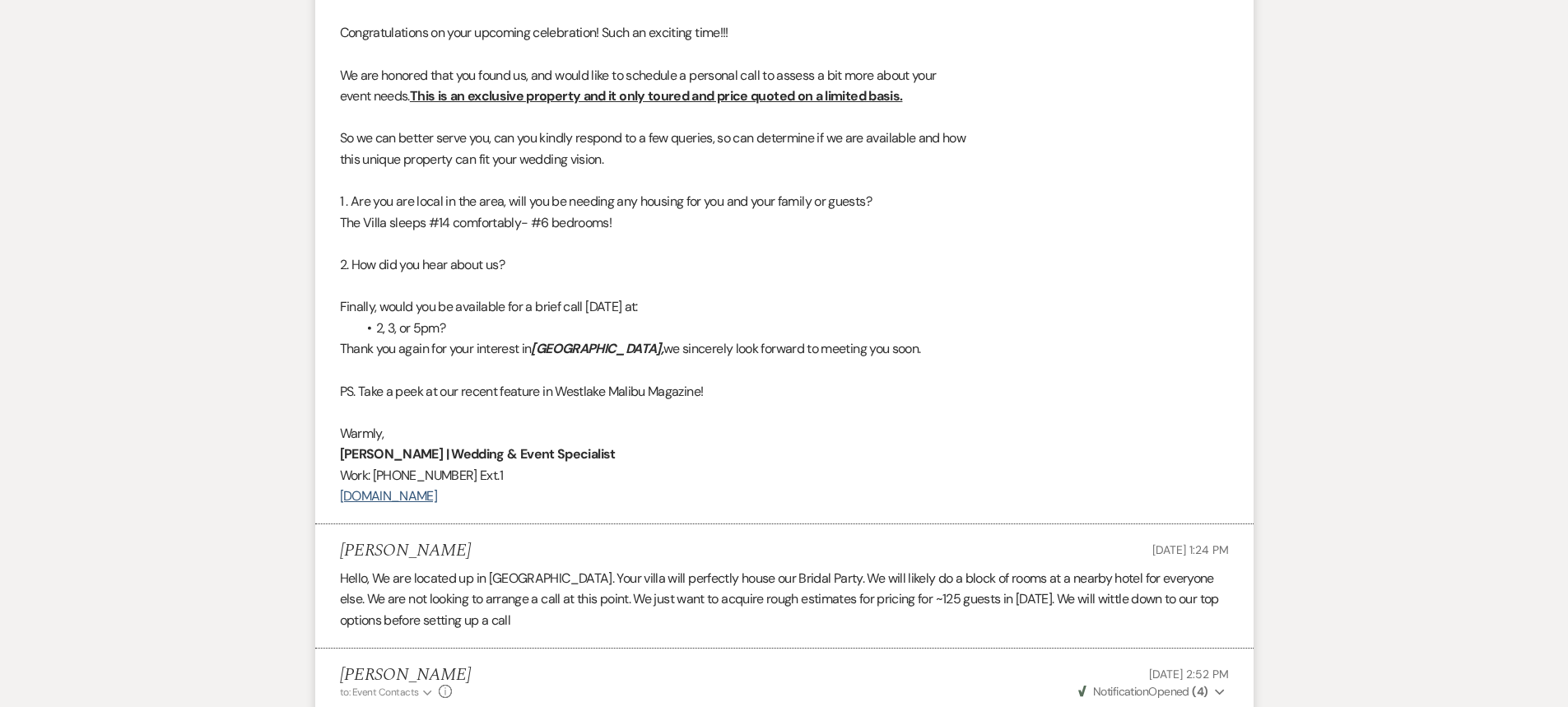
select select "9"
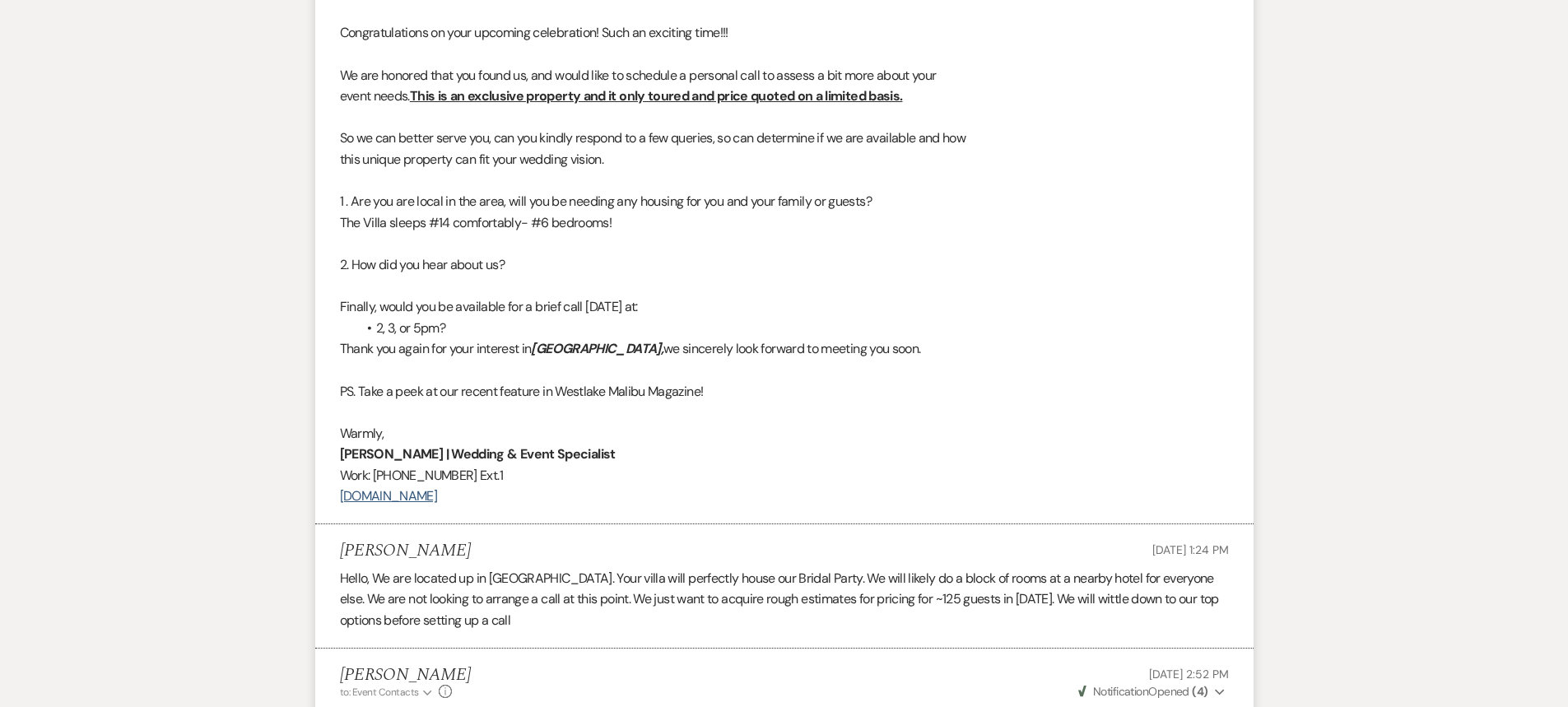
select select "9"
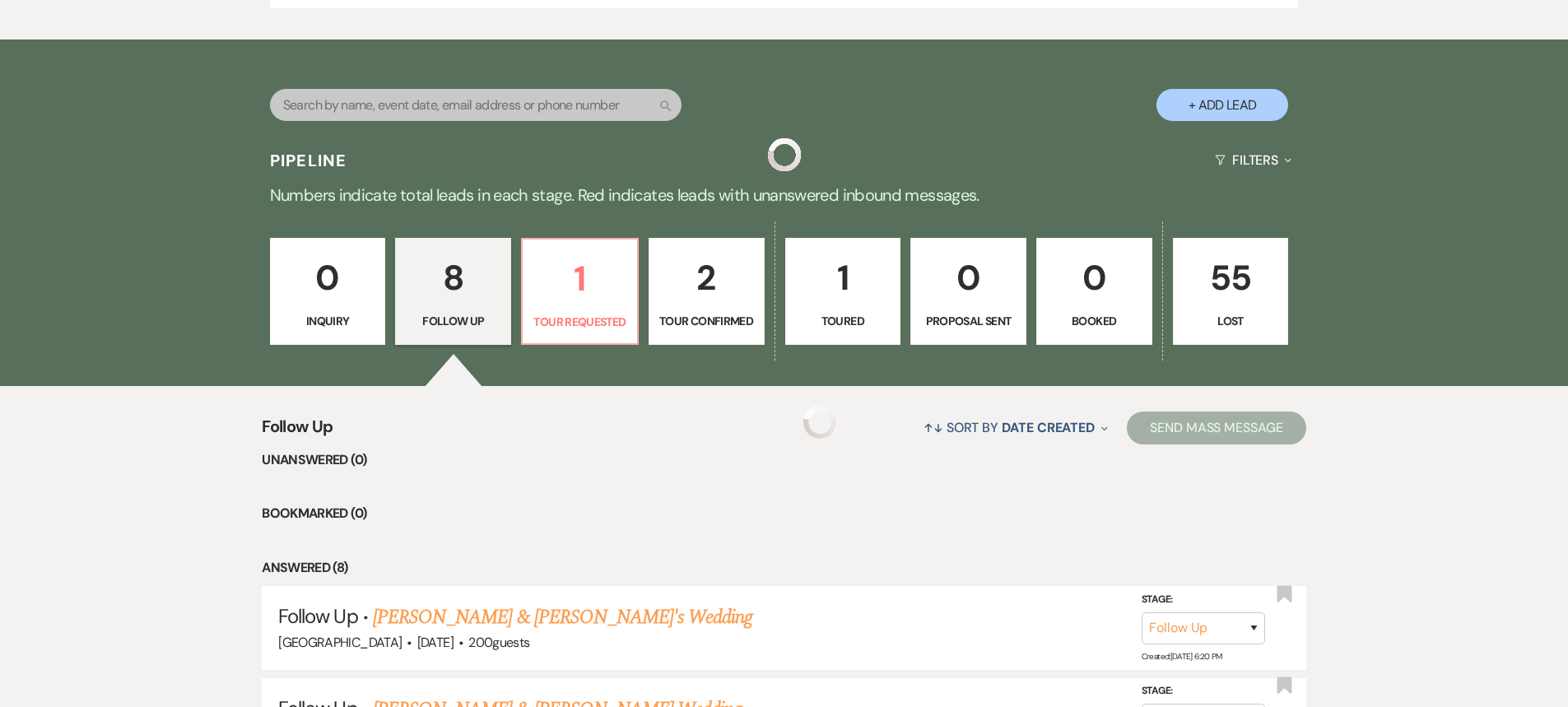
scroll to position [1488, 0]
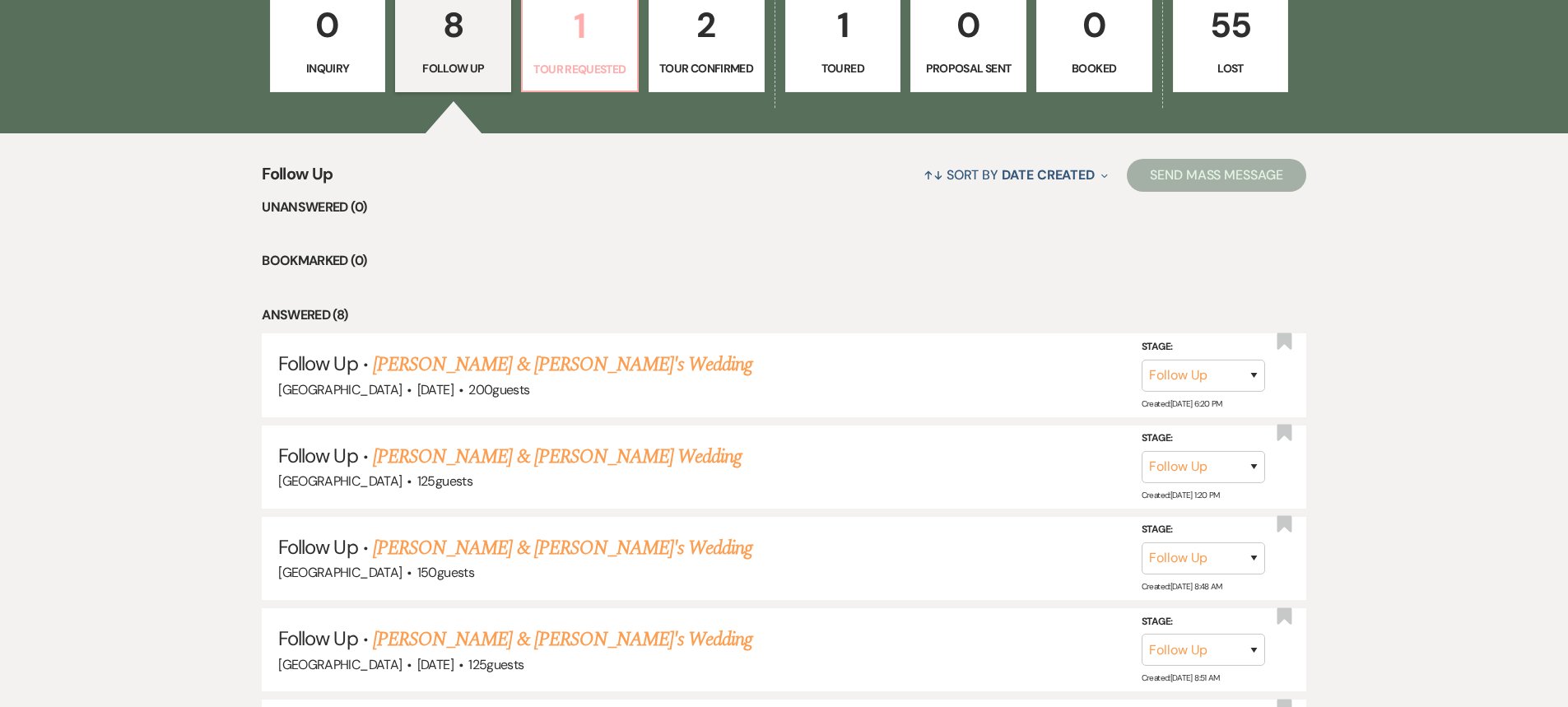
click at [590, 33] on p "1" at bounding box center [579, 26] width 95 height 56
select select "2"
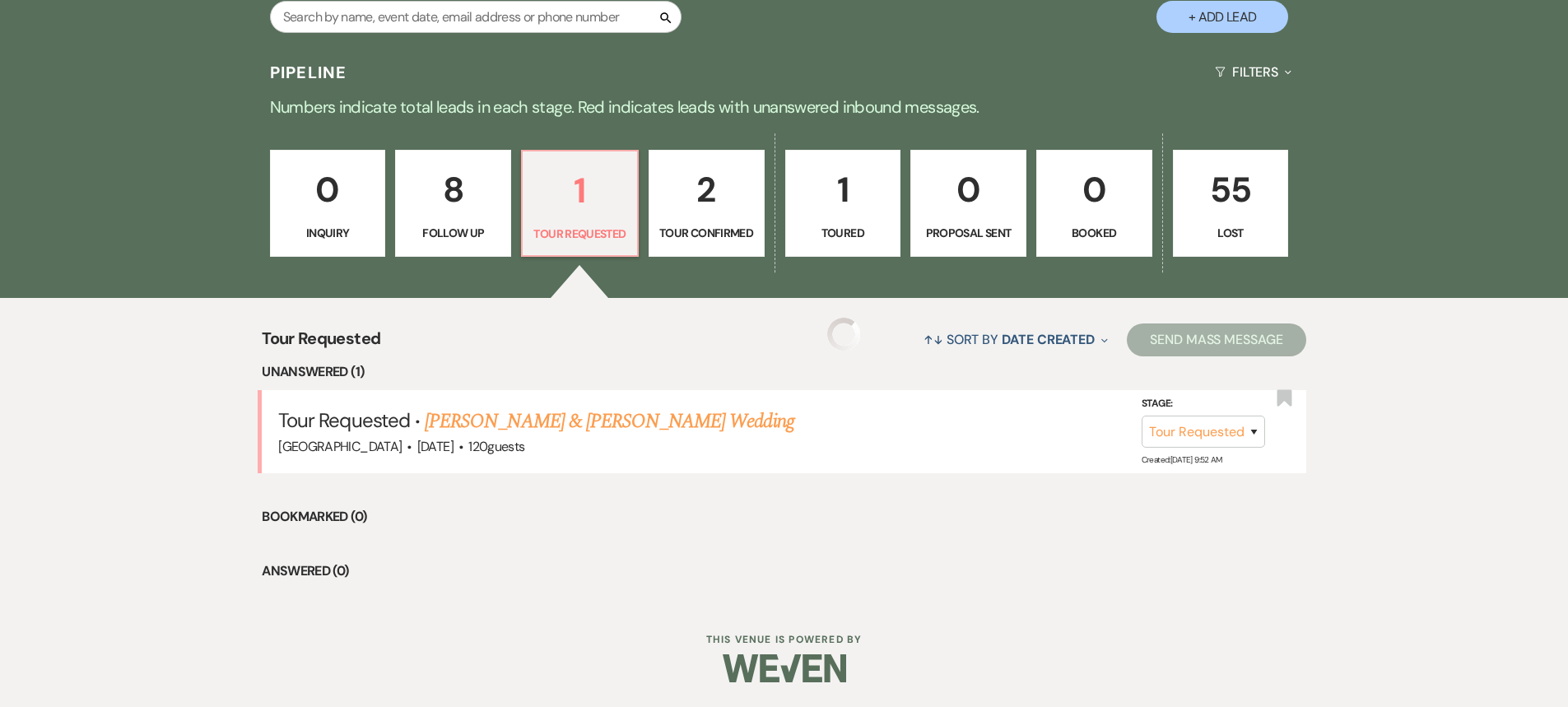
scroll to position [1323, 0]
click at [658, 422] on link "[PERSON_NAME] & [PERSON_NAME] Wedding" at bounding box center [609, 422] width 369 height 30
select select "2"
select select "5"
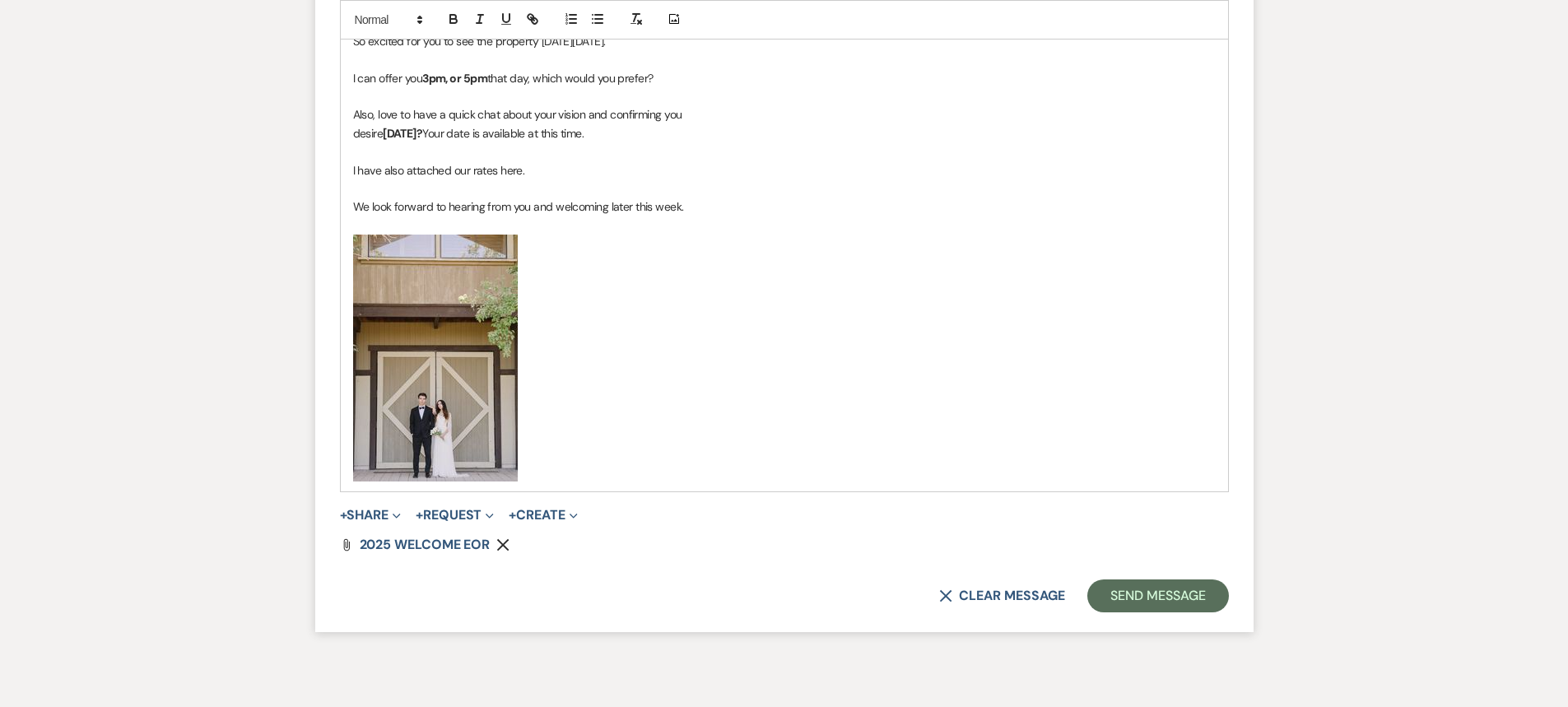
scroll to position [1929, 0]
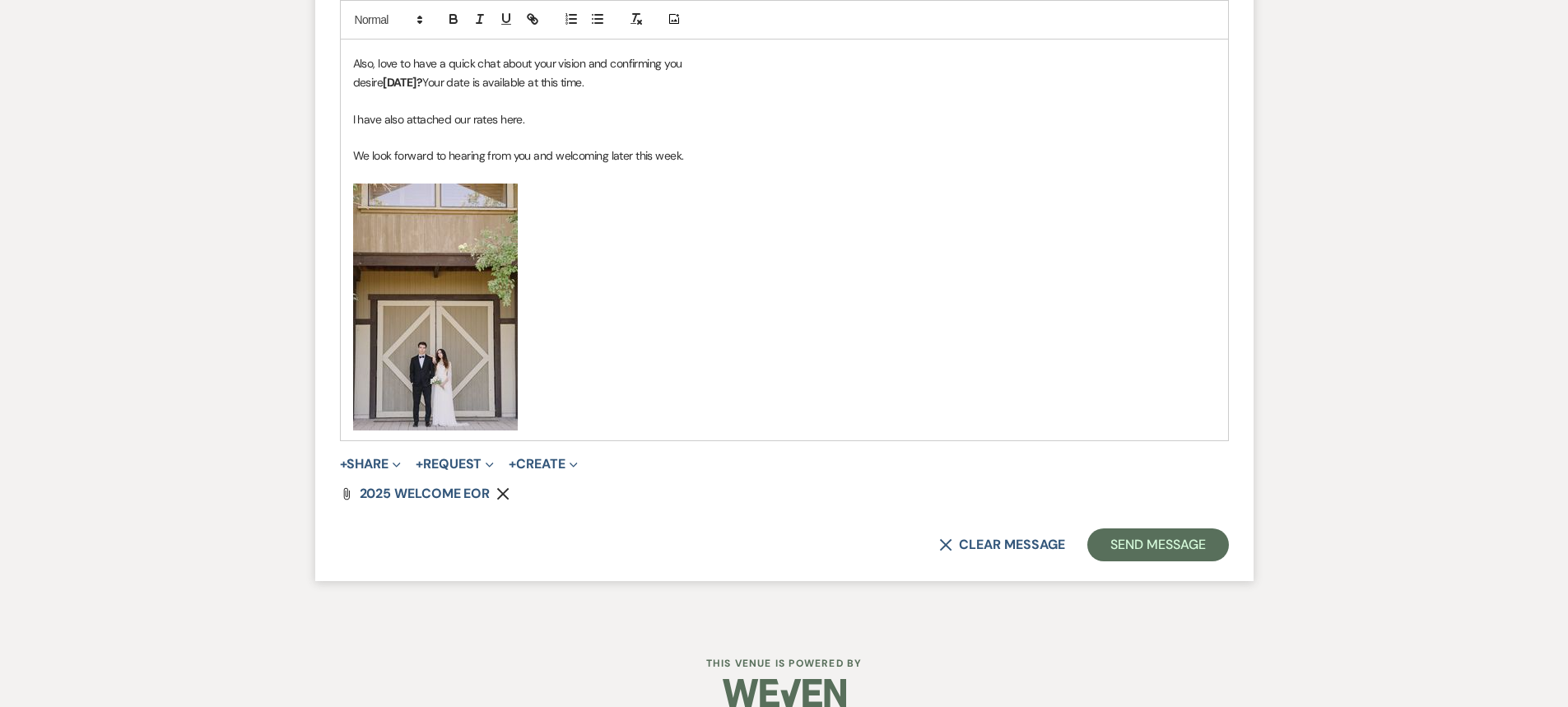
click at [574, 429] on p "﻿ ﻿" at bounding box center [784, 308] width 863 height 247
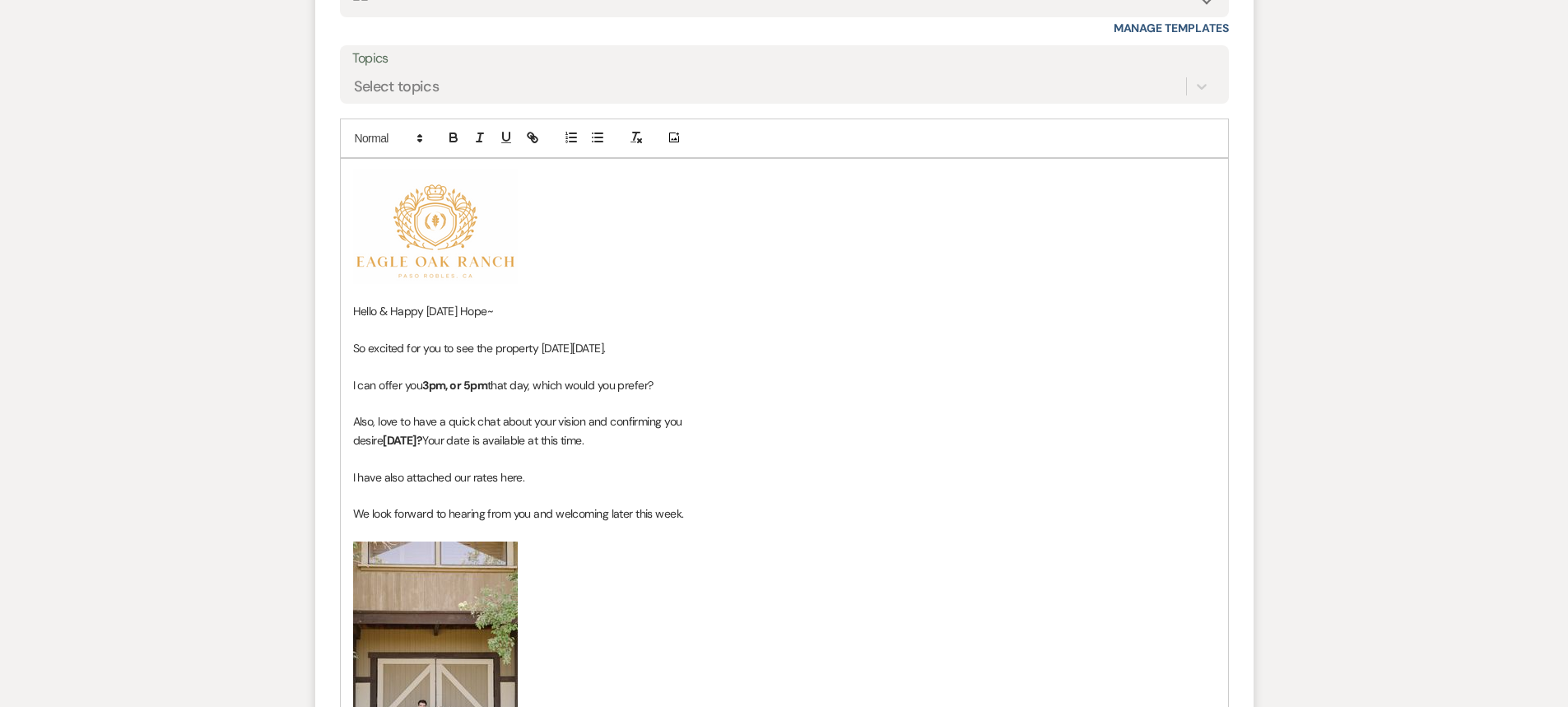
scroll to position [1600, 0]
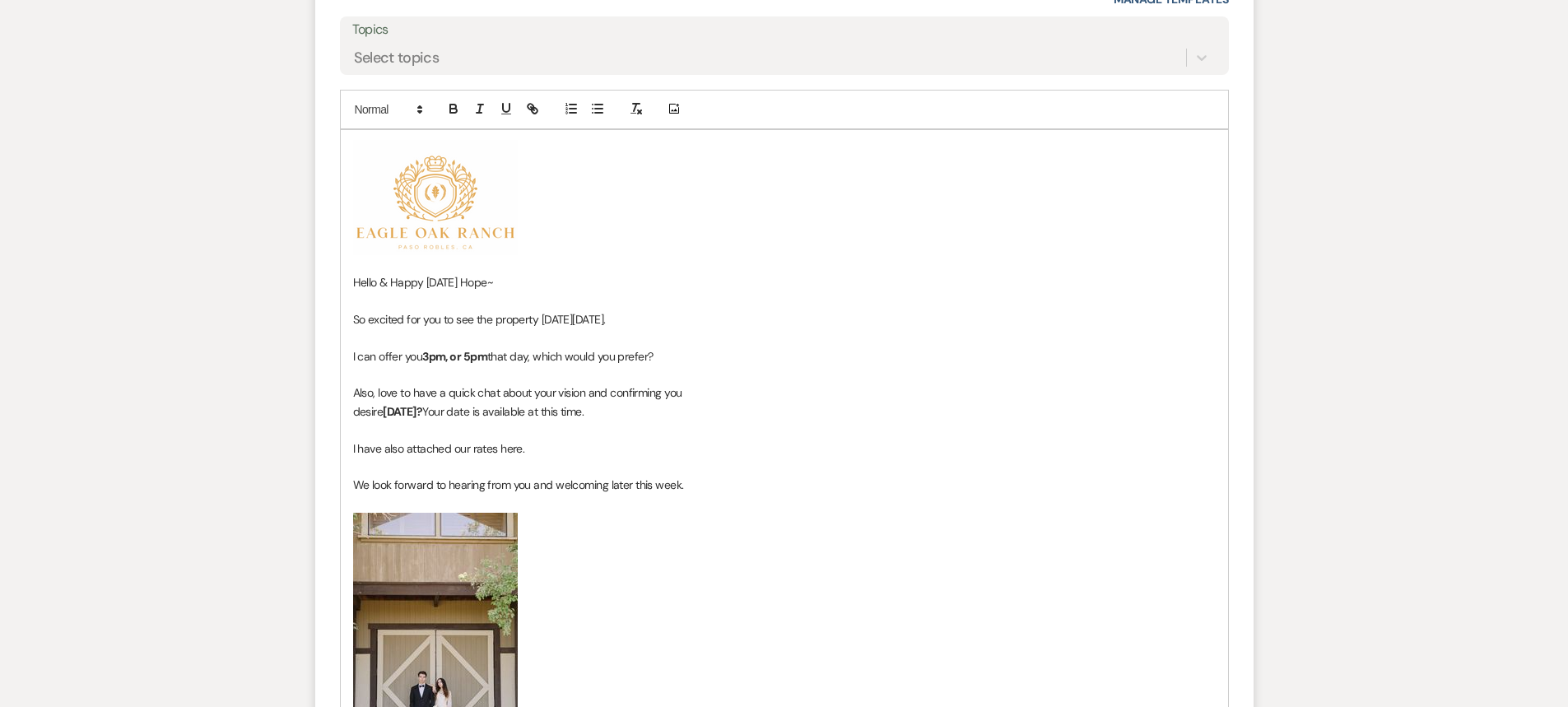
drag, startPoint x: 674, startPoint y: 318, endPoint x: 565, endPoint y: 311, distance: 109.2
click at [565, 311] on p "So excited for you to see the property [DATE][DATE]." at bounding box center [784, 319] width 863 height 18
click at [456, 108] on icon "button" at bounding box center [453, 106] width 6 height 4
click at [793, 242] on p "﻿ ﻿" at bounding box center [784, 197] width 863 height 115
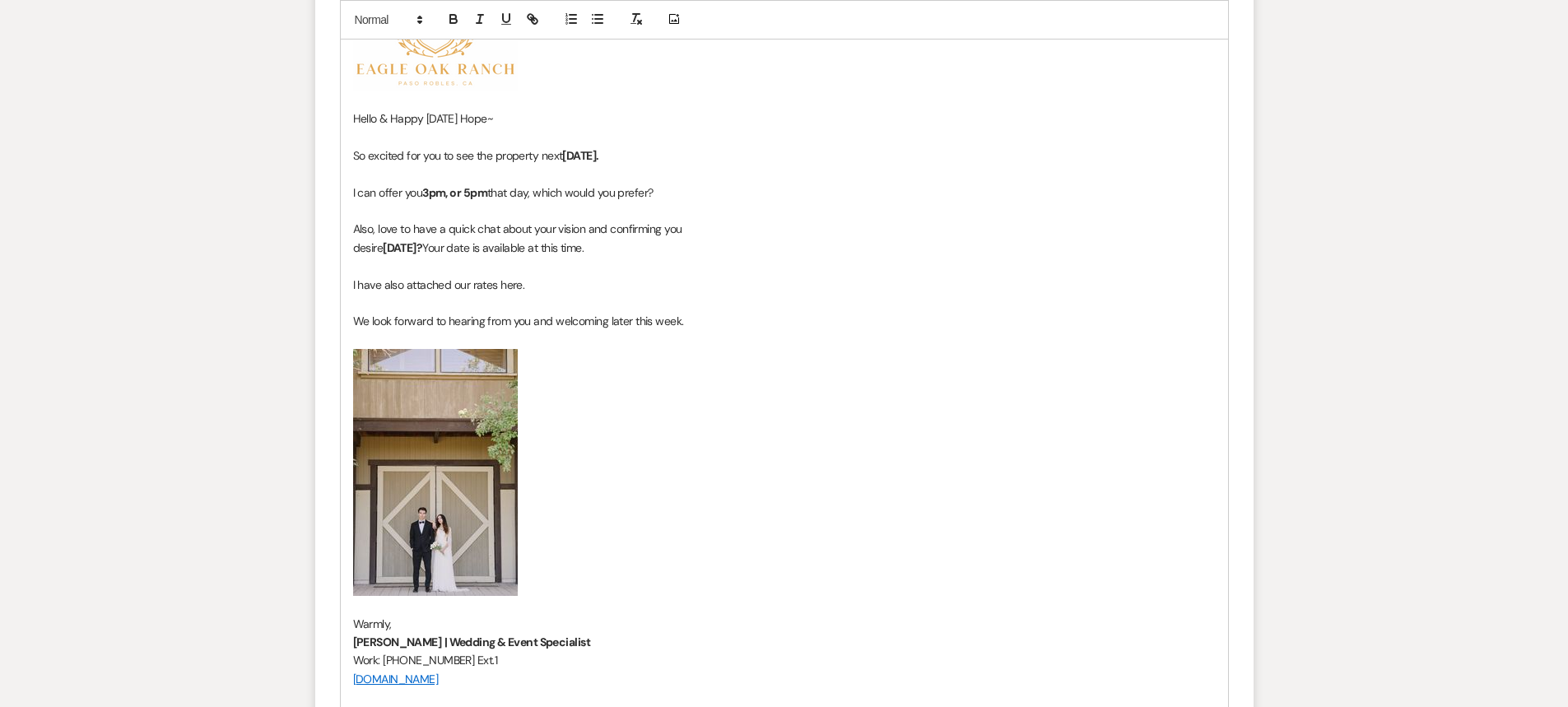
scroll to position [1765, 0]
click at [711, 321] on p "We look forward to hearing from you and welcoming later this week." at bounding box center [784, 320] width 863 height 18
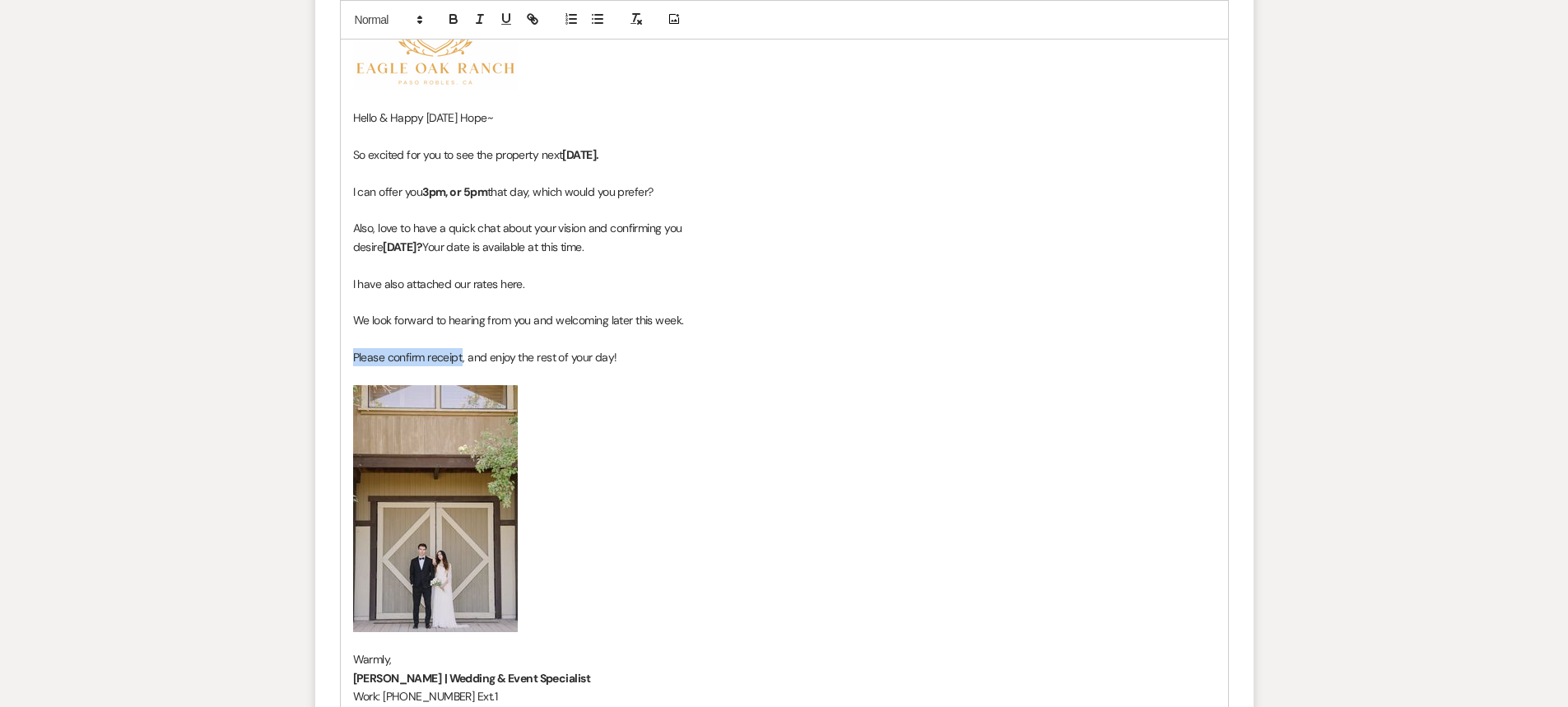
drag, startPoint x: 464, startPoint y: 357, endPoint x: 443, endPoint y: 132, distance: 226.0
click at [341, 336] on div "﻿ ﻿ Hello & Happy [DATE] Hope~ So excited for you to see the property [DATE][DA…" at bounding box center [784, 359] width 888 height 788
click at [453, 20] on icon "button" at bounding box center [453, 18] width 14 height 14
drag, startPoint x: 510, startPoint y: 22, endPoint x: 844, endPoint y: 403, distance: 506.7
click at [510, 24] on icon "button" at bounding box center [506, 18] width 14 height 14
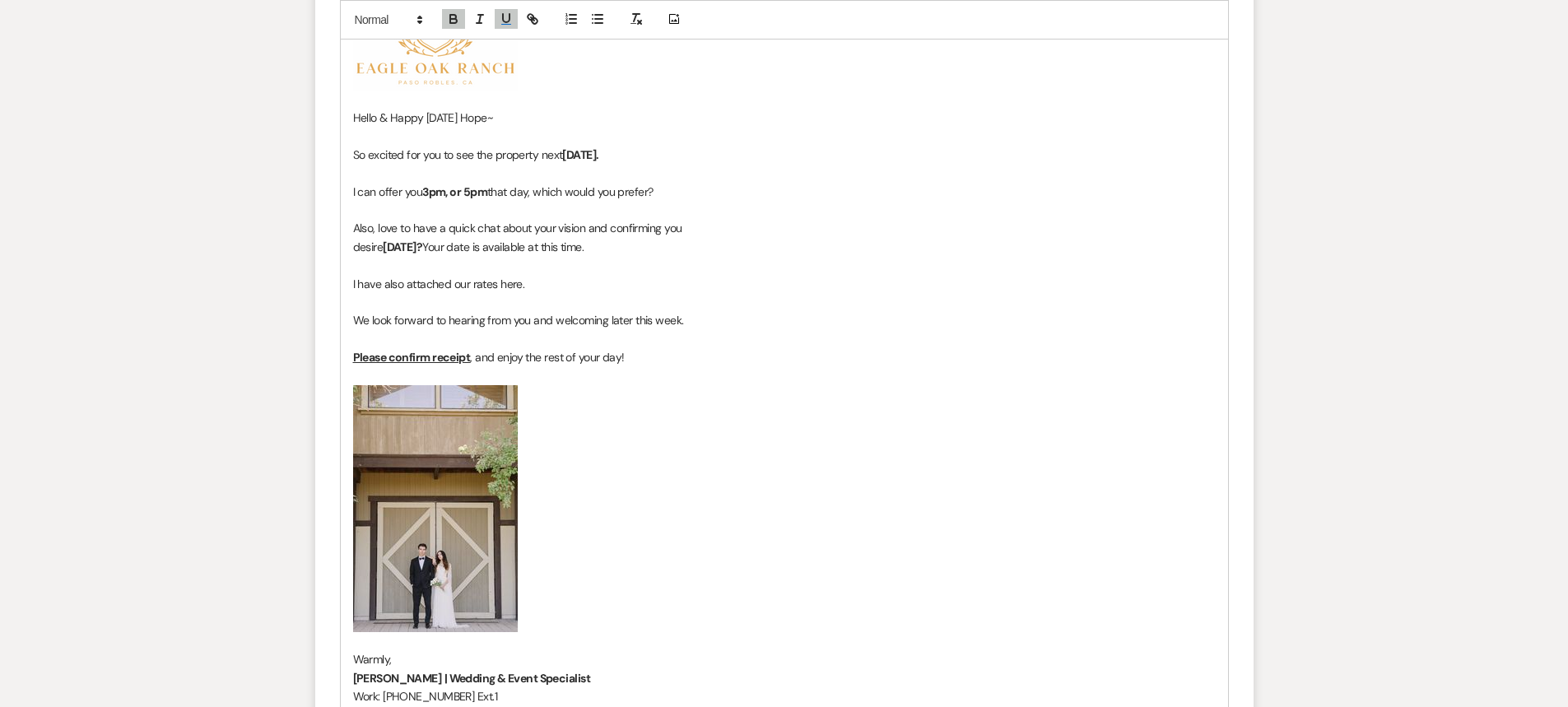
click at [874, 419] on p "﻿ ﻿" at bounding box center [784, 509] width 863 height 247
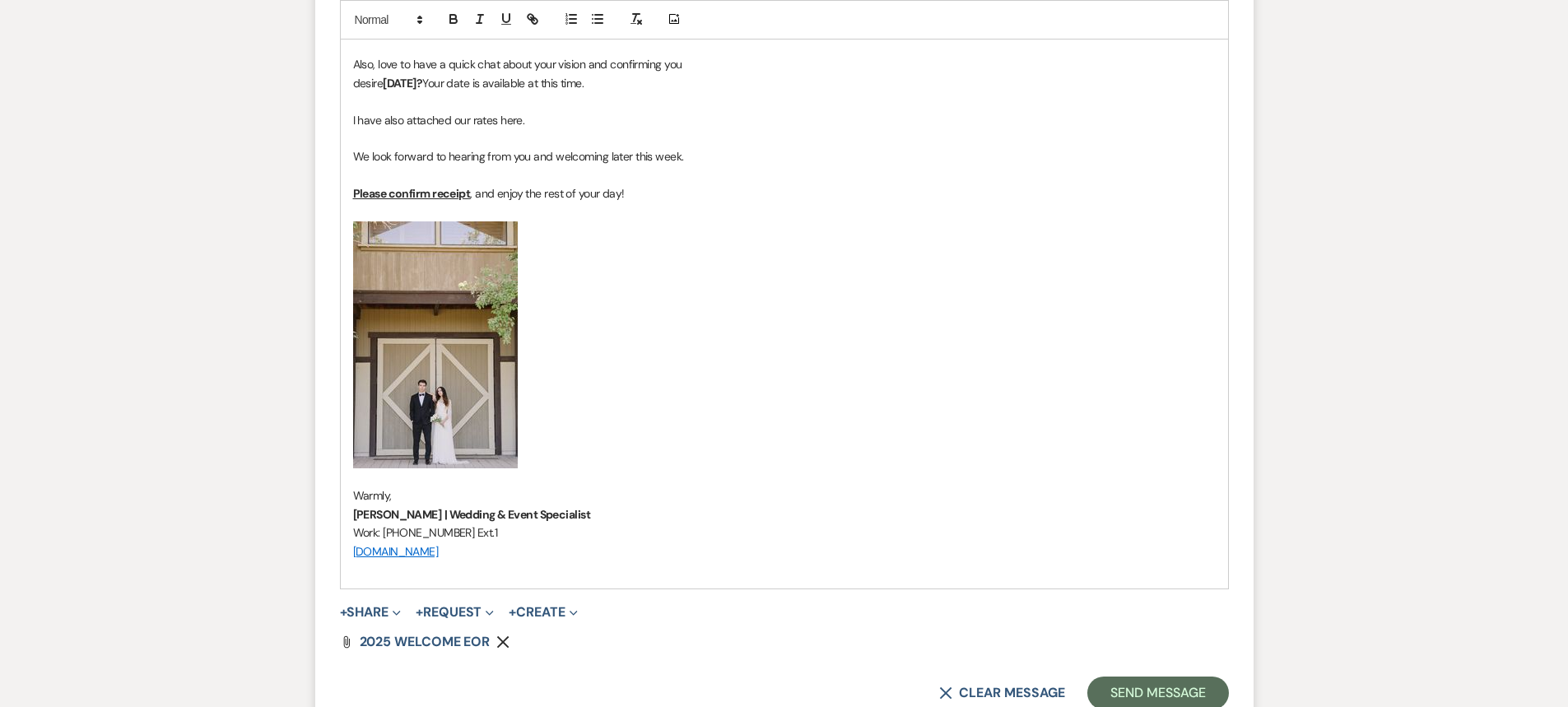
scroll to position [1929, 0]
click at [1172, 689] on button "Send Message" at bounding box center [1157, 693] width 141 height 33
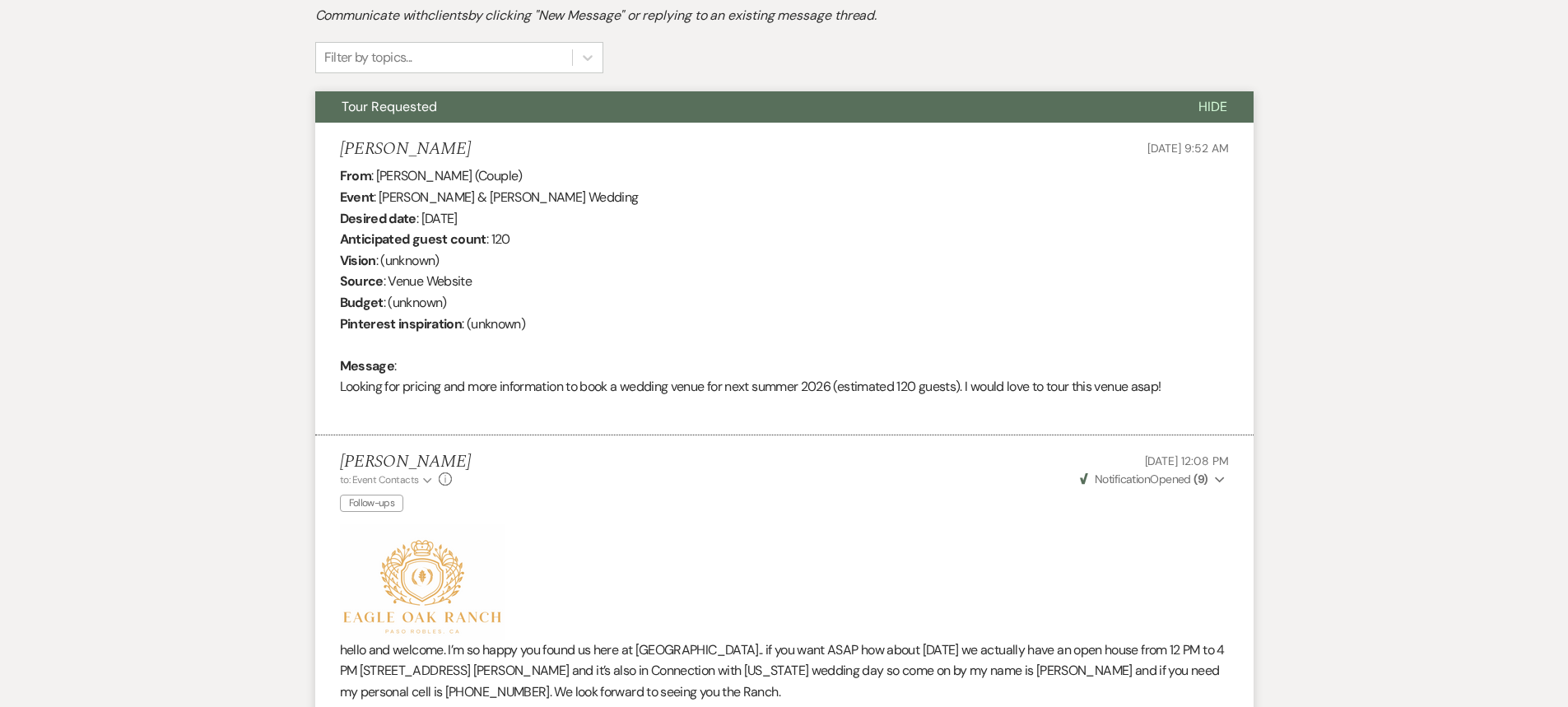
scroll to position [427, 0]
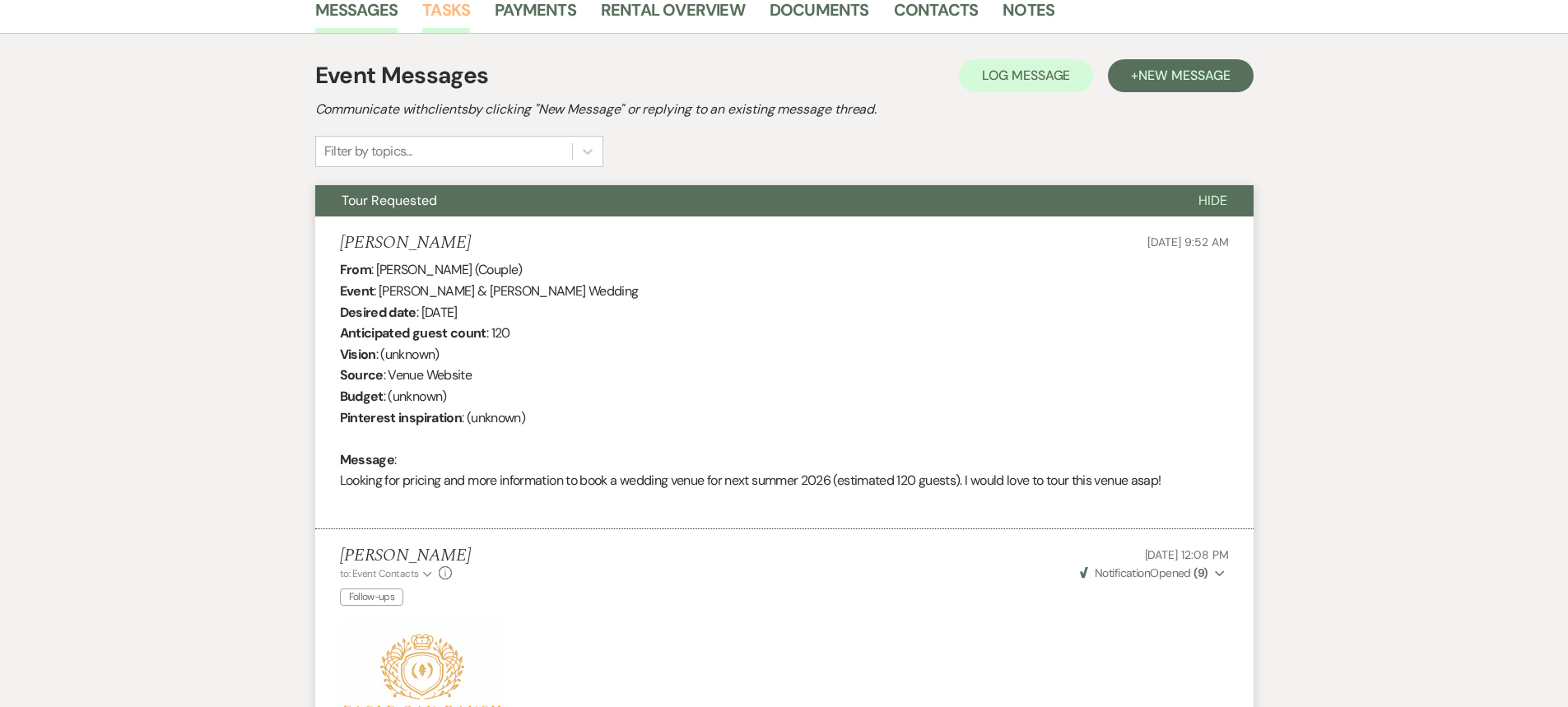
scroll to position [1323, 0]
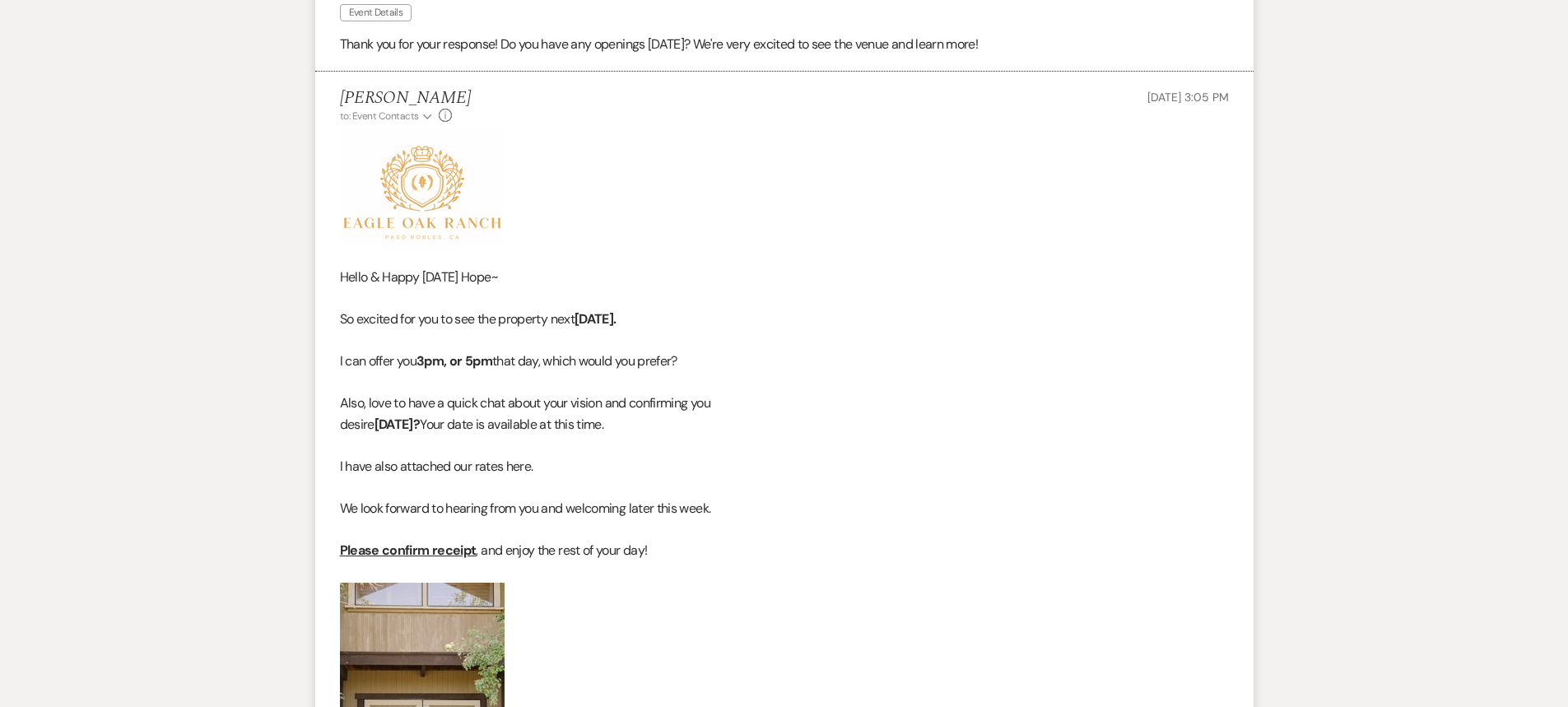
select select "2"
